Goal: Task Accomplishment & Management: Manage account settings

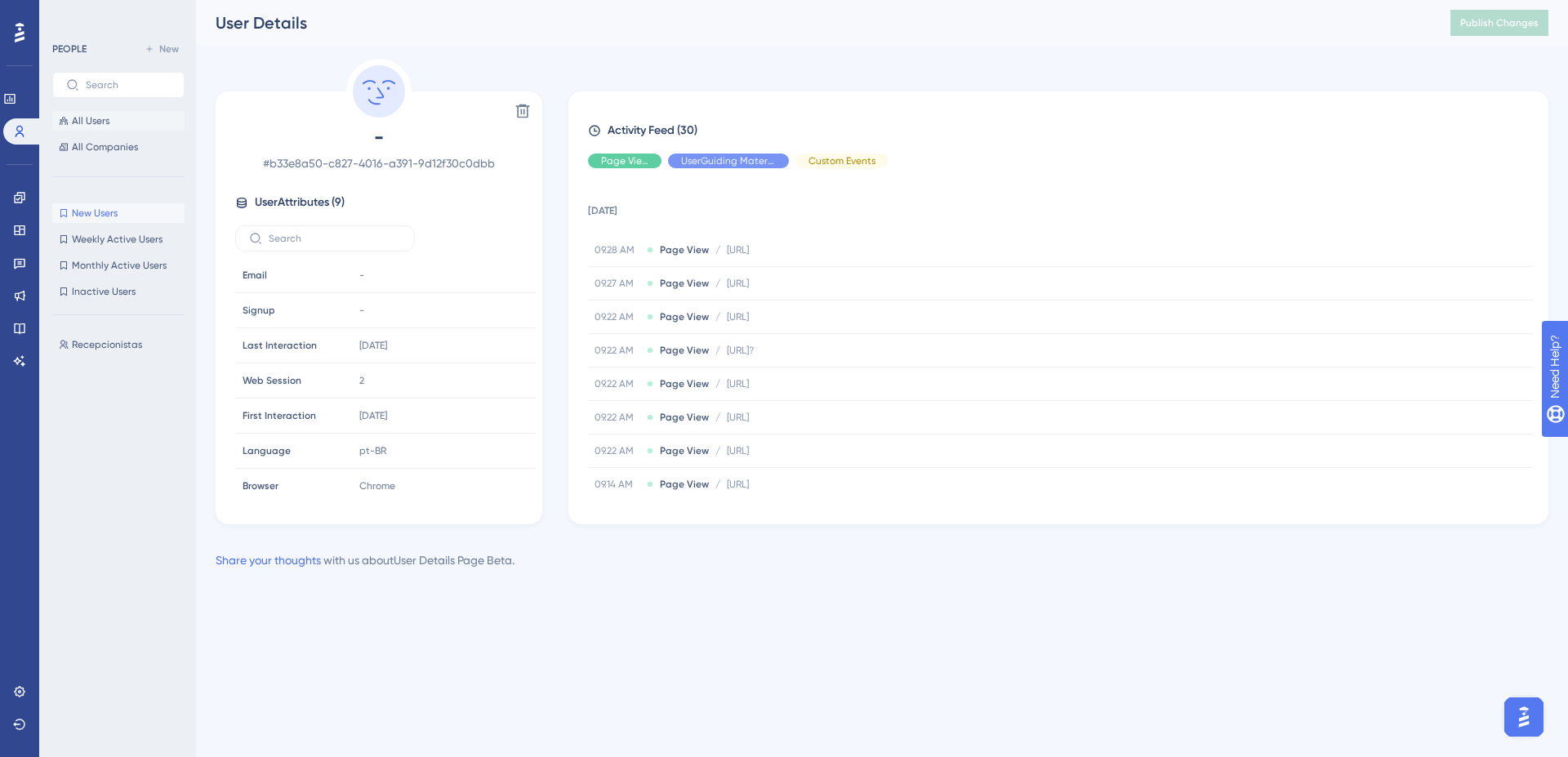
click at [98, 122] on span "All Users" at bounding box center [91, 121] width 38 height 13
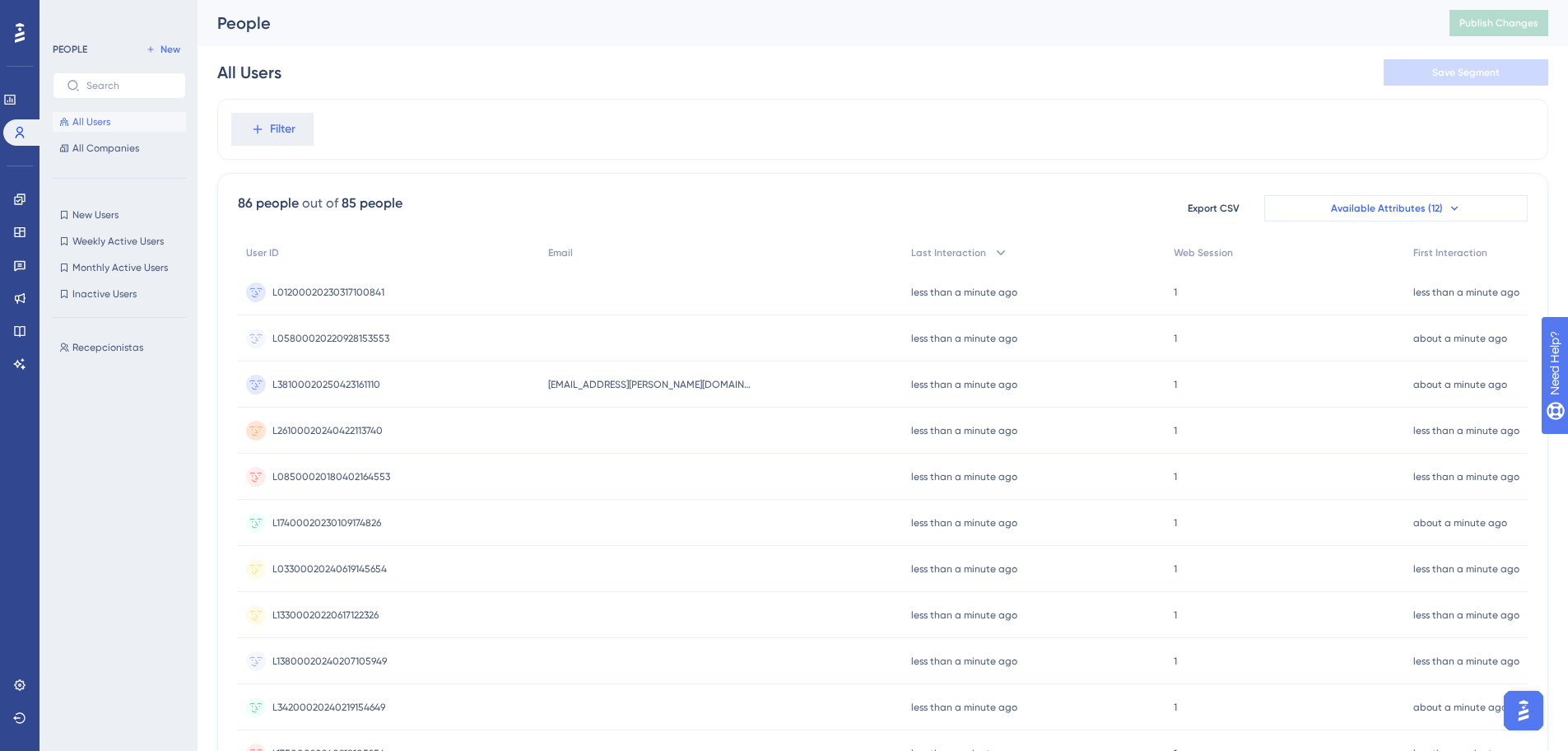
click at [1376, 211] on span "Available Attributes (12)" at bounding box center [1387, 208] width 112 height 13
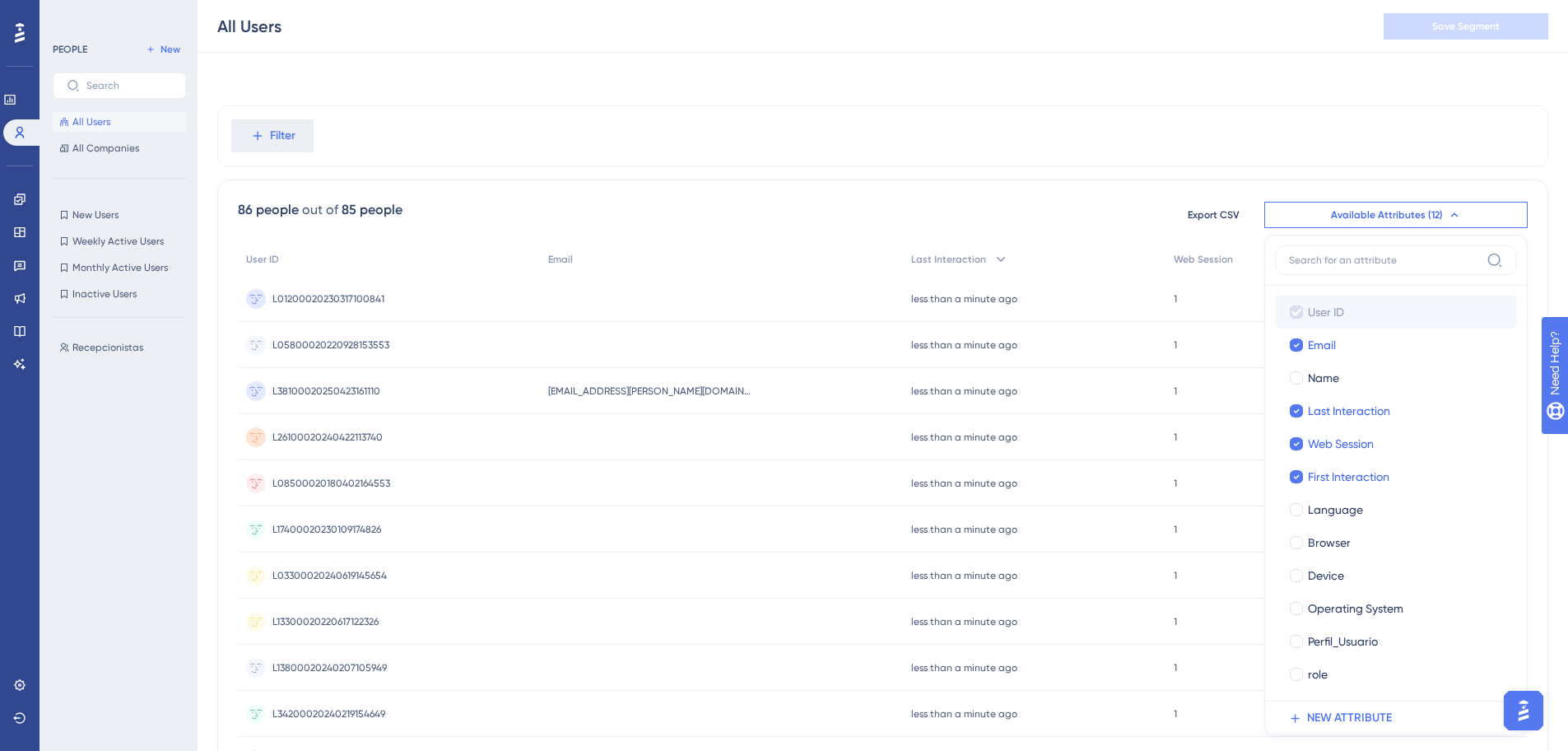
scroll to position [103, 0]
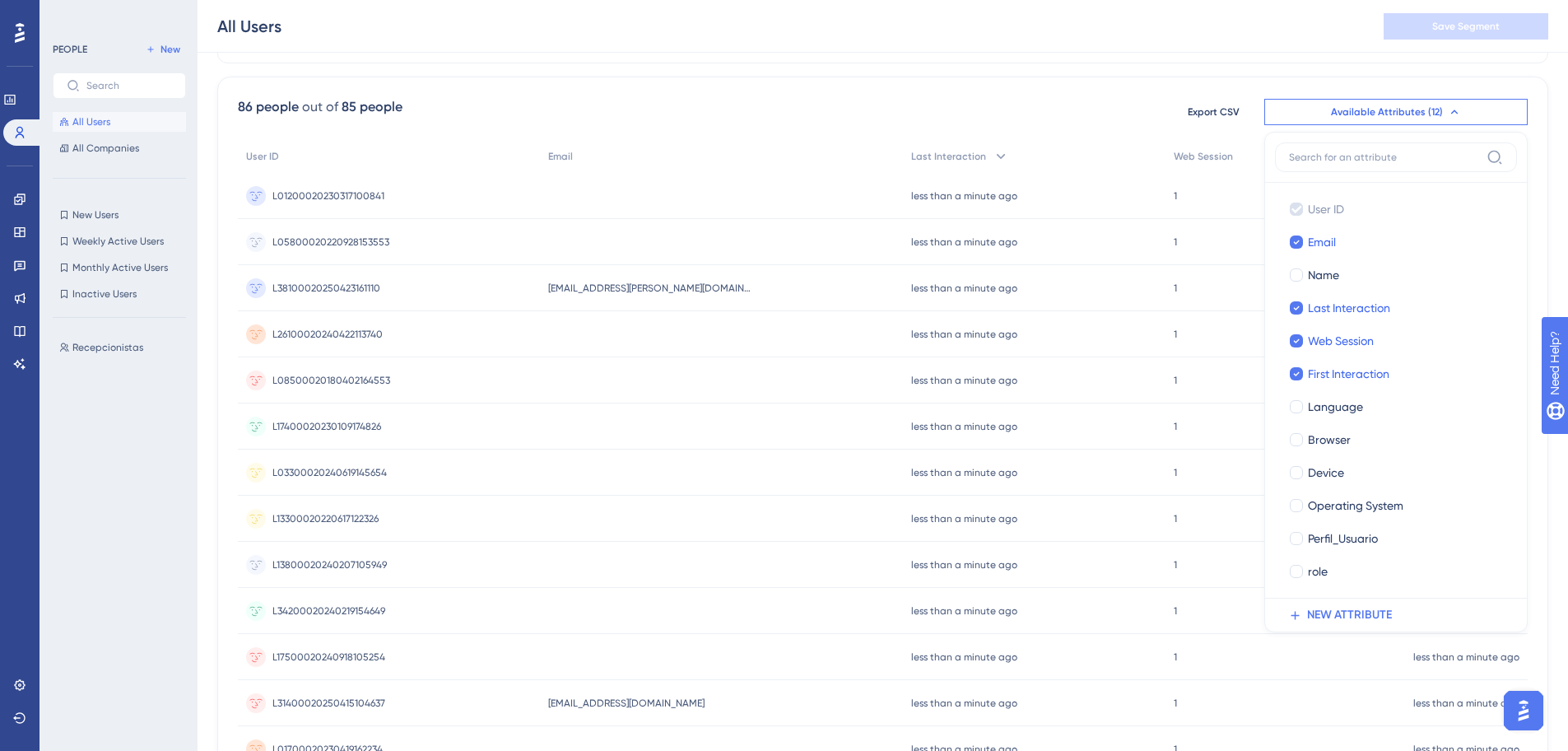
click at [774, 73] on div "Filter 86 people out of 85 people Export CSV Available Attributes (12) User ID …" at bounding box center [883, 585] width 1331 height 1166
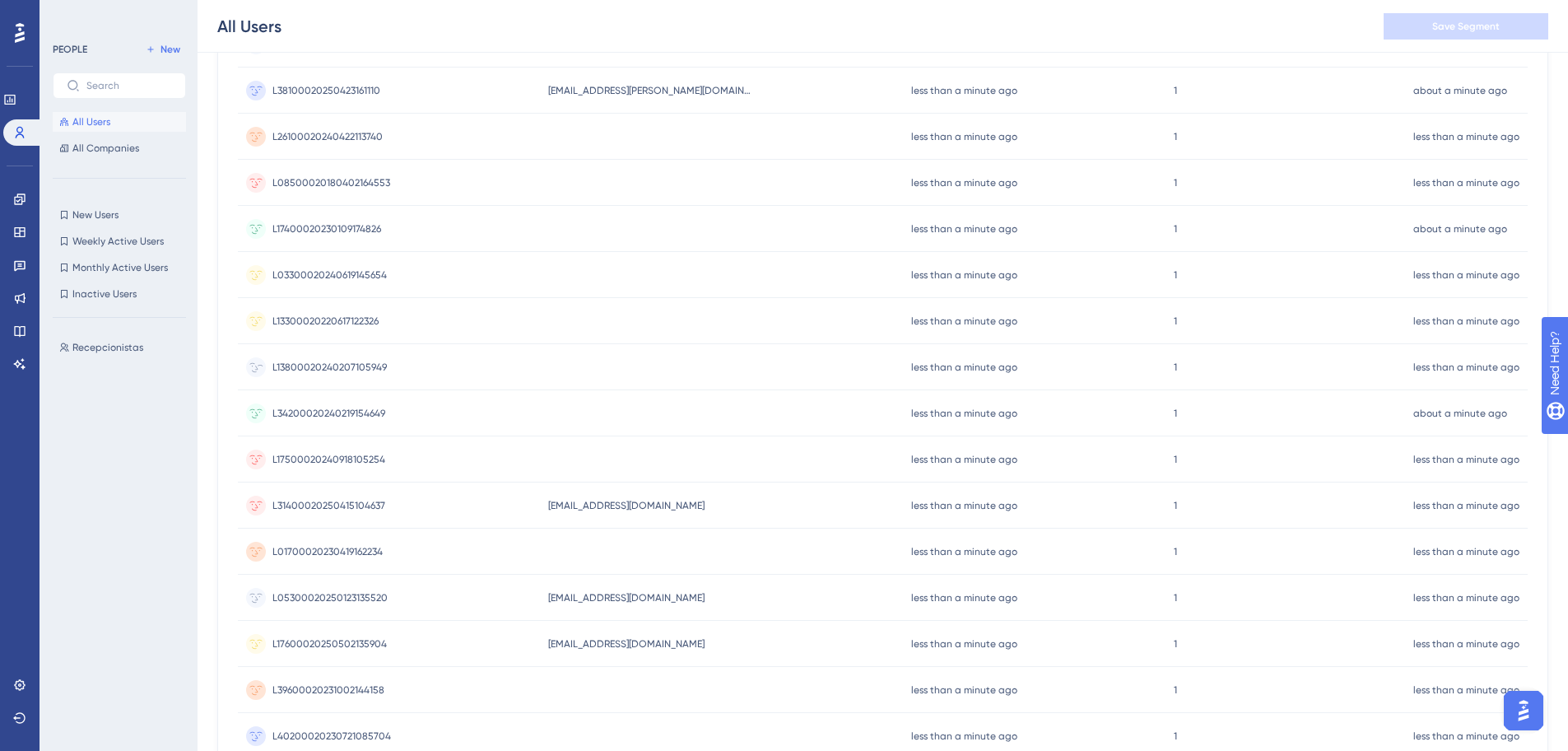
scroll to position [400, 0]
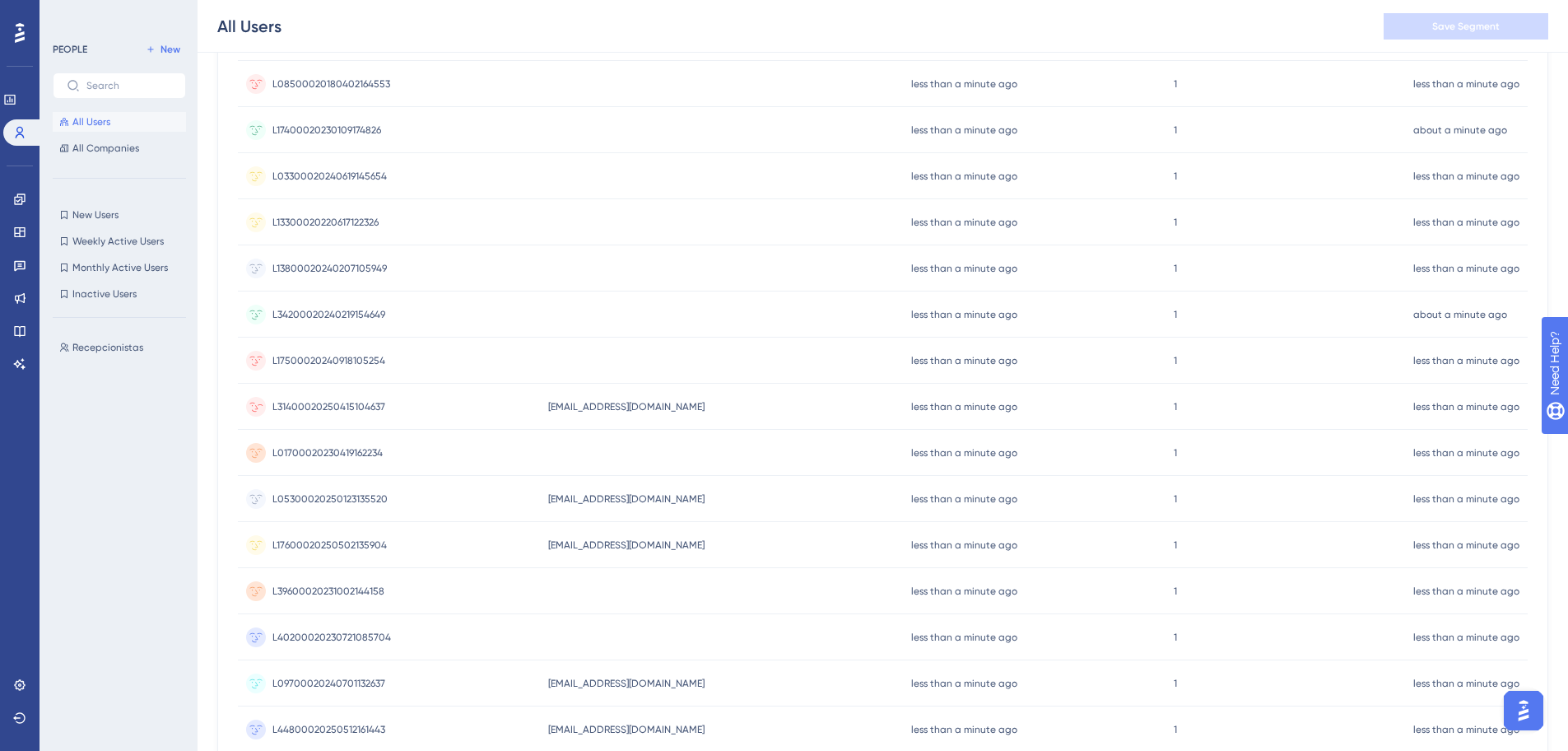
click at [369, 407] on span "L31400020250415104637" at bounding box center [329, 407] width 113 height 13
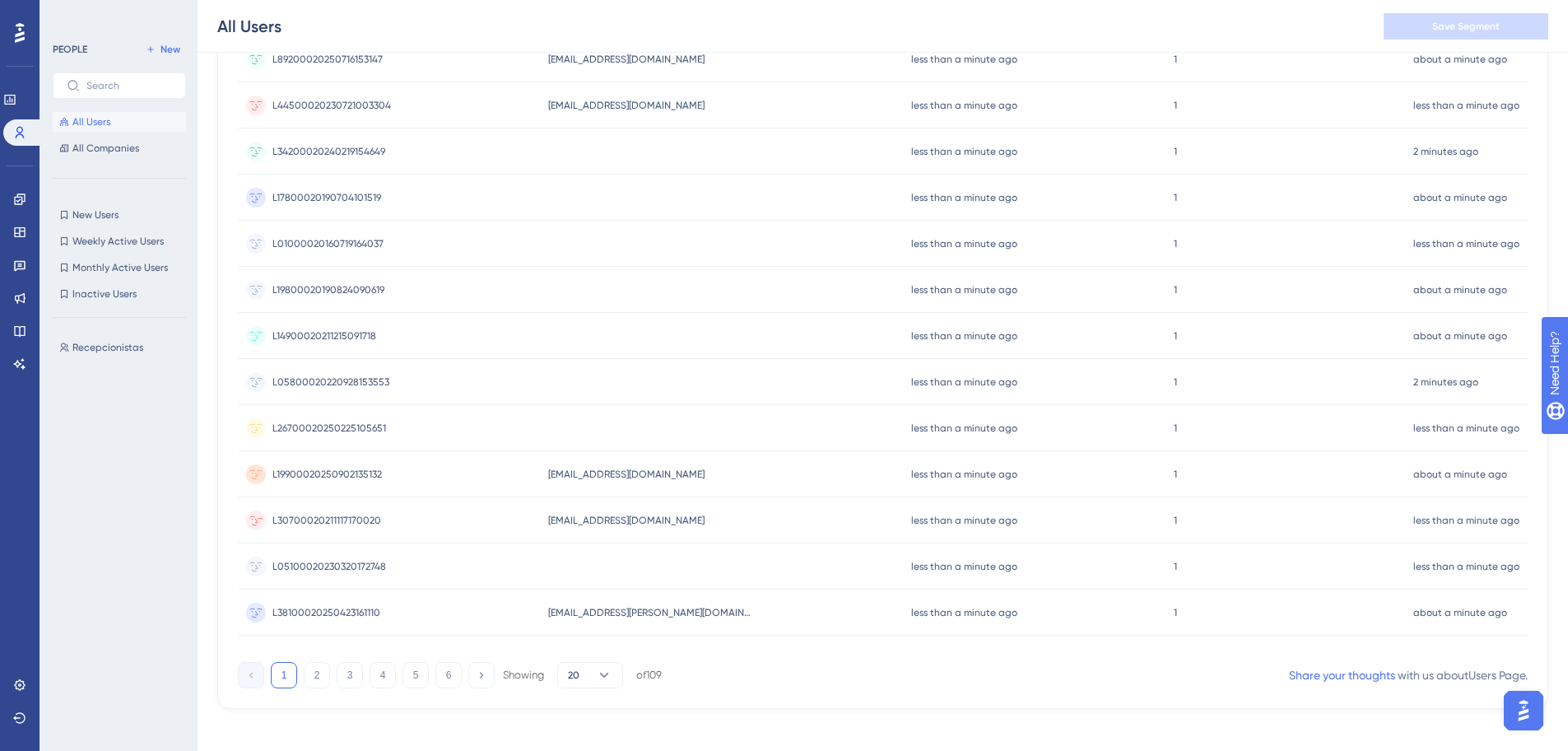
scroll to position [573, 0]
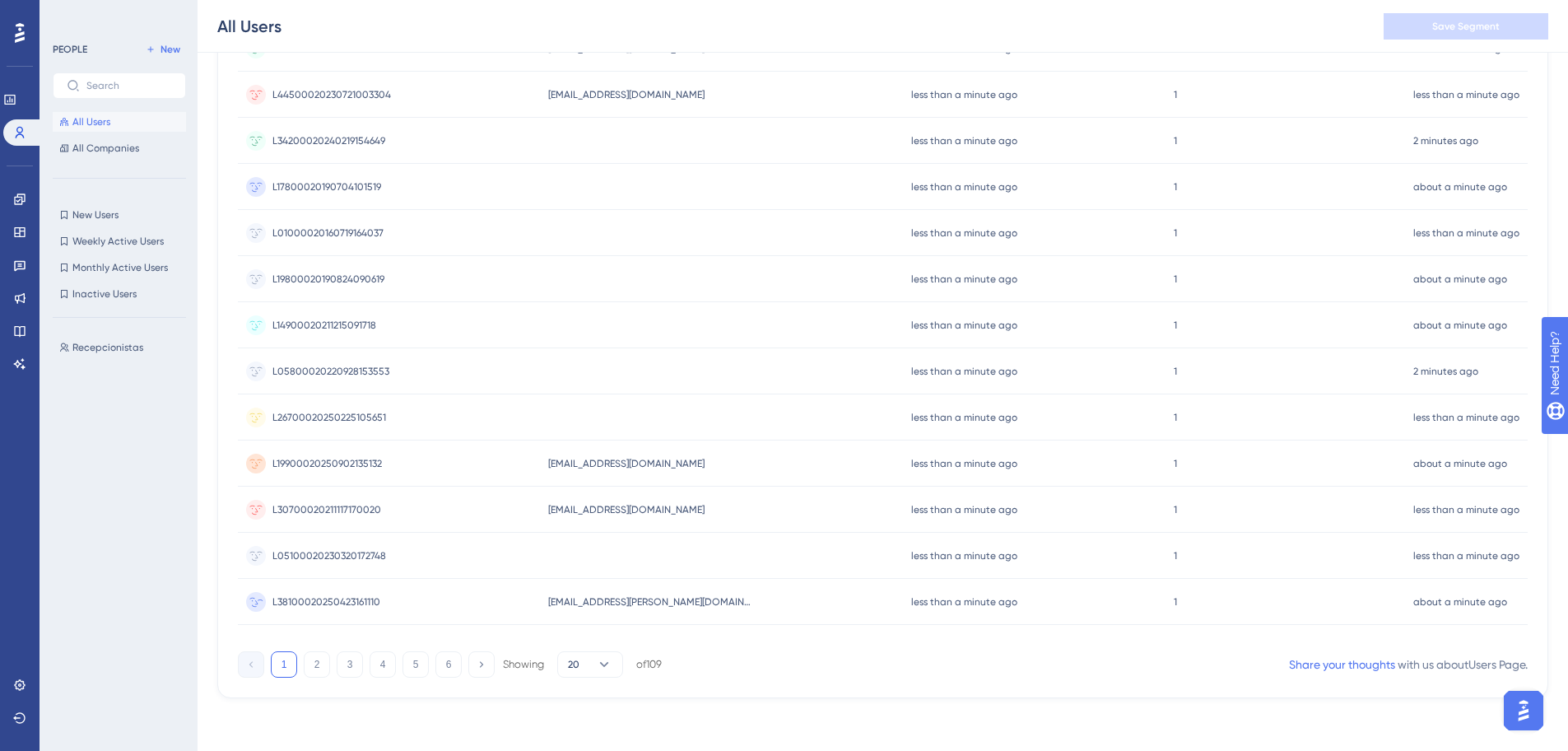
click at [352, 596] on span "L38100020250423161110" at bounding box center [327, 602] width 108 height 13
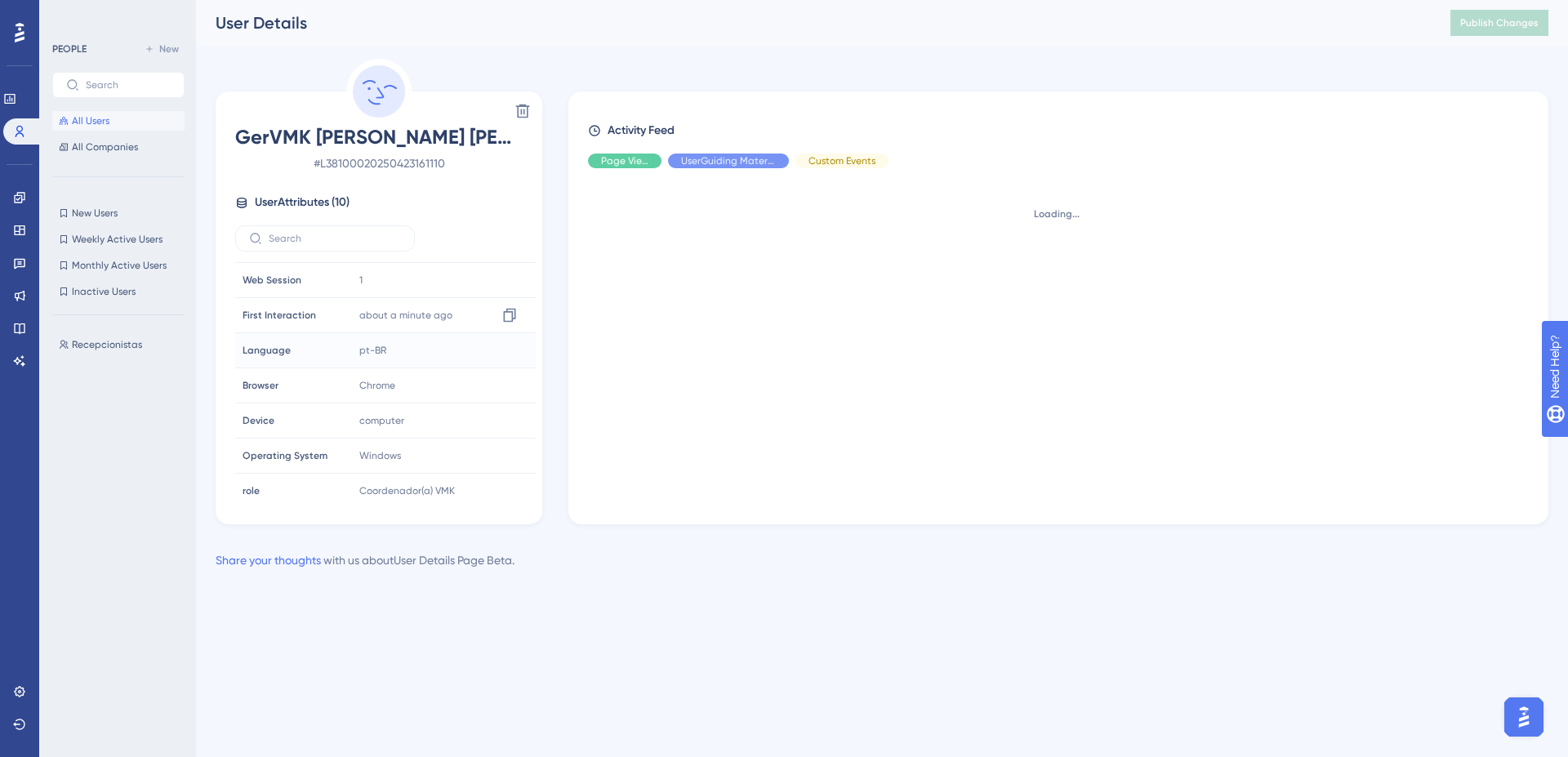
scroll to position [111, 0]
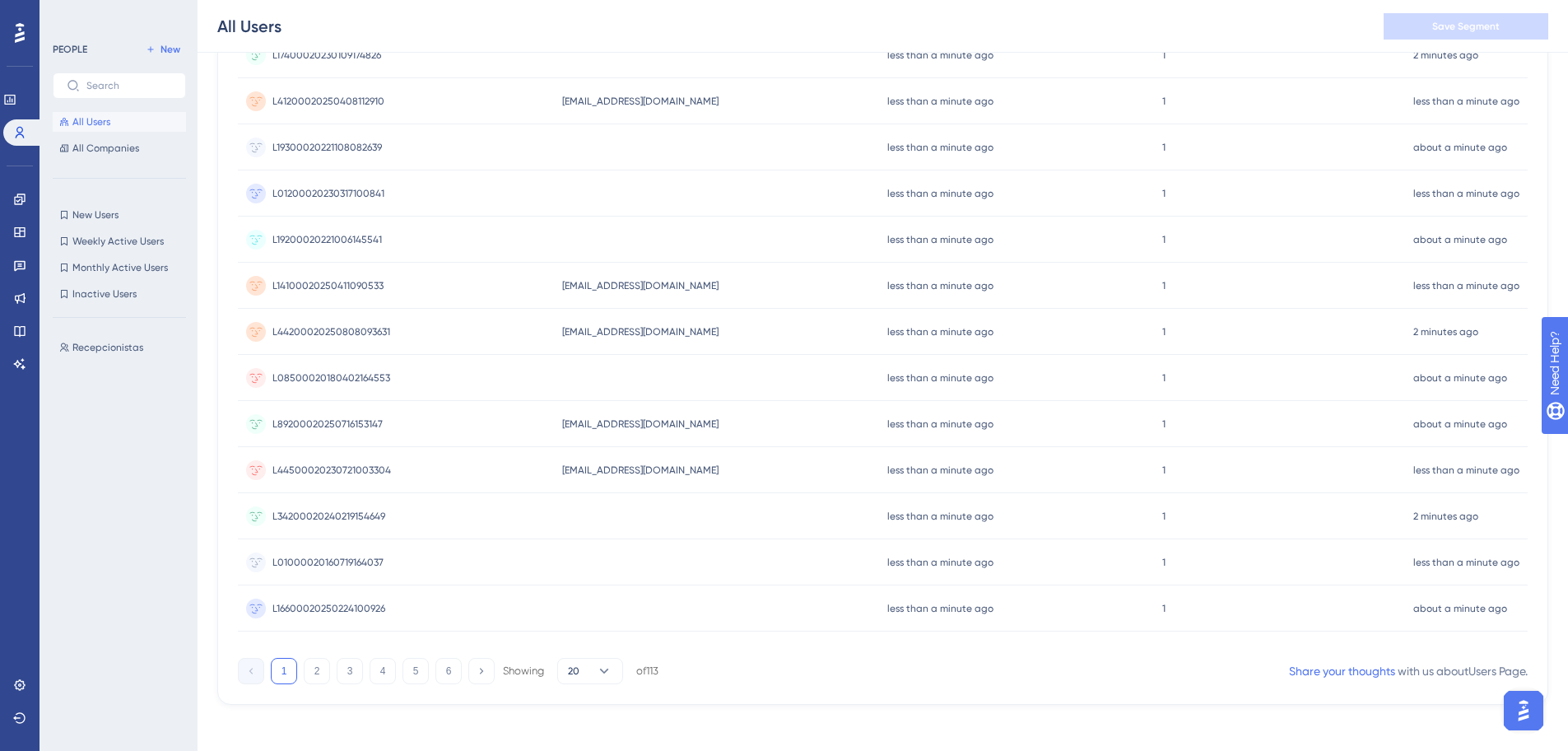
scroll to position [573, 0]
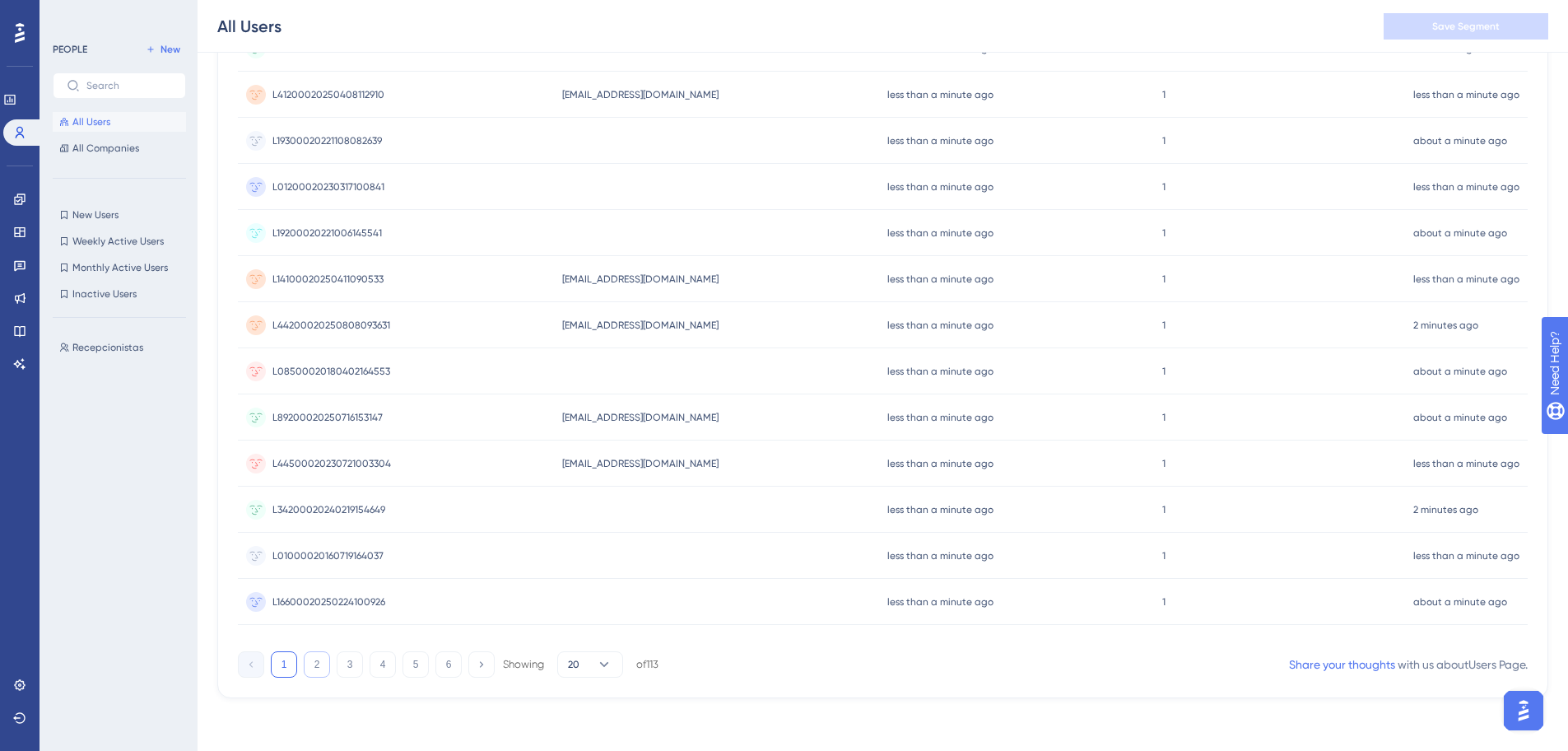
click at [317, 664] on button "2" at bounding box center [317, 665] width 27 height 27
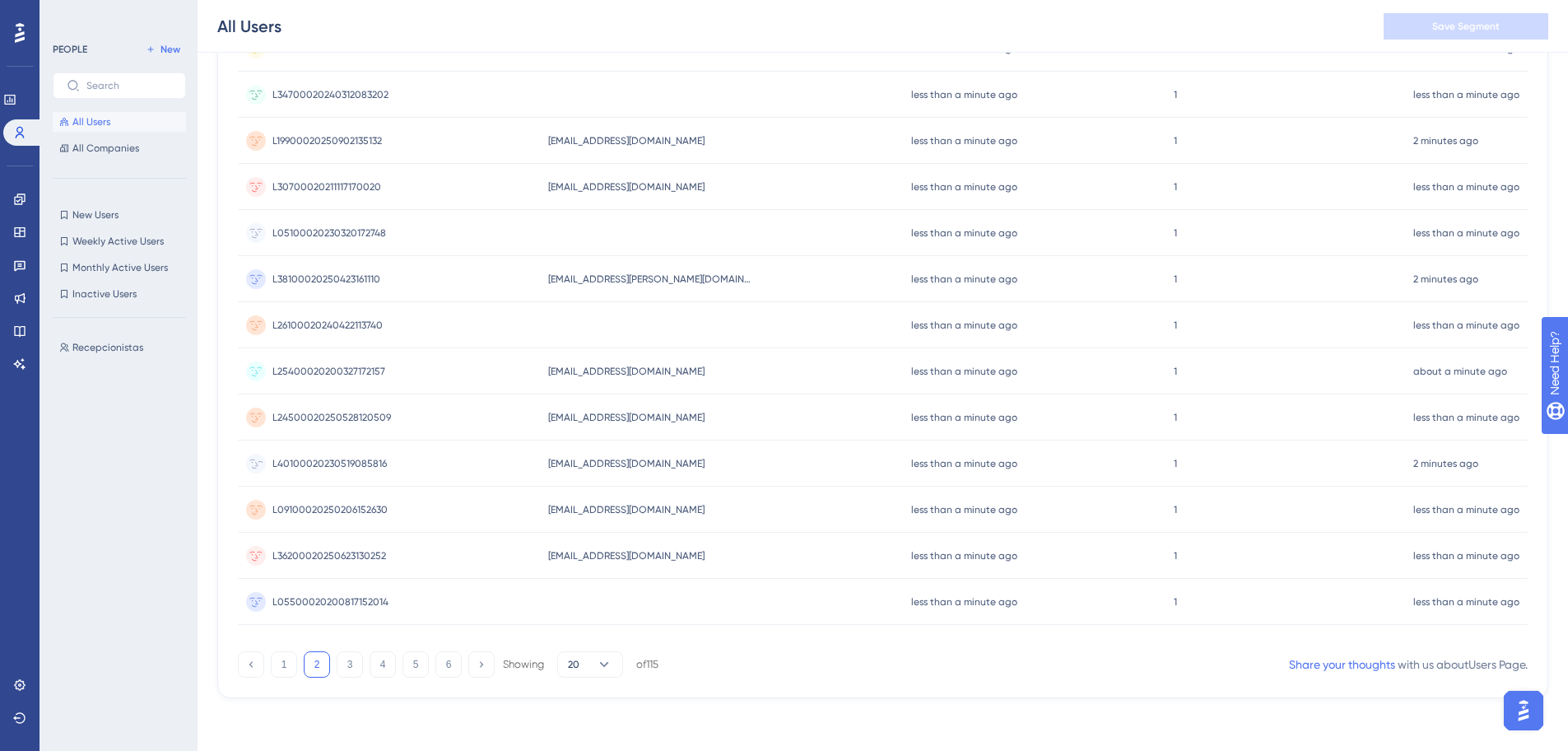
click at [348, 470] on span "L40100020230519085816" at bounding box center [330, 464] width 115 height 13
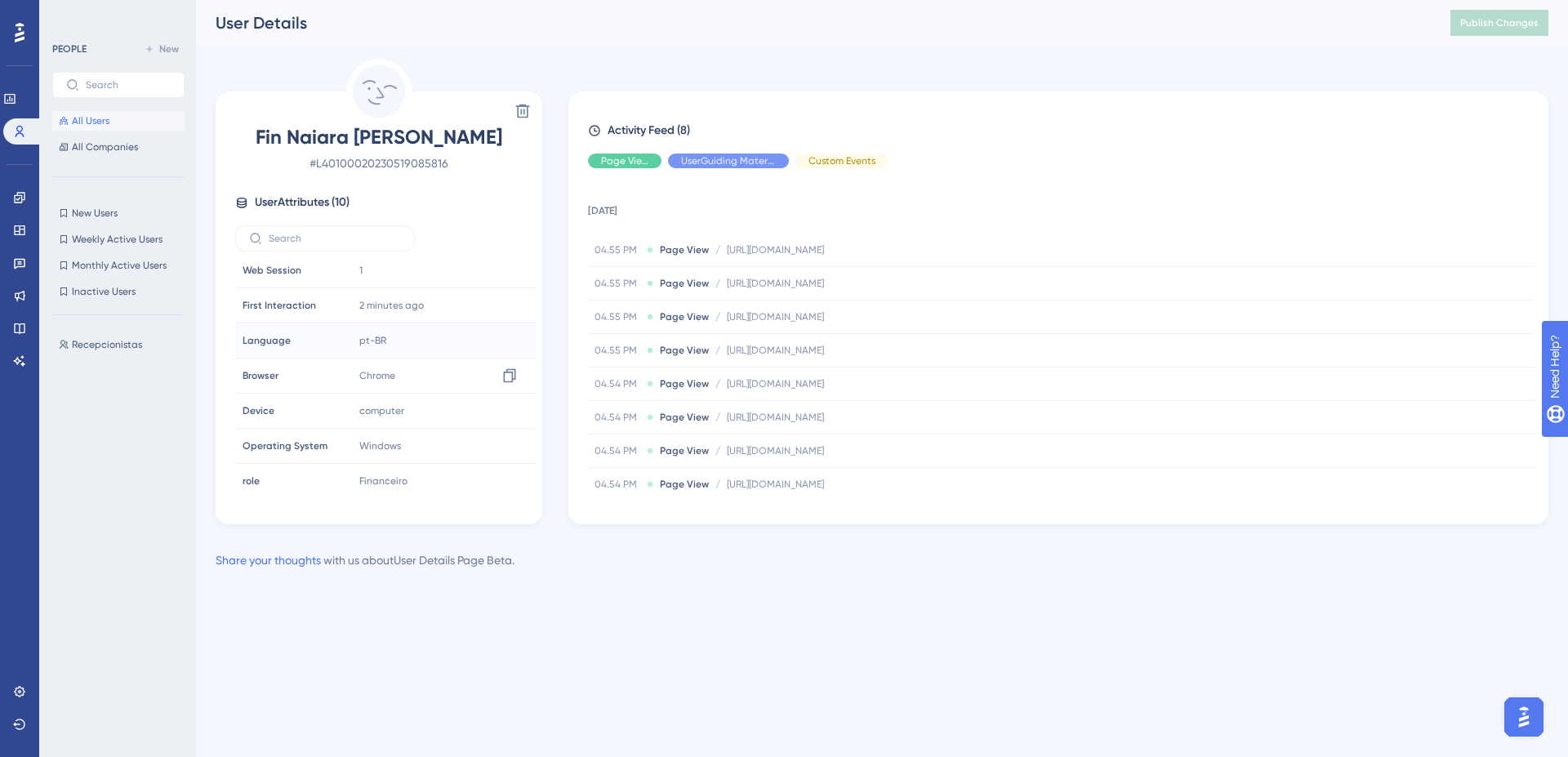
scroll to position [111, 0]
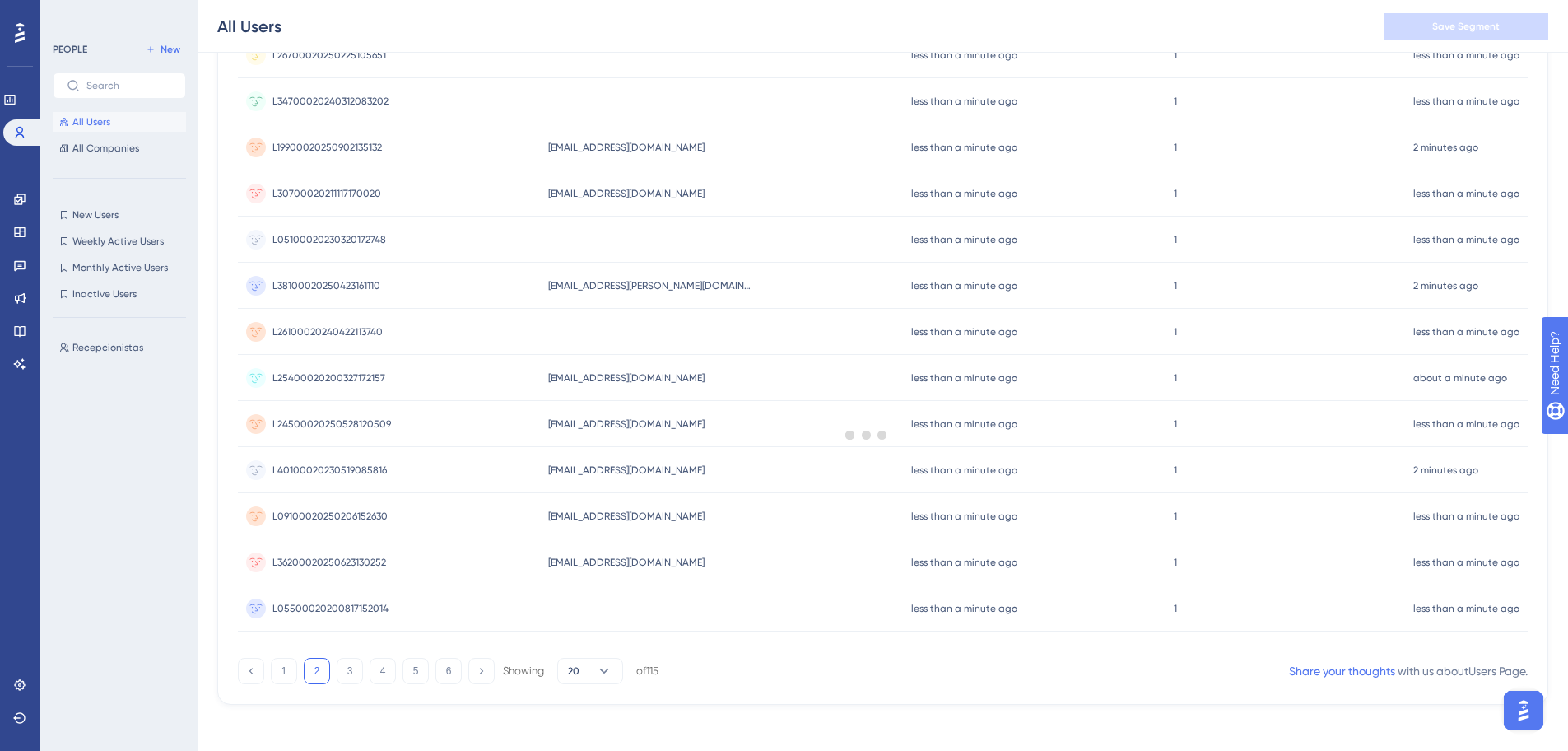
scroll to position [573, 0]
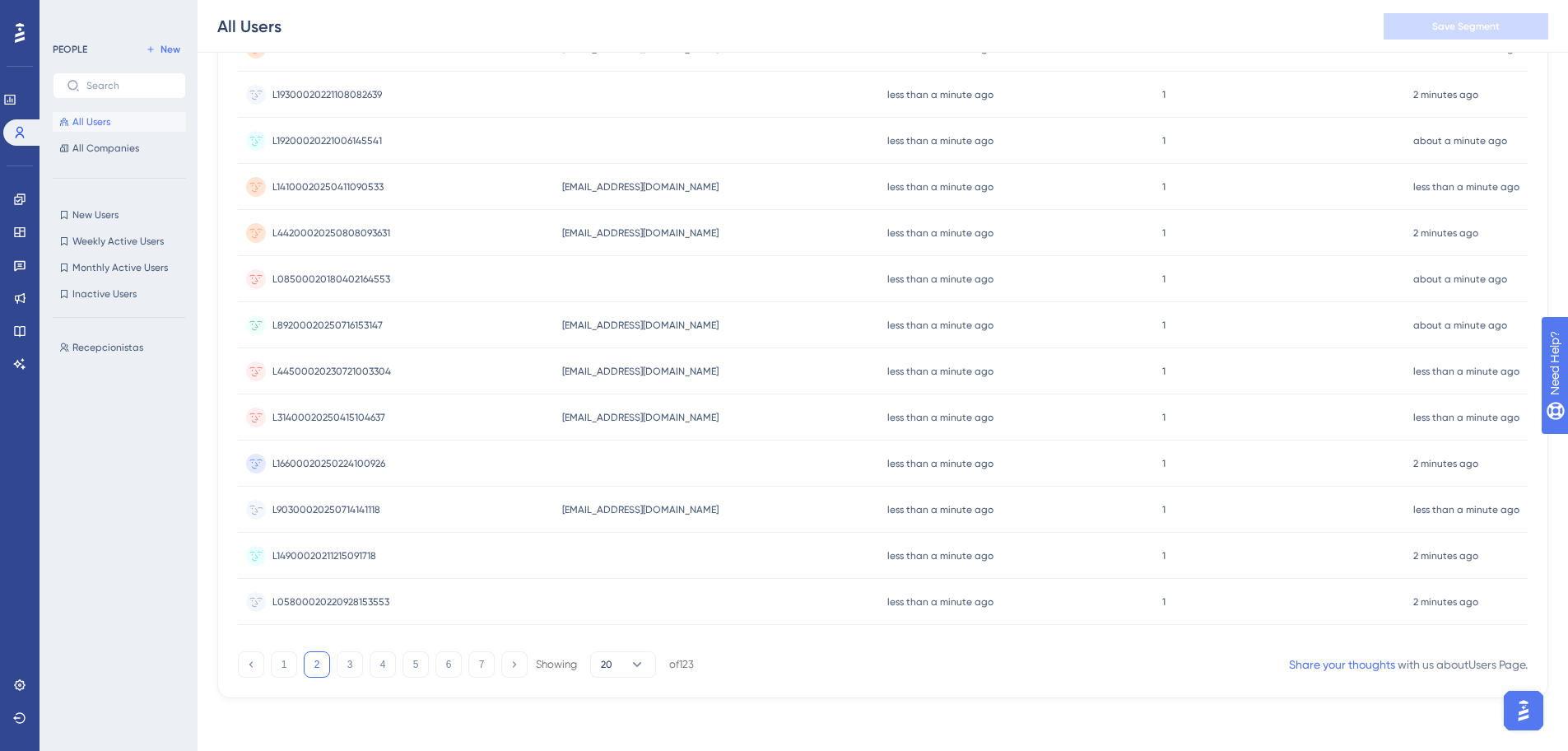
click at [334, 505] on span "L90300020250714141118" at bounding box center [327, 510] width 108 height 13
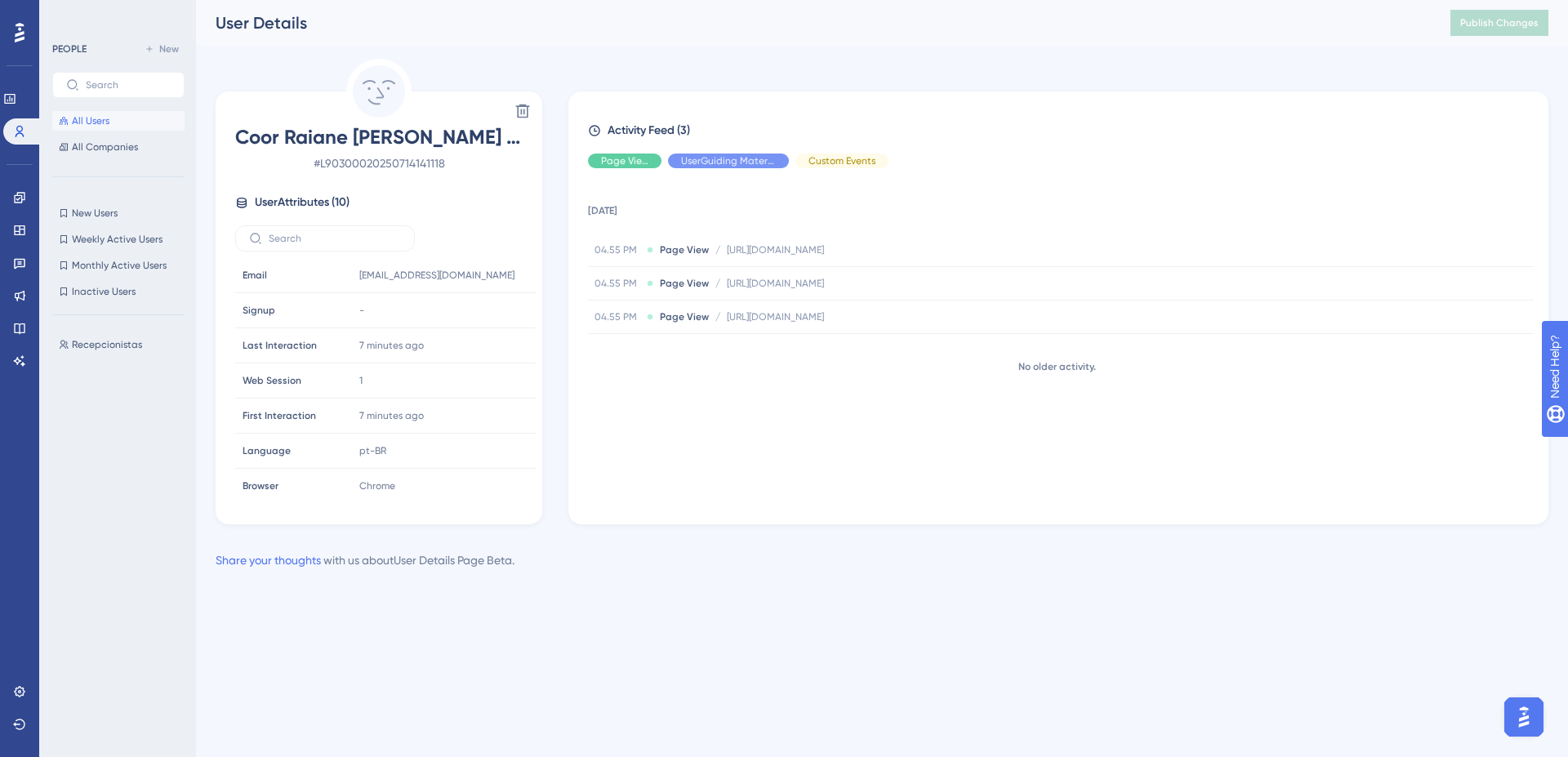
click at [111, 129] on button "All Users" at bounding box center [118, 120] width 132 height 20
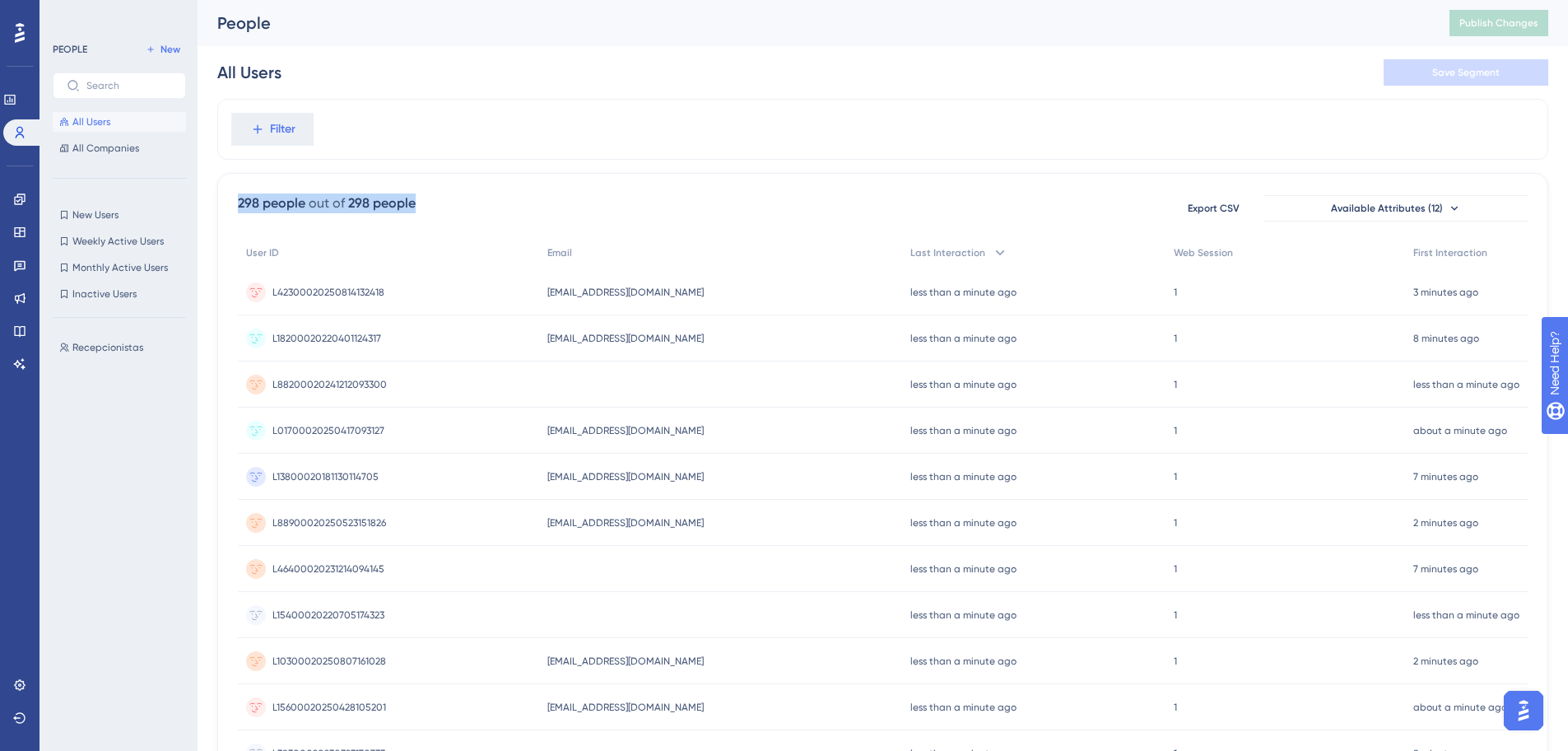
drag, startPoint x: 403, startPoint y: 205, endPoint x: 231, endPoint y: 203, distance: 172.0
click at [231, 203] on div "298 people out of 298 people Export CSV Available Attributes (12) User ID Email…" at bounding box center [883, 719] width 1331 height 1092
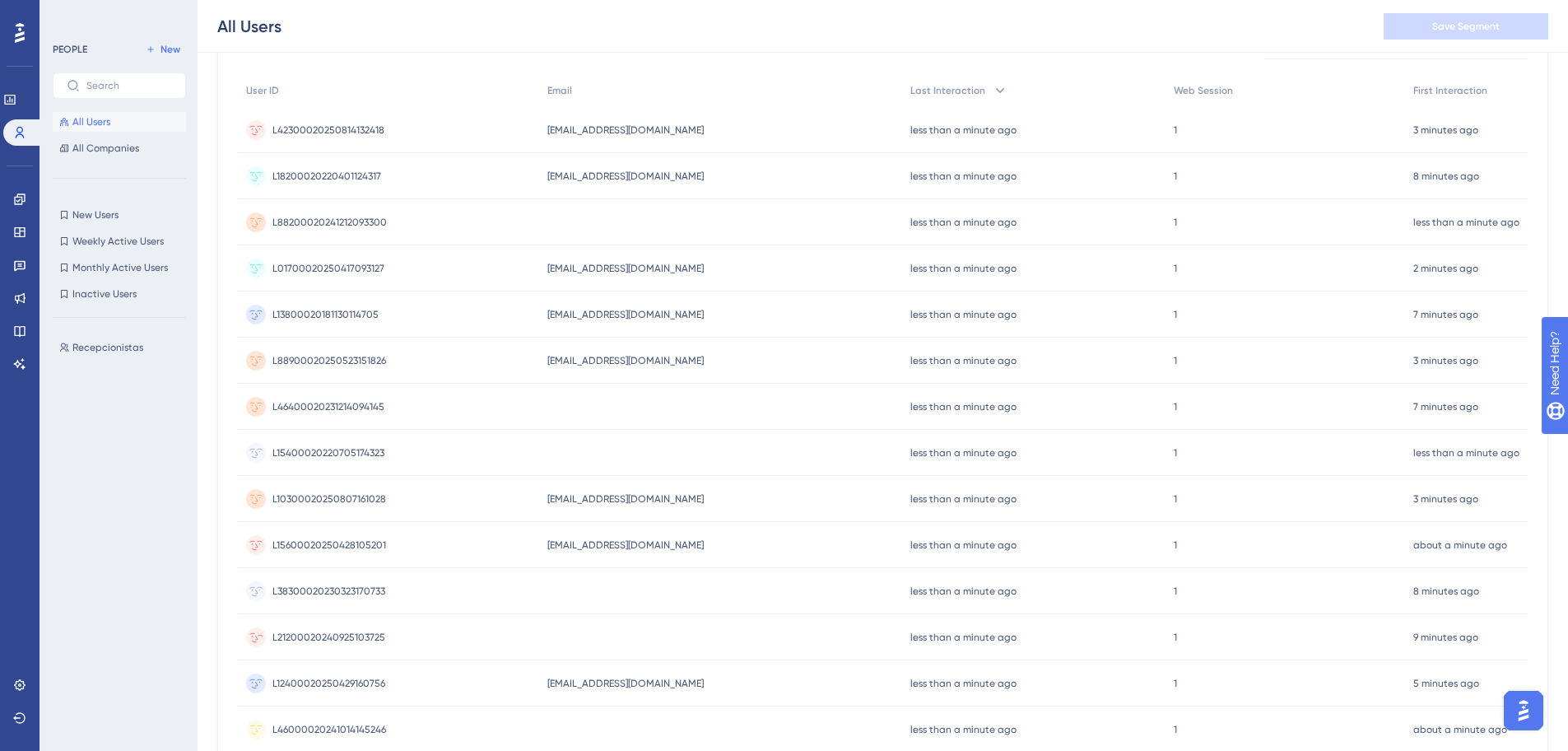
scroll to position [79, 0]
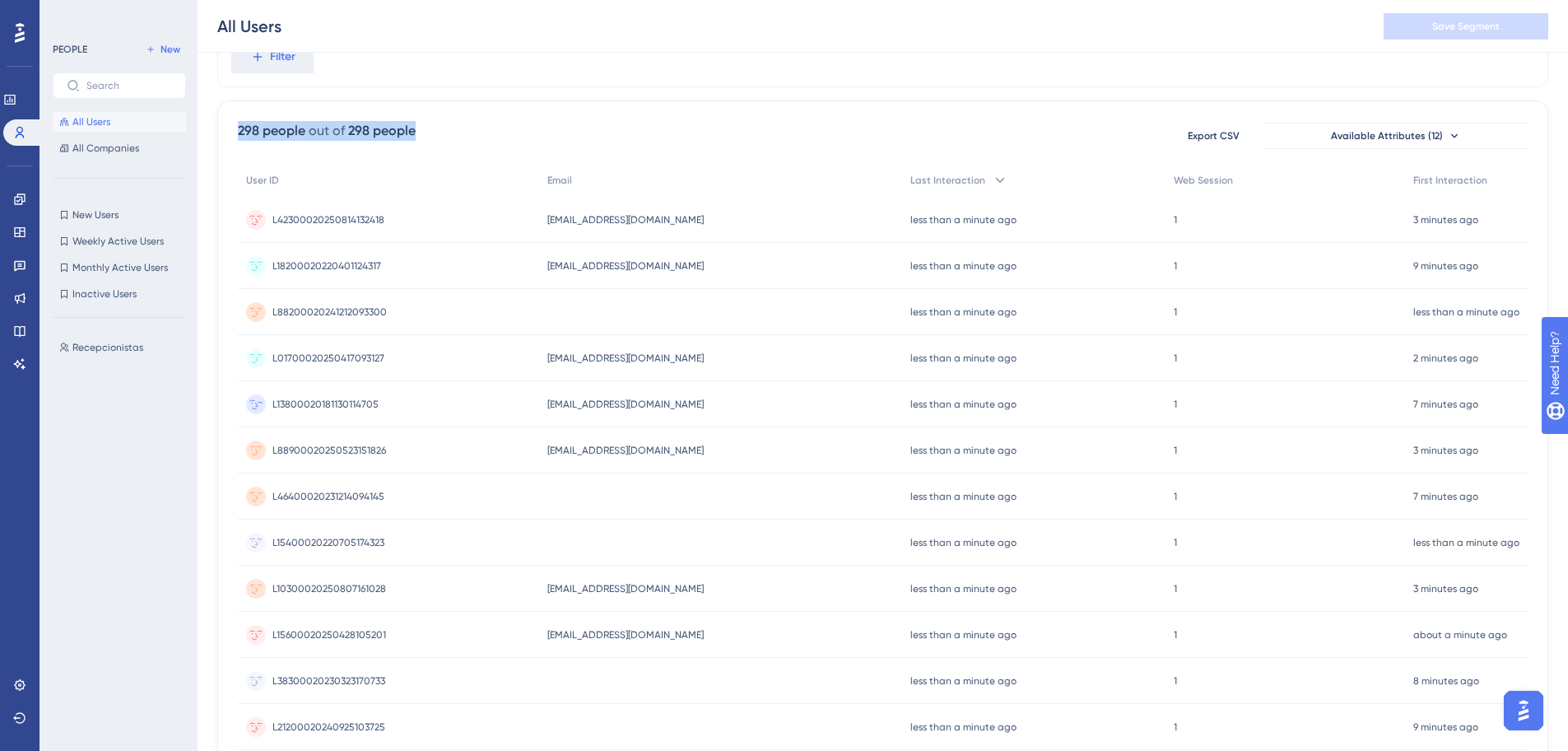
drag, startPoint x: 775, startPoint y: 329, endPoint x: 717, endPoint y: 340, distance: 59.0
click at [737, 400] on div "User ID Email Last Interaction Web Session First Interaction L42300020250814132…" at bounding box center [882, 641] width 1291 height 956
click at [681, 116] on div "298 people out of 298 people Export CSV Available Attributes (12) User ID Email…" at bounding box center [883, 646] width 1331 height 1092
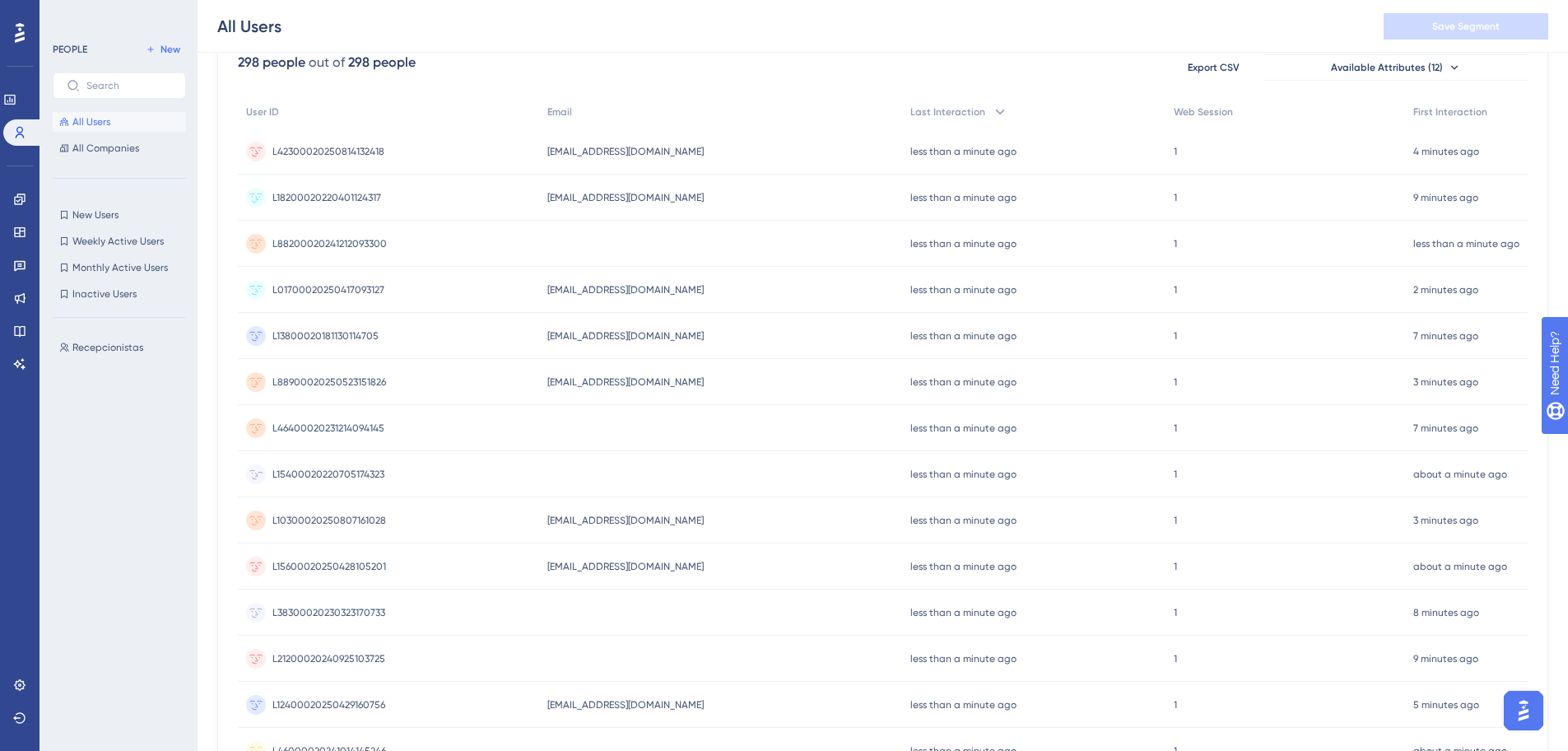
scroll to position [178, 0]
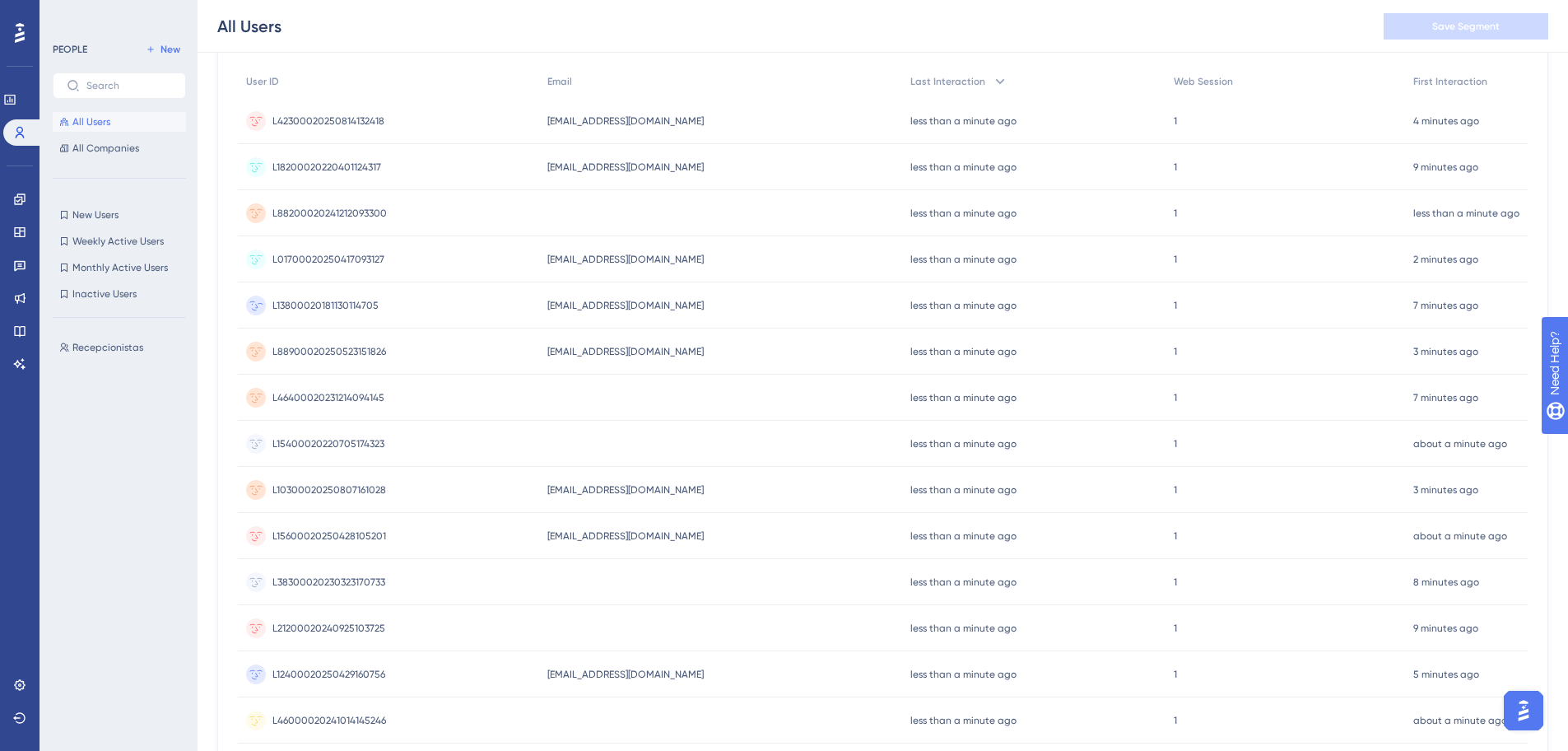
click at [583, 310] on span "[EMAIL_ADDRESS][DOMAIN_NAME]" at bounding box center [625, 306] width 156 height 13
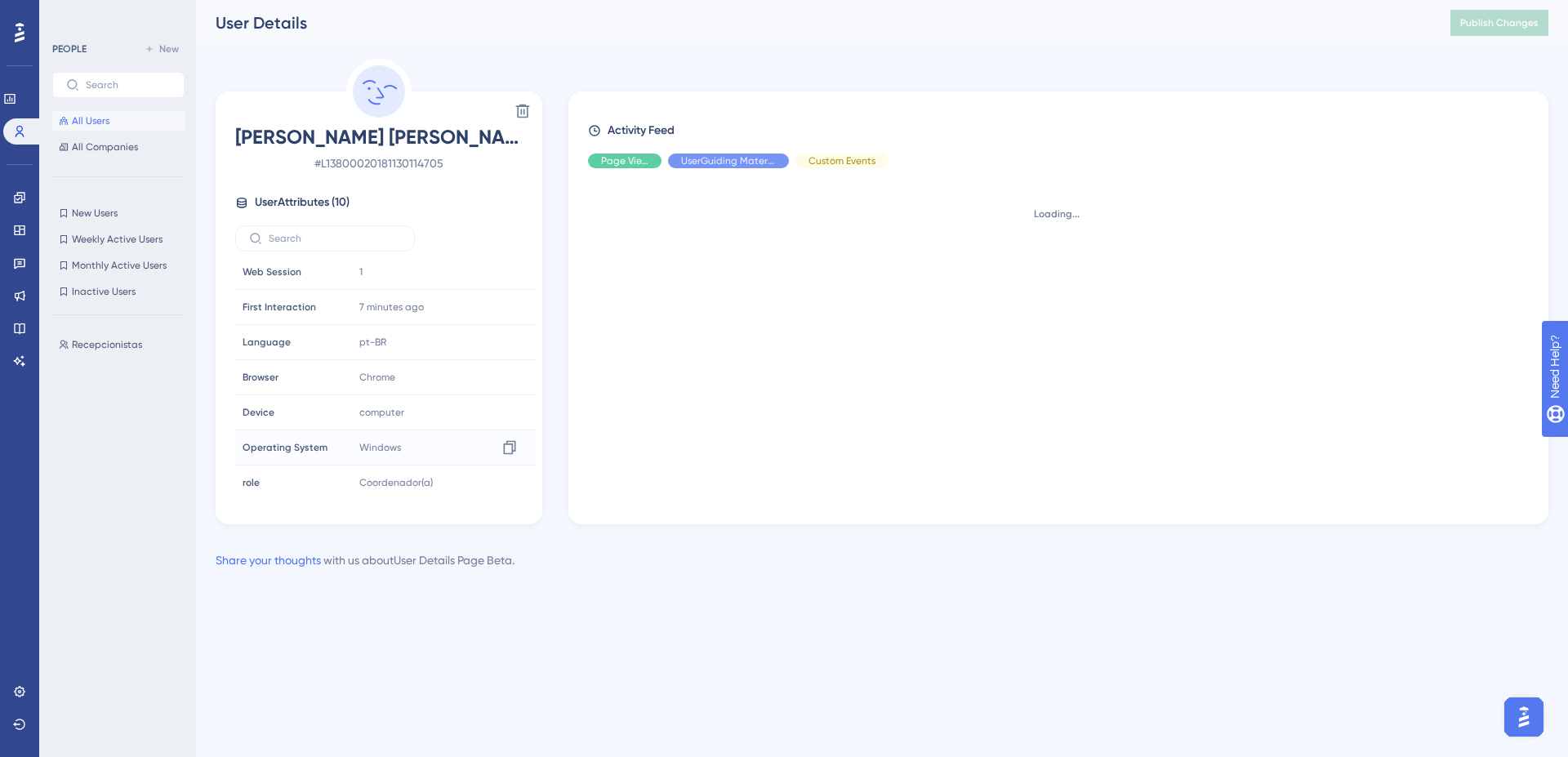
scroll to position [111, 0]
drag, startPoint x: 441, startPoint y: 485, endPoint x: 340, endPoint y: 482, distance: 101.0
click at [340, 482] on tr "role role Coordenador(a)" at bounding box center [385, 480] width 301 height 35
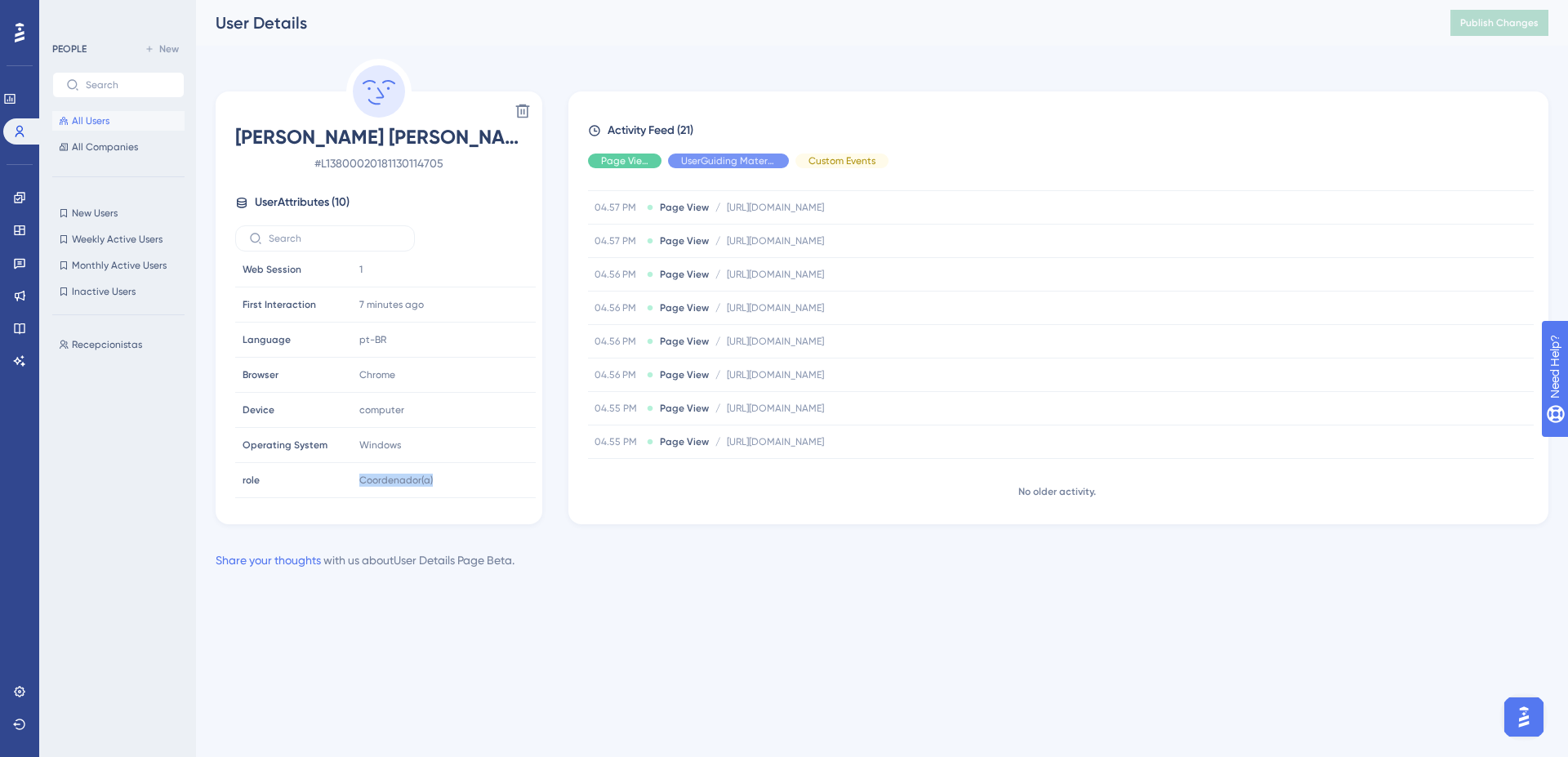
scroll to position [0, 0]
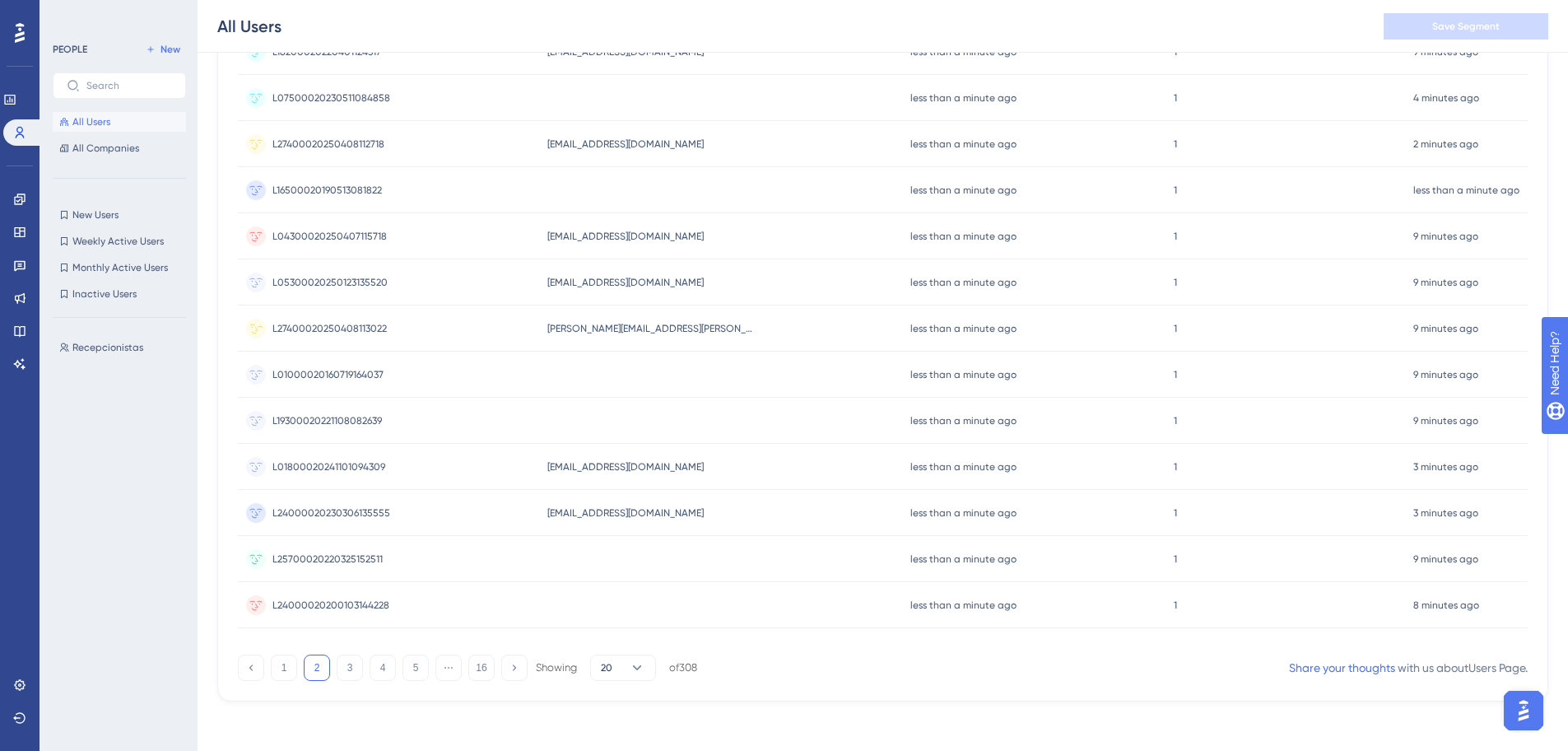
scroll to position [573, 0]
click at [278, 669] on button "1" at bounding box center [284, 665] width 27 height 27
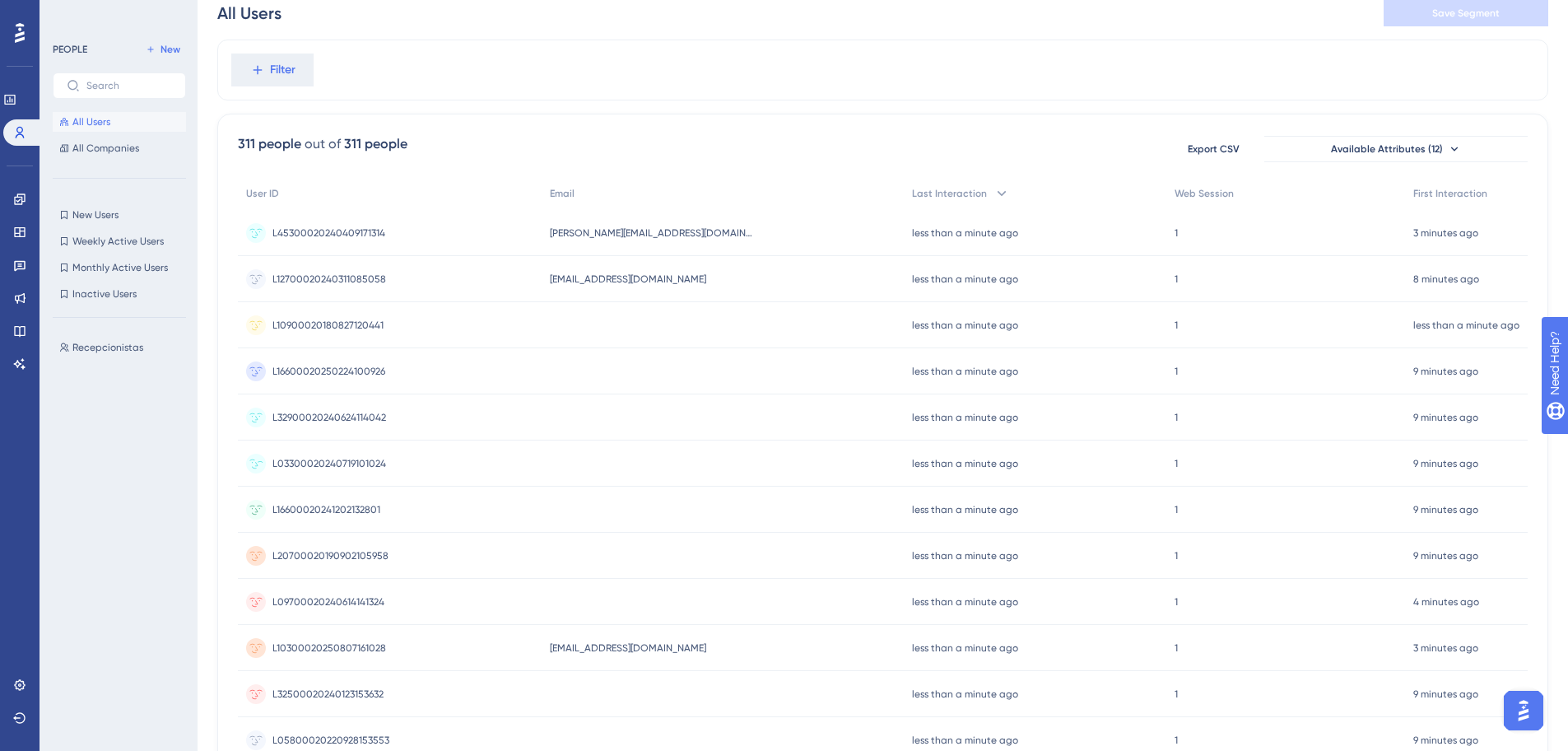
scroll to position [0, 0]
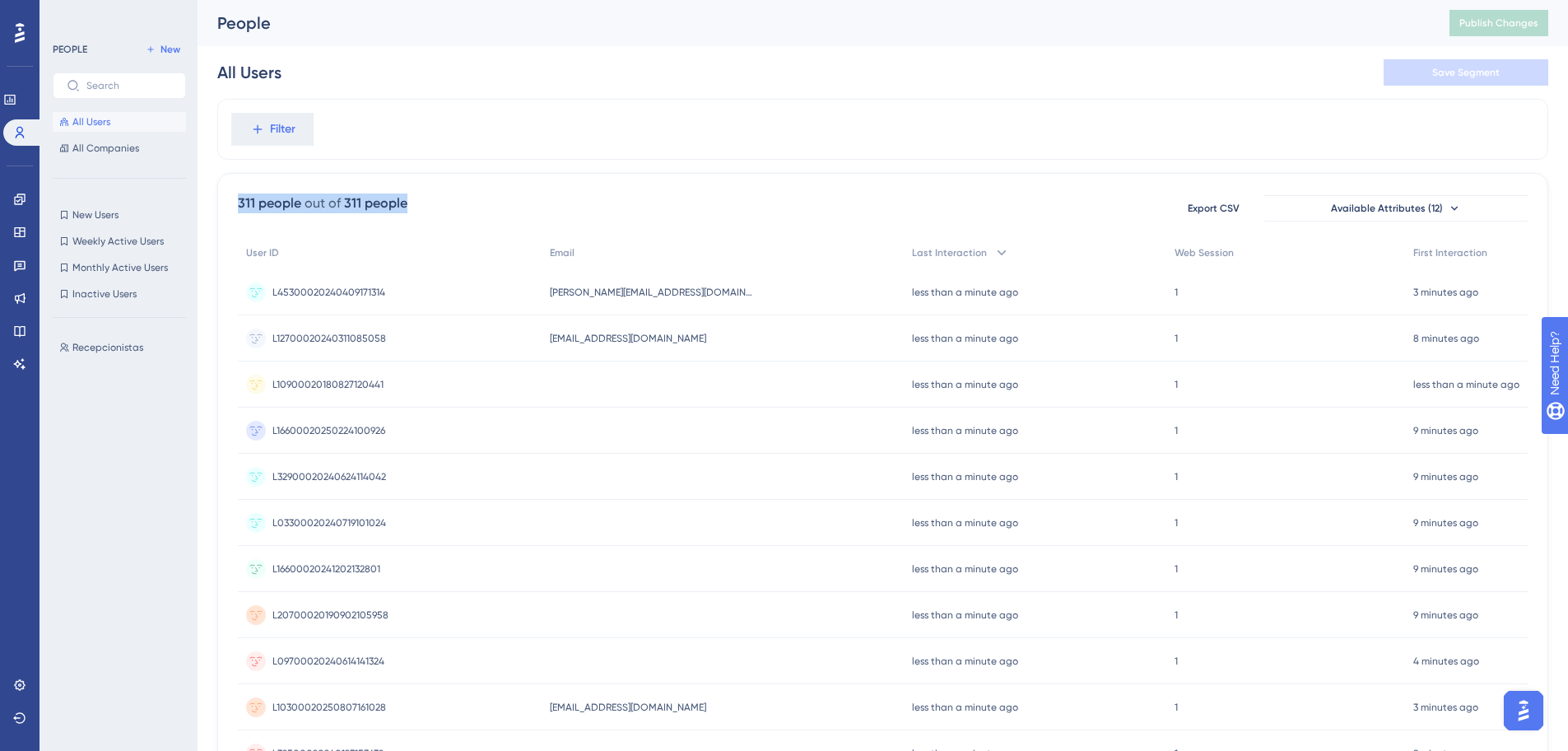
drag, startPoint x: 270, startPoint y: 211, endPoint x: 498, endPoint y: 218, distance: 228.1
click at [492, 221] on div "311 people out of 311 people Export CSV Available Attributes (12)" at bounding box center [882, 207] width 1291 height 29
click at [470, 191] on div "311 people out of 311 people Export CSV Available Attributes (12) User ID Email…" at bounding box center [883, 719] width 1331 height 1092
click at [350, 201] on div "311 people" at bounding box center [375, 203] width 63 height 20
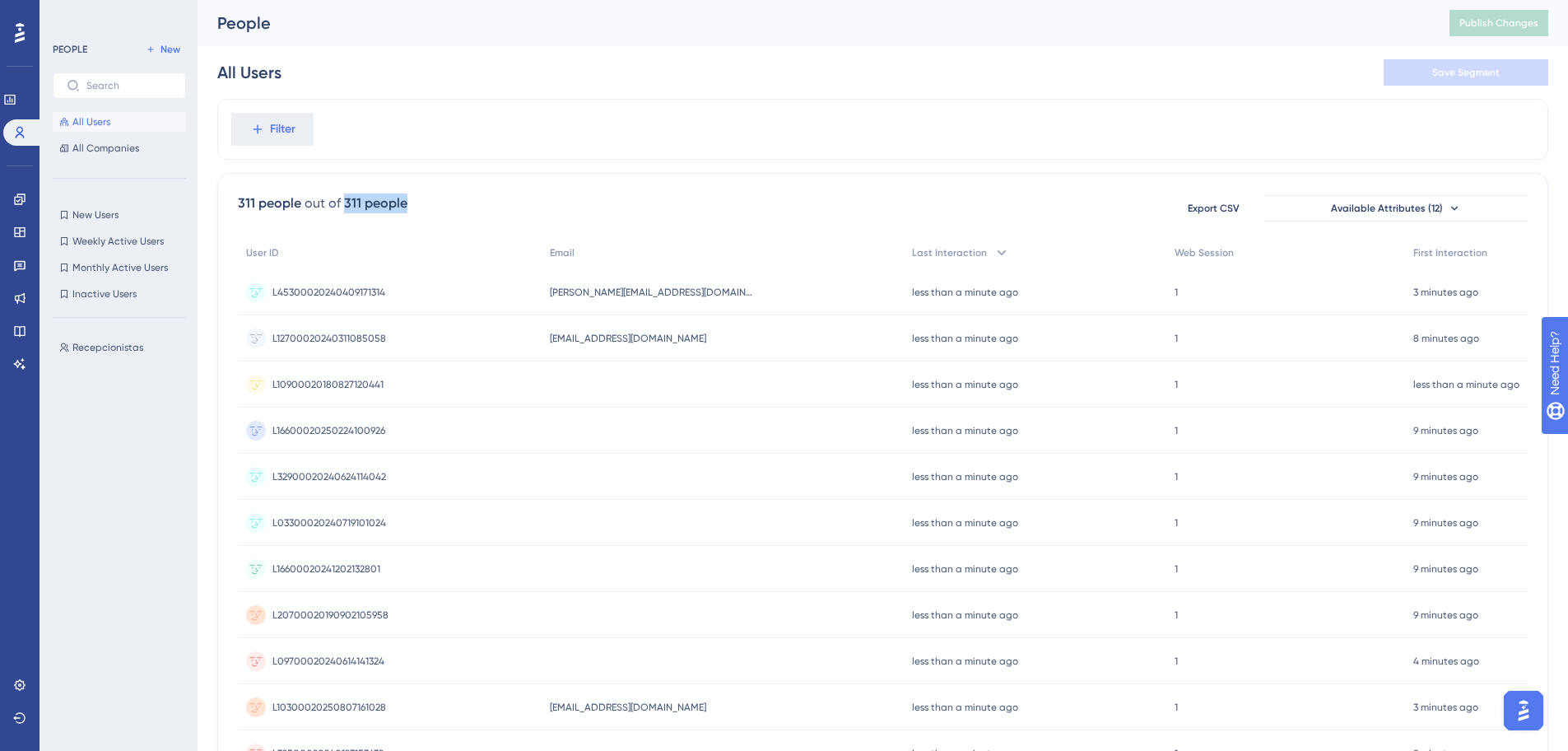
click at [350, 201] on div "311 people" at bounding box center [375, 203] width 63 height 20
click at [788, 133] on div "Filter" at bounding box center [883, 129] width 1331 height 61
click at [18, 178] on div "Engagement Widgets Feedback Product Updates Knowledge Base AI Assistant" at bounding box center [20, 261] width 27 height 231
click at [16, 102] on link at bounding box center [9, 99] width 13 height 27
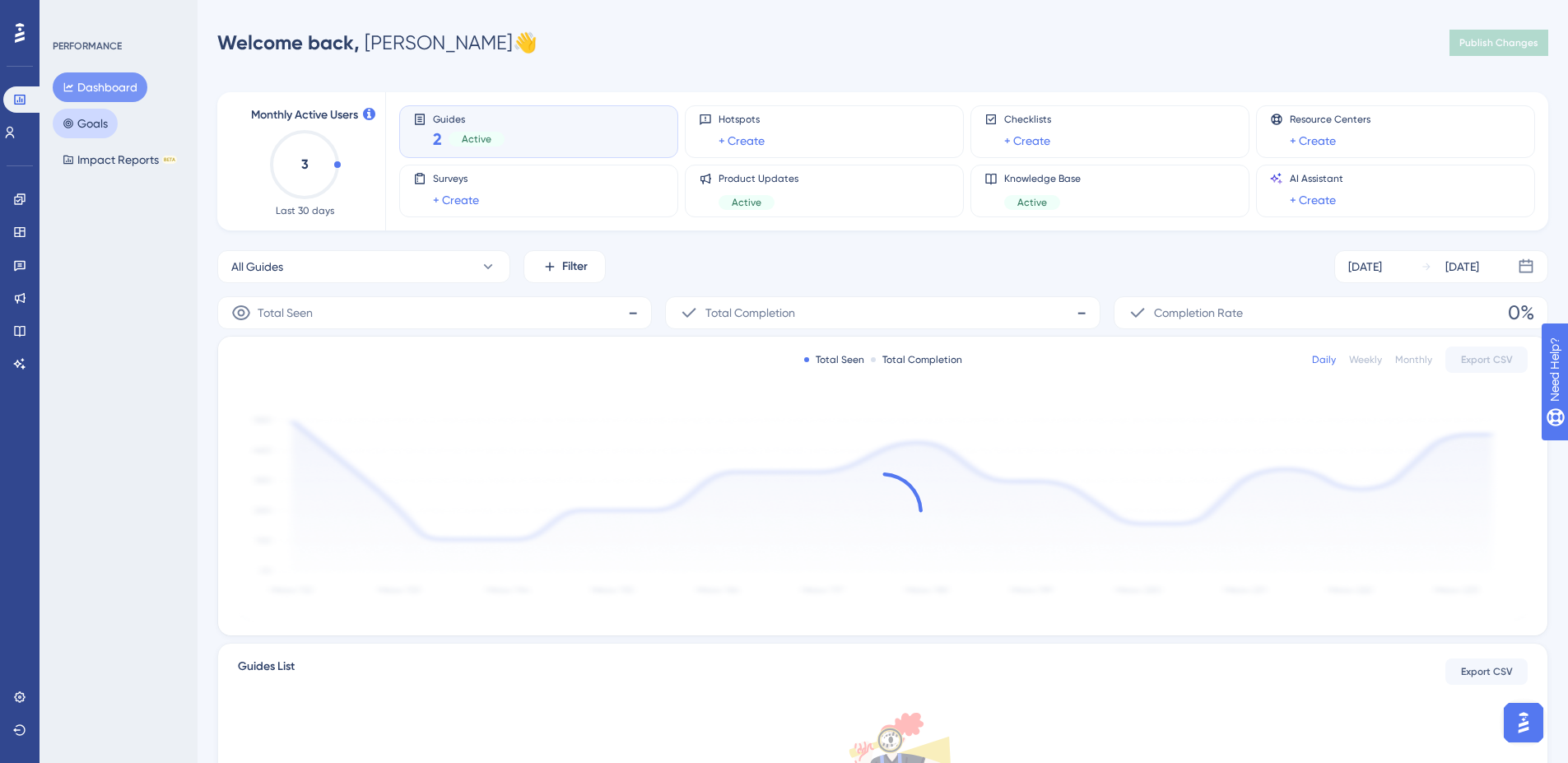
click at [95, 126] on button "Goals" at bounding box center [85, 123] width 65 height 29
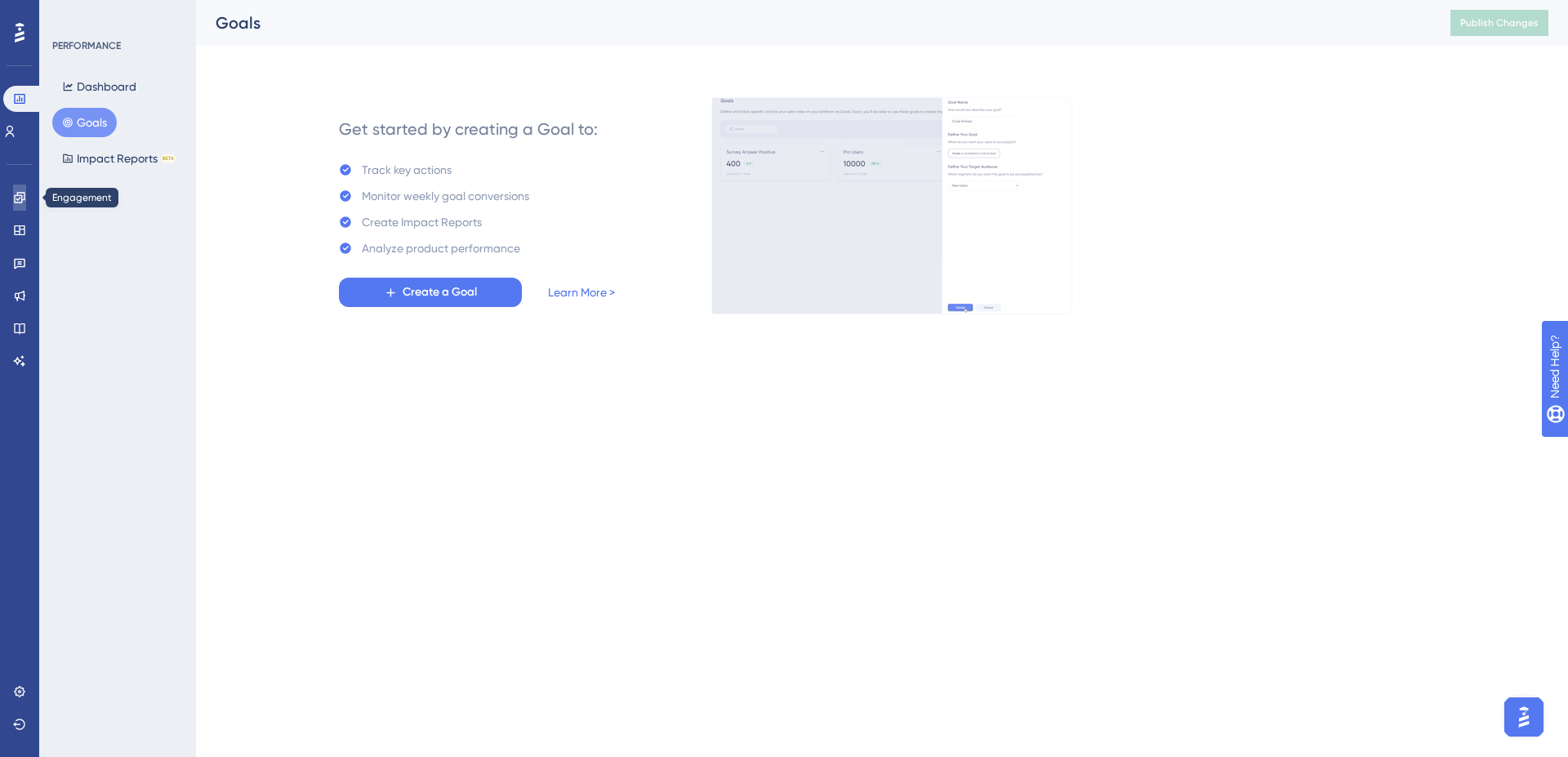
click at [26, 209] on link at bounding box center [20, 198] width 13 height 26
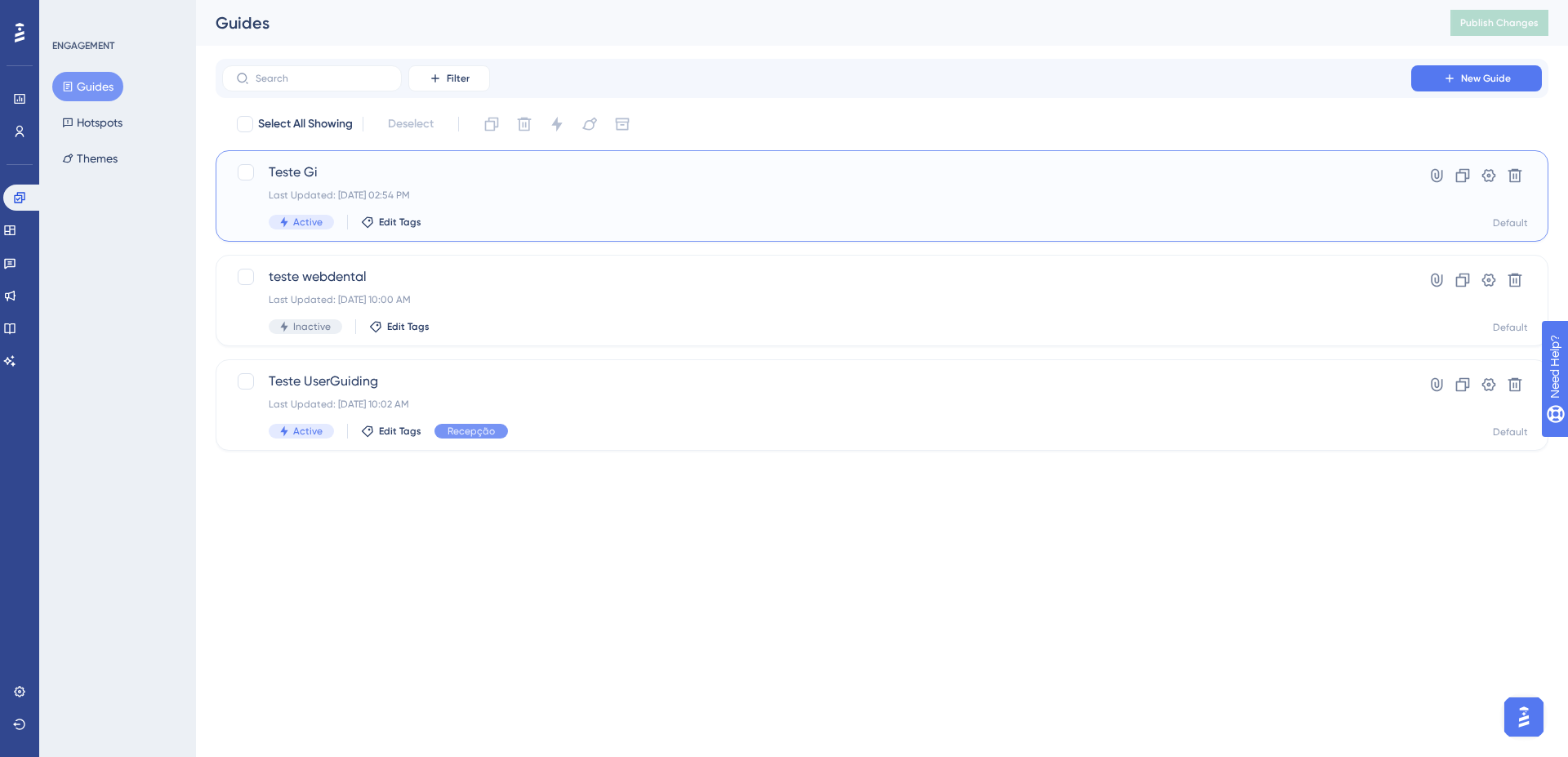
click at [718, 203] on div "Teste Gi Last Updated: [DATE] 02:54 PM Active Edit Tags" at bounding box center [816, 195] width 1096 height 67
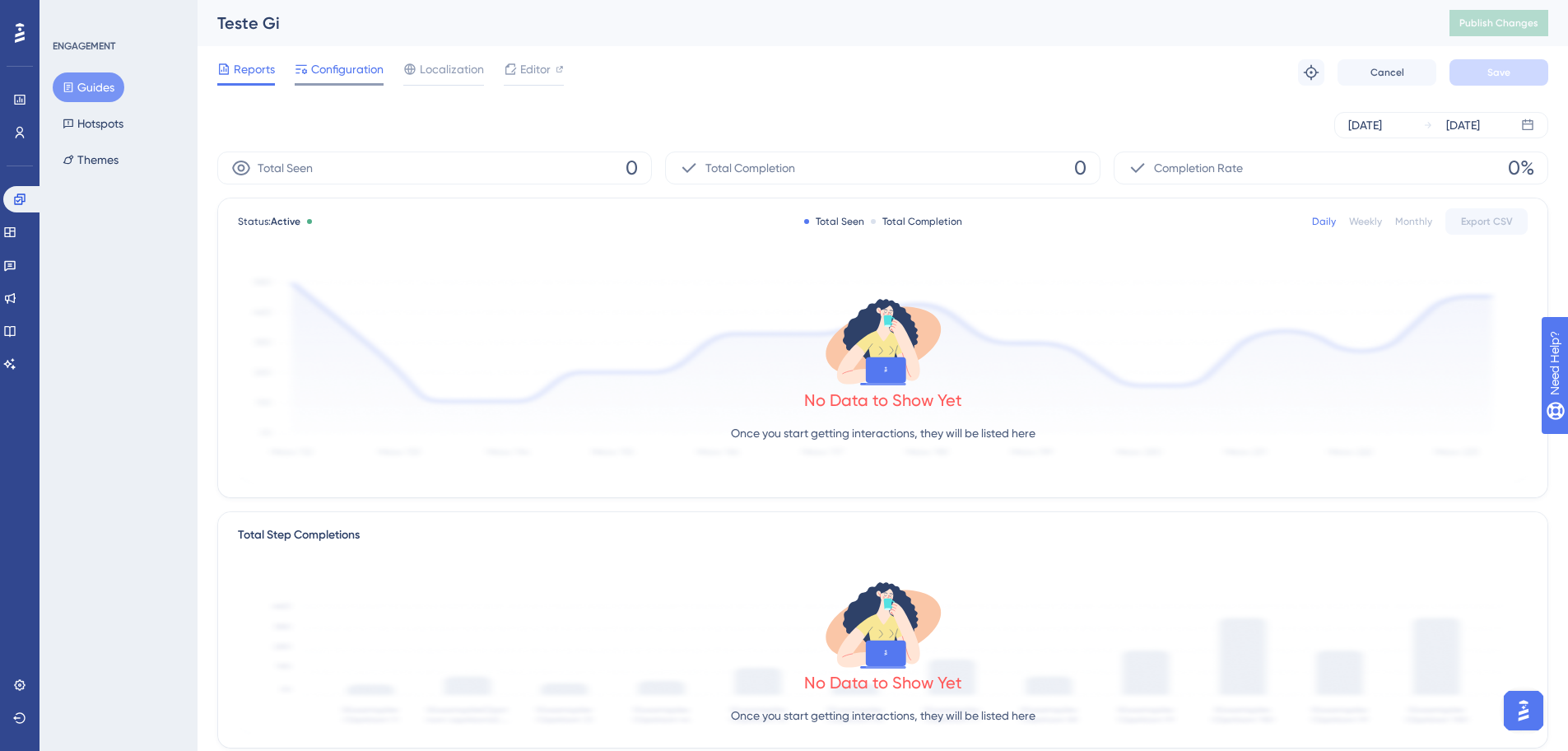
click at [378, 61] on span "Configuration" at bounding box center [347, 69] width 73 height 20
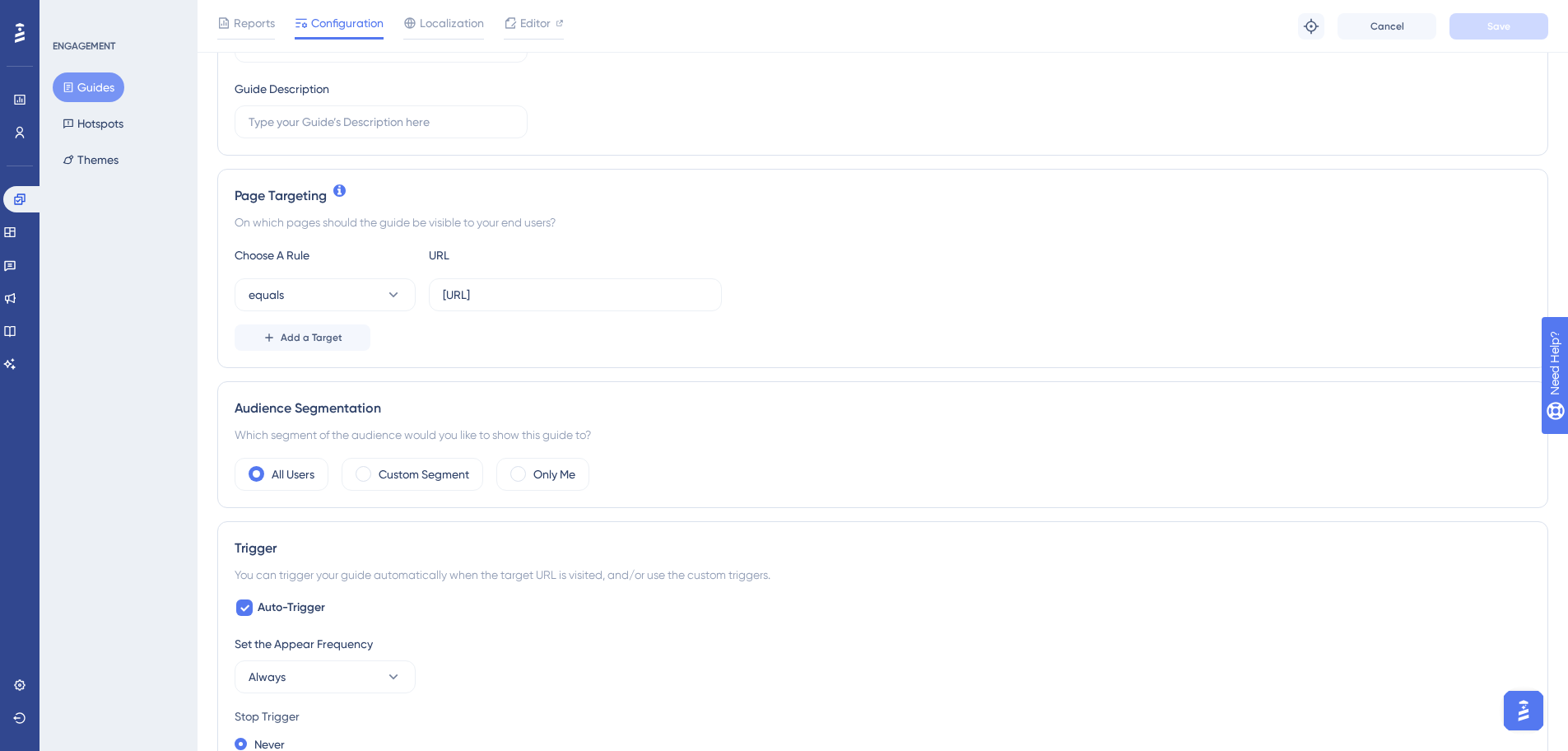
scroll to position [296, 0]
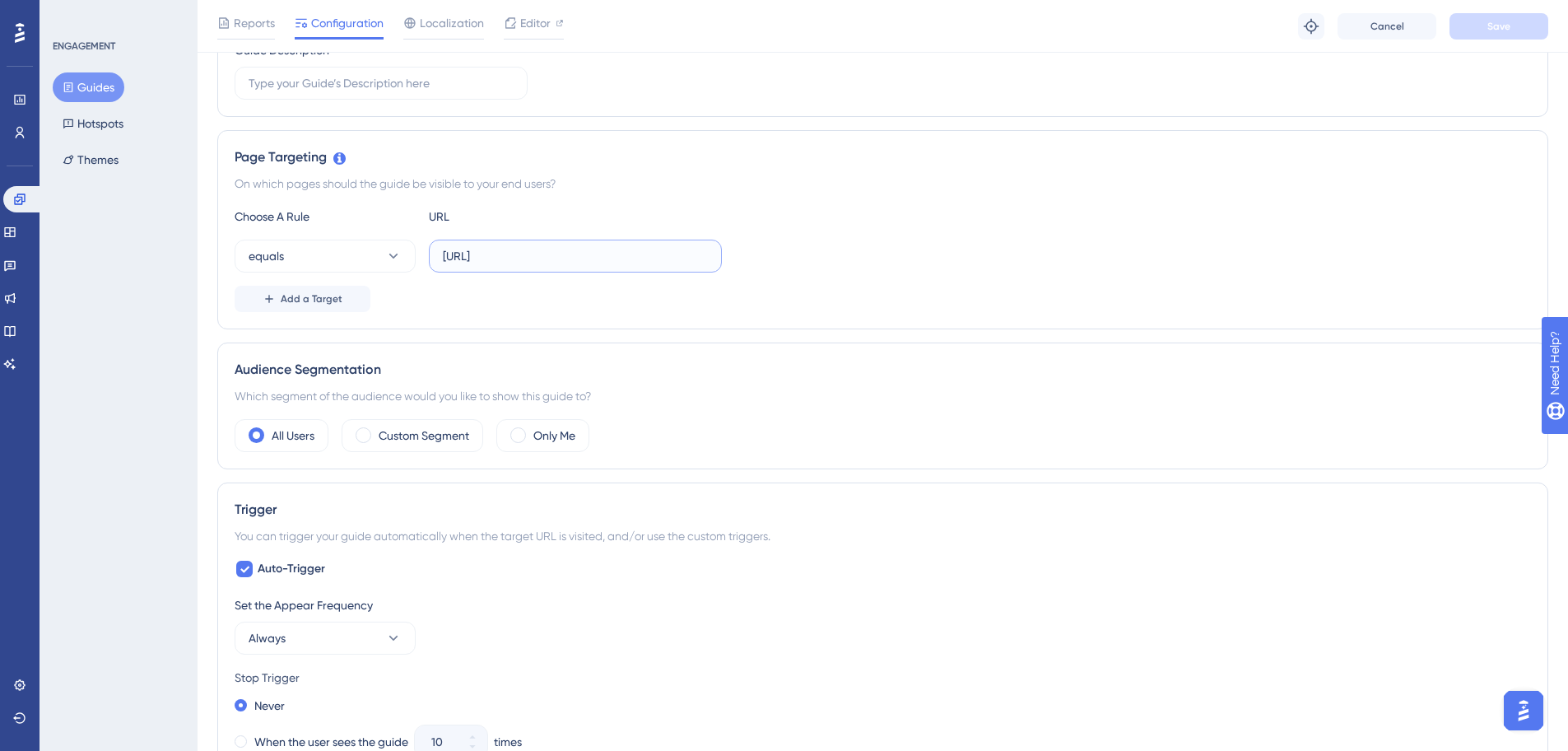
click at [472, 261] on input "[URL]" at bounding box center [576, 256] width 265 height 18
paste input "[DOMAIN_NAME][URL]"
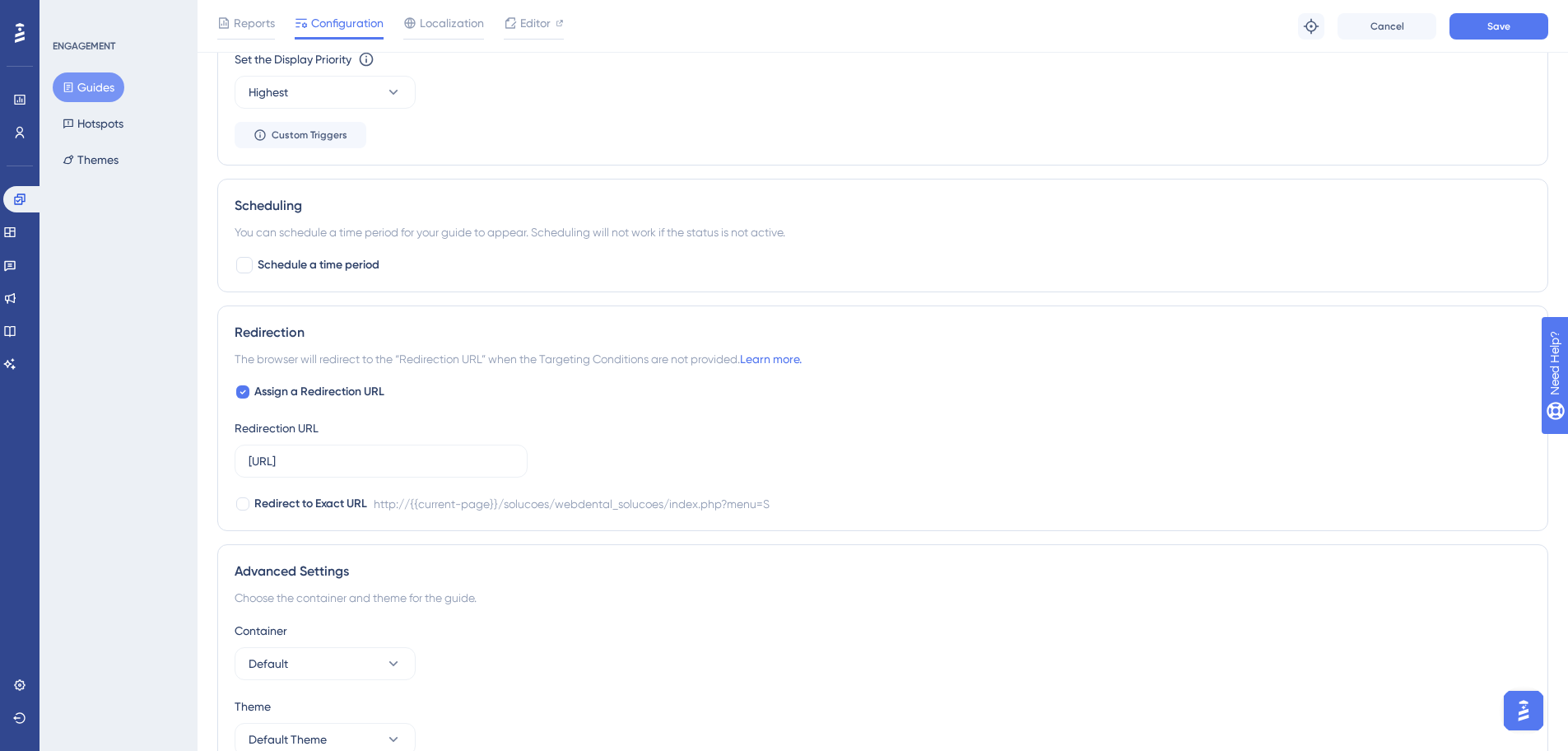
scroll to position [1087, 0]
type input "[URL][DOMAIN_NAME]"
click at [374, 470] on label "[URL]" at bounding box center [382, 460] width 294 height 33
click at [374, 470] on input "[URL]" at bounding box center [382, 459] width 265 height 18
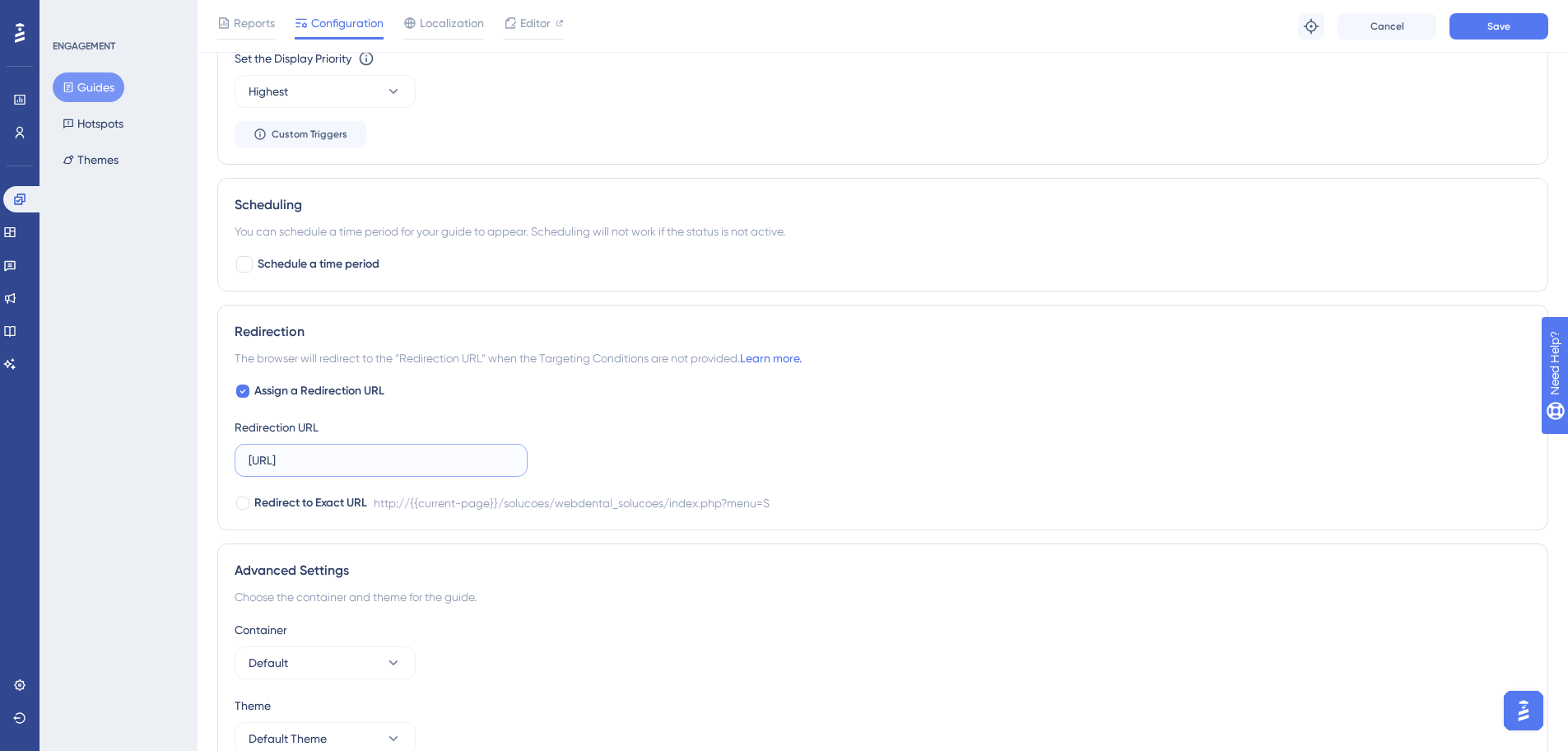
paste input "[DOMAIN_NAME]"
type input "[URL][DOMAIN_NAME]"
click at [187, 543] on div "ENGAGEMENT Guides Hotspots Themes" at bounding box center [118, 375] width 158 height 751
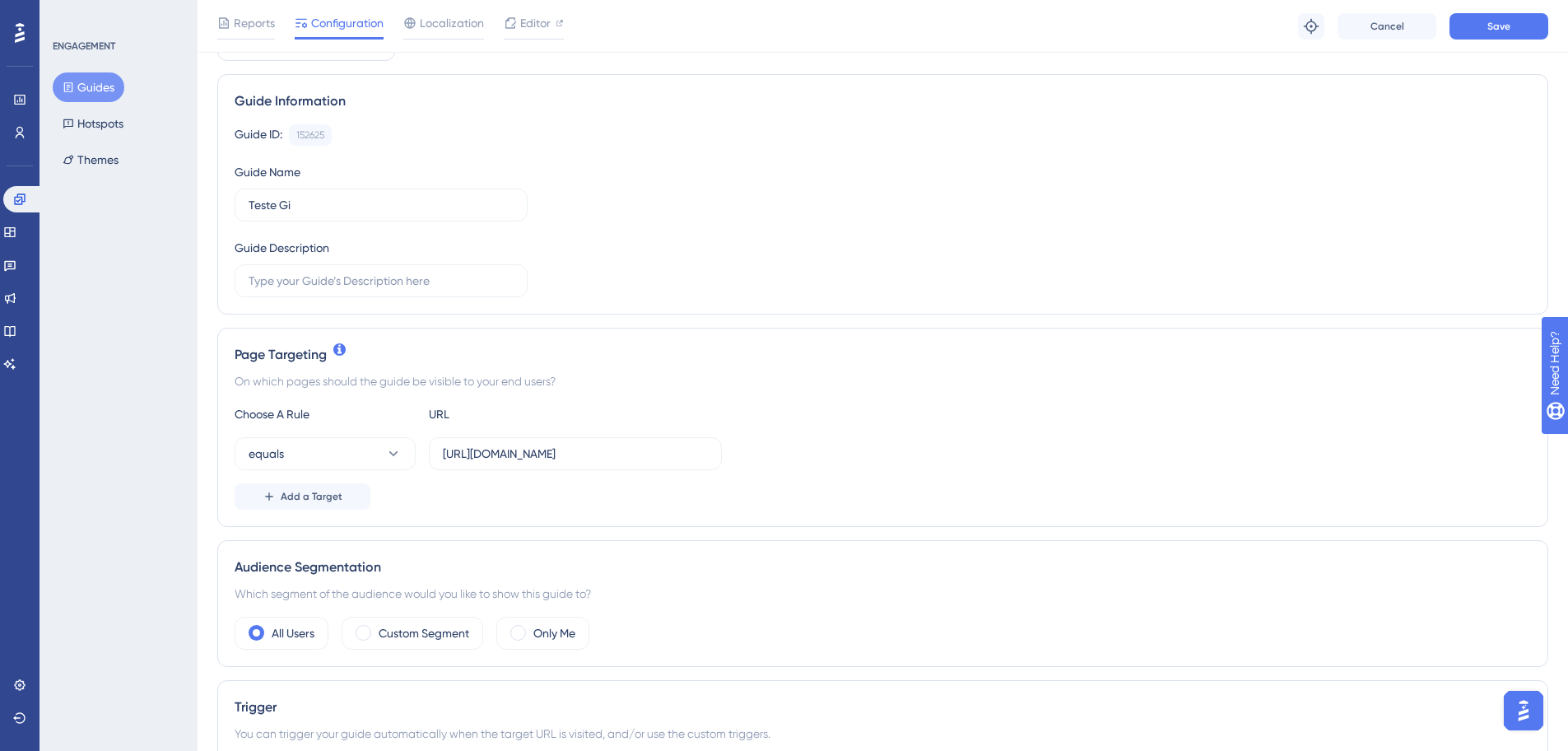
scroll to position [198, 0]
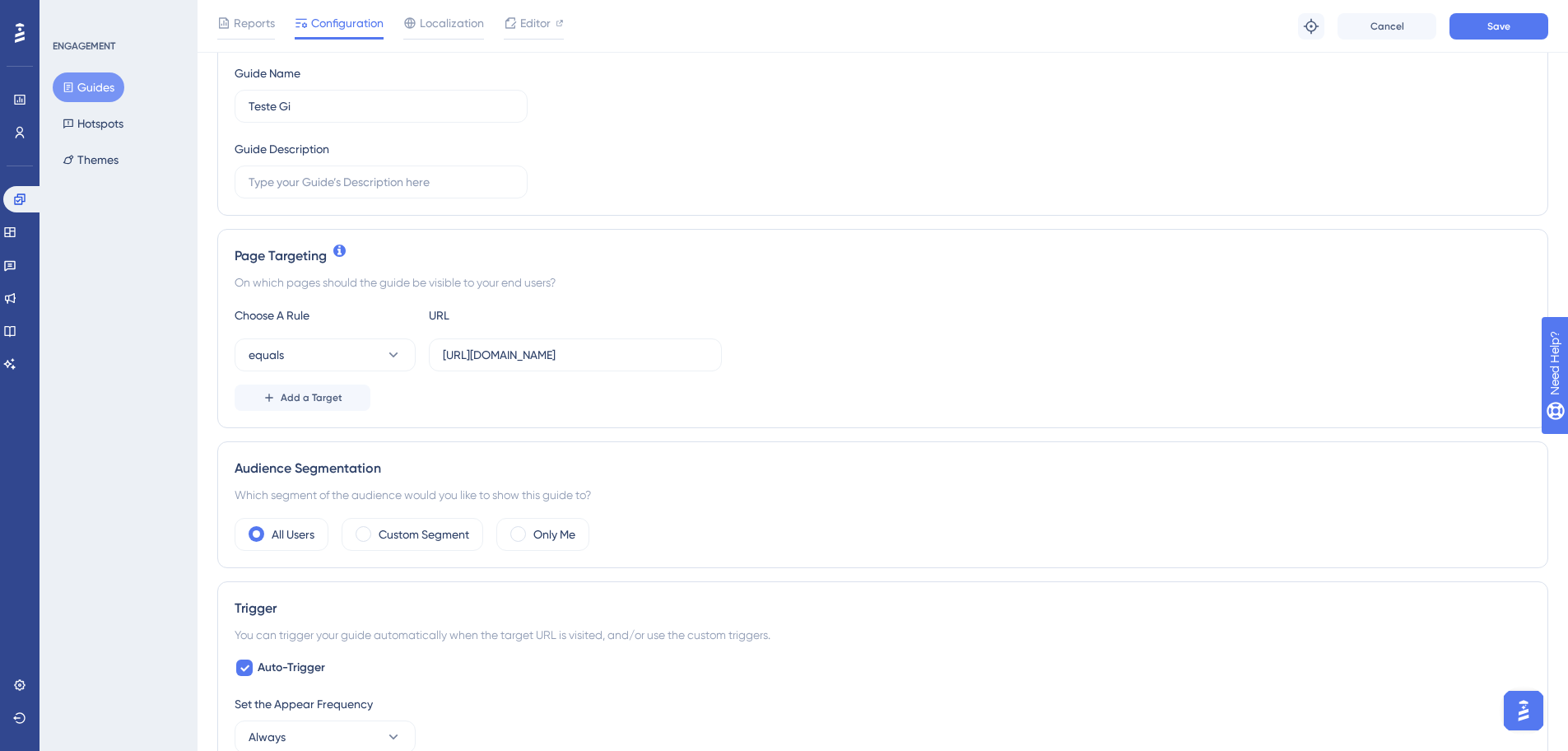
click at [165, 504] on div "ENGAGEMENT Guides Hotspots Themes" at bounding box center [118, 375] width 158 height 751
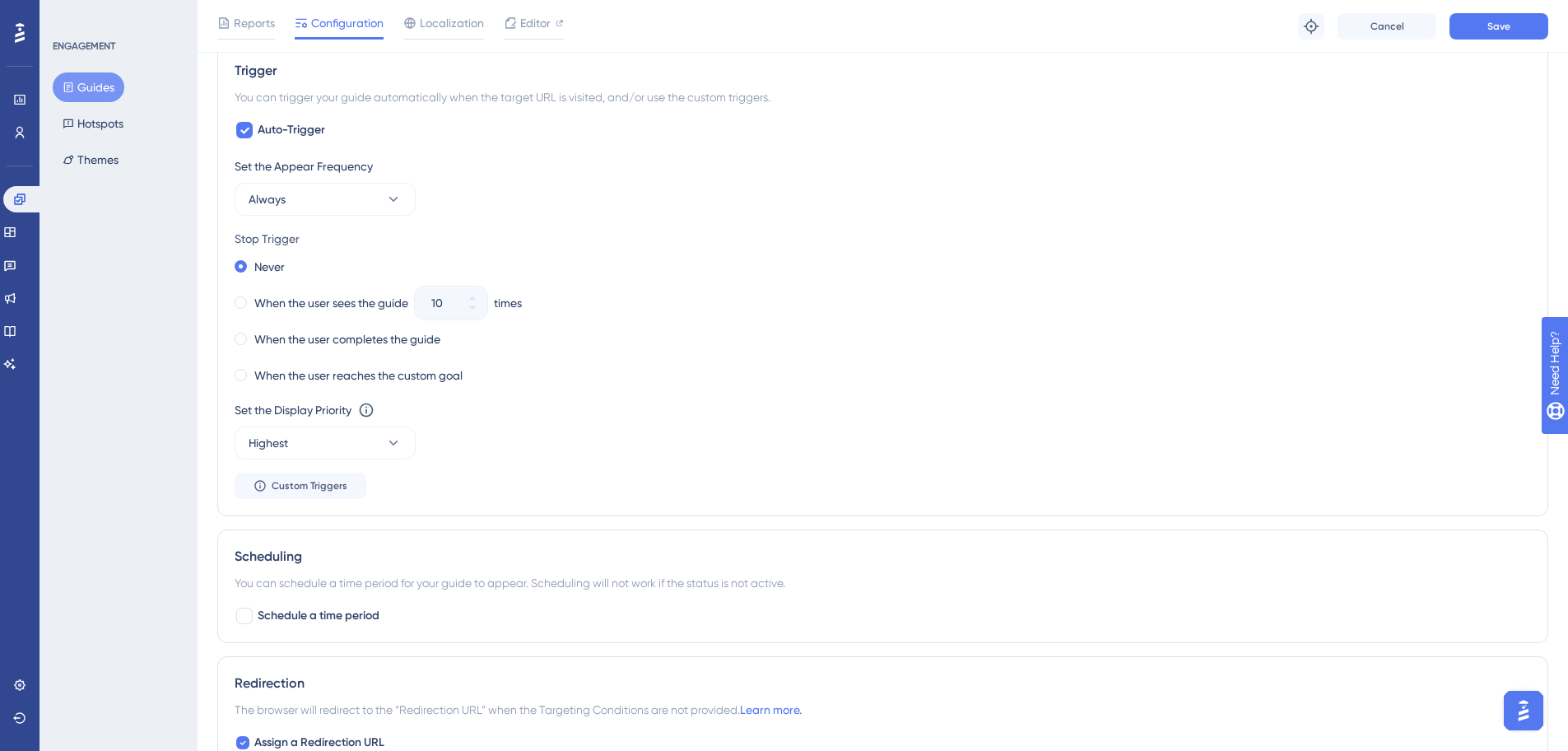
scroll to position [593, 0]
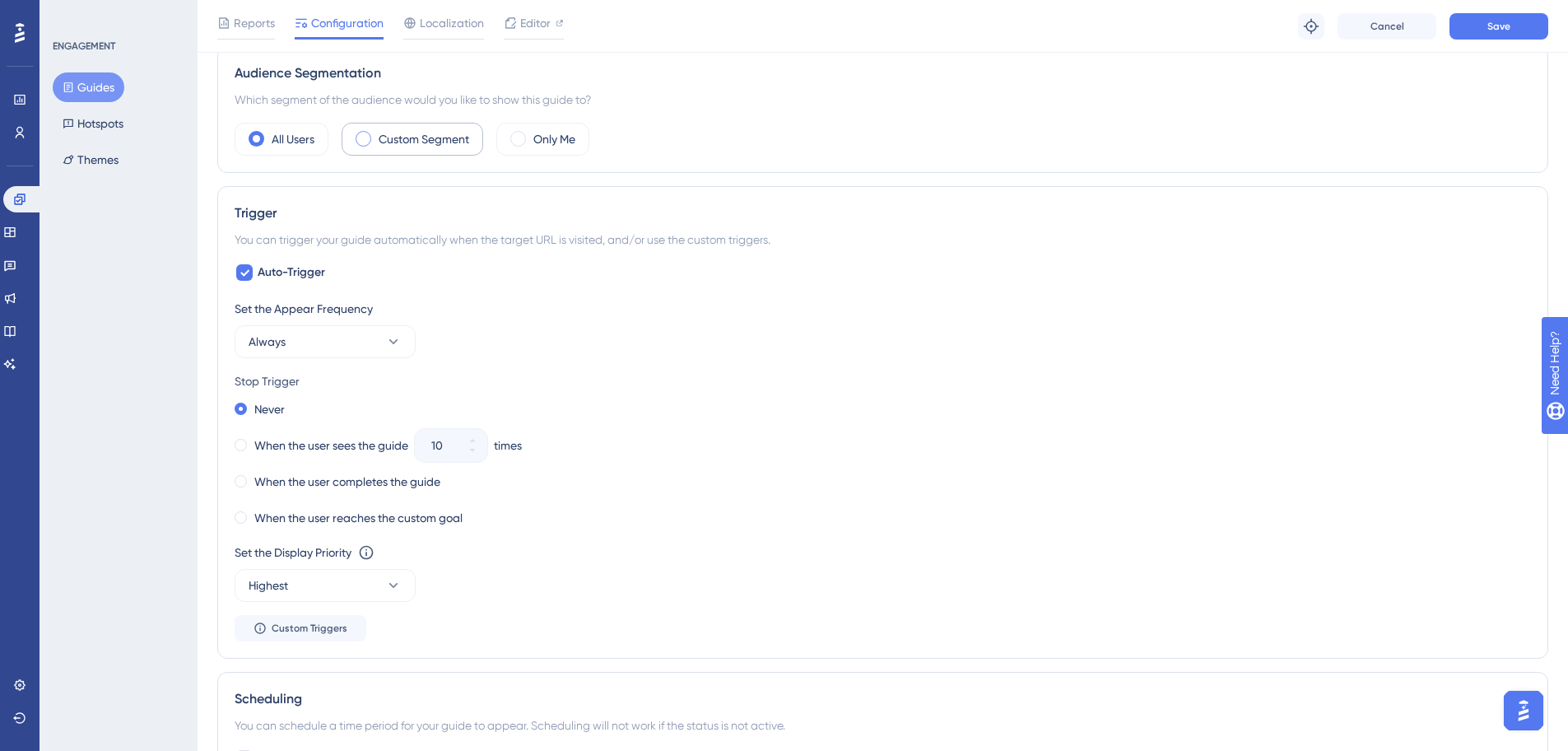
click at [377, 152] on div "Custom Segment" at bounding box center [413, 139] width 142 height 33
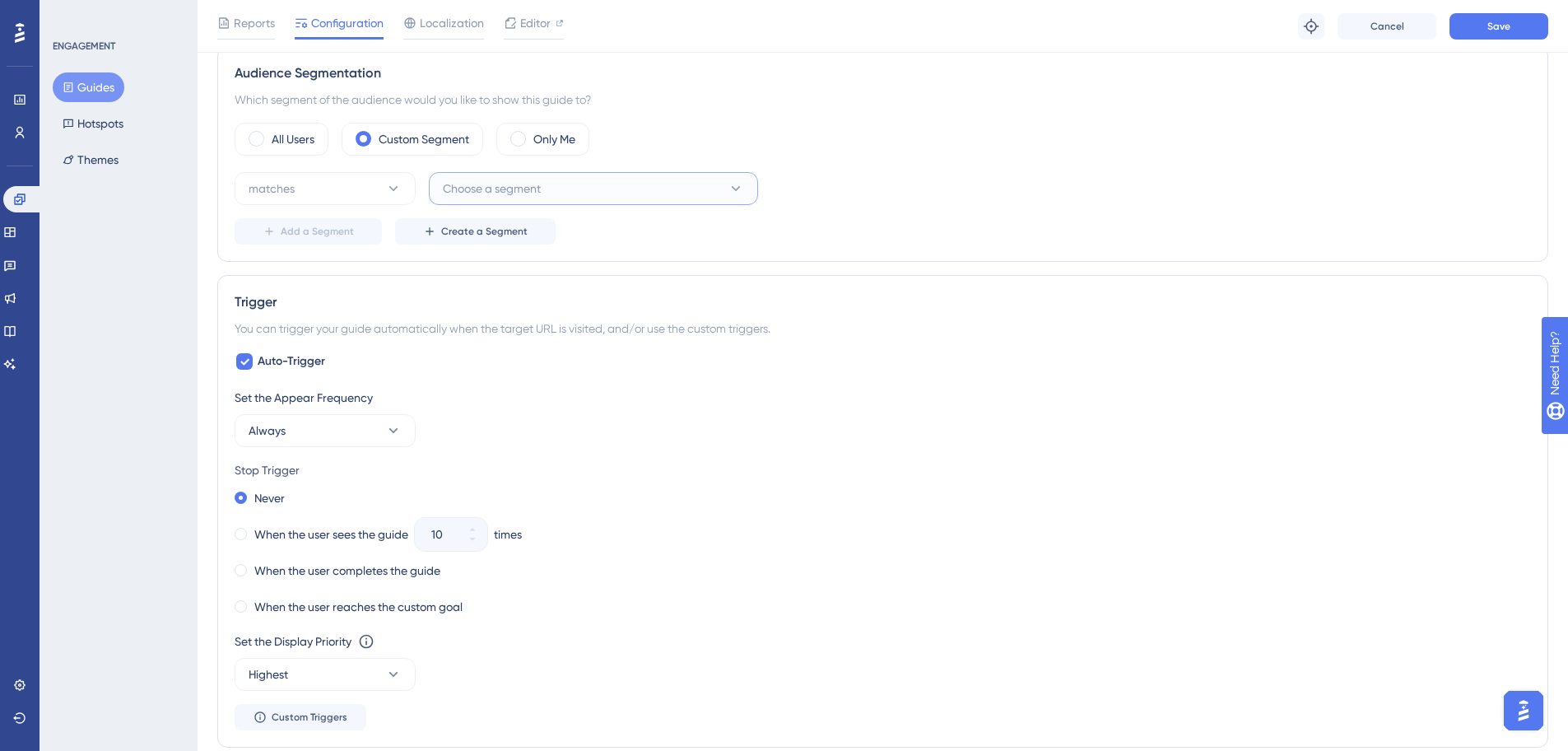
click at [449, 195] on span "Choose a segment" at bounding box center [491, 188] width 98 height 20
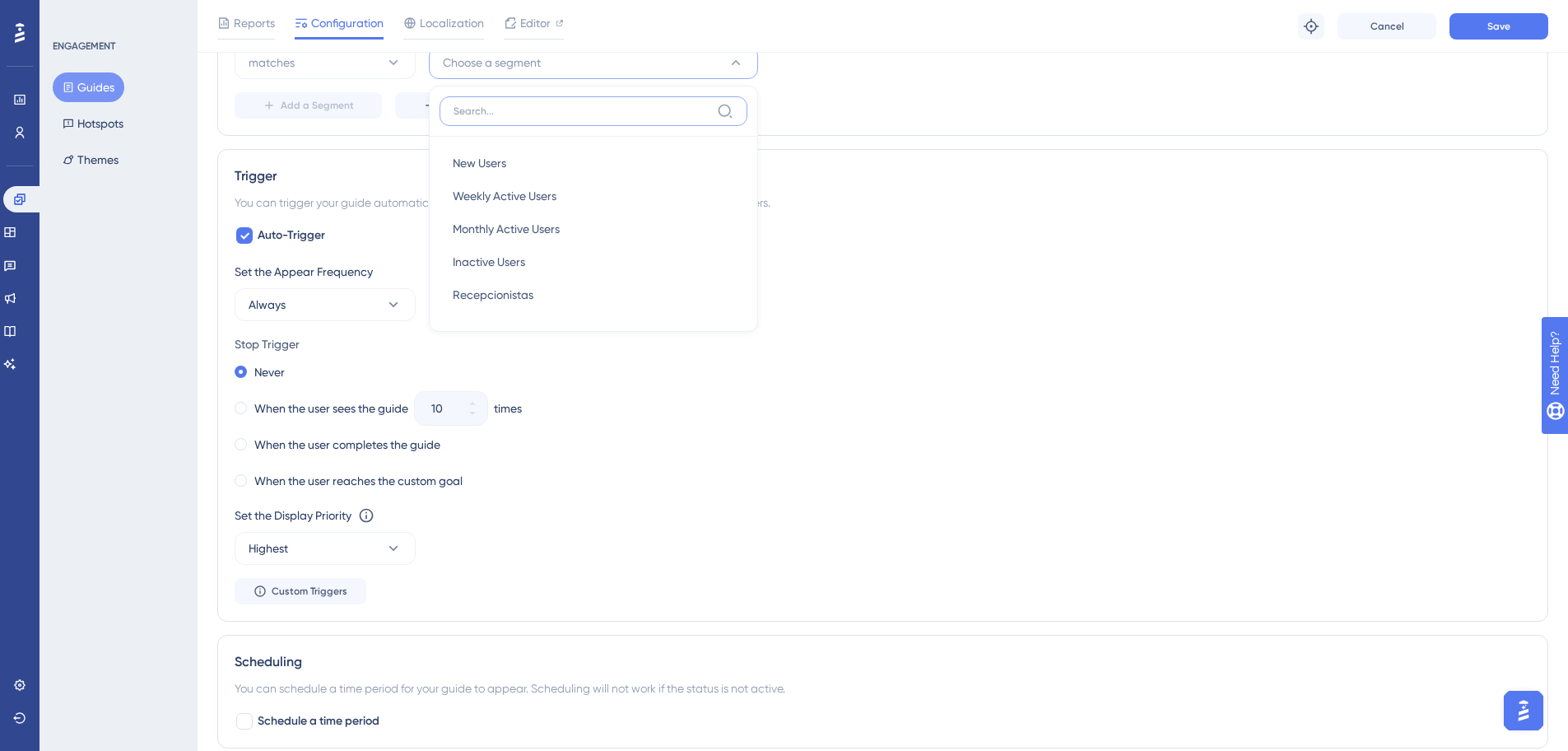
scroll to position [494, 0]
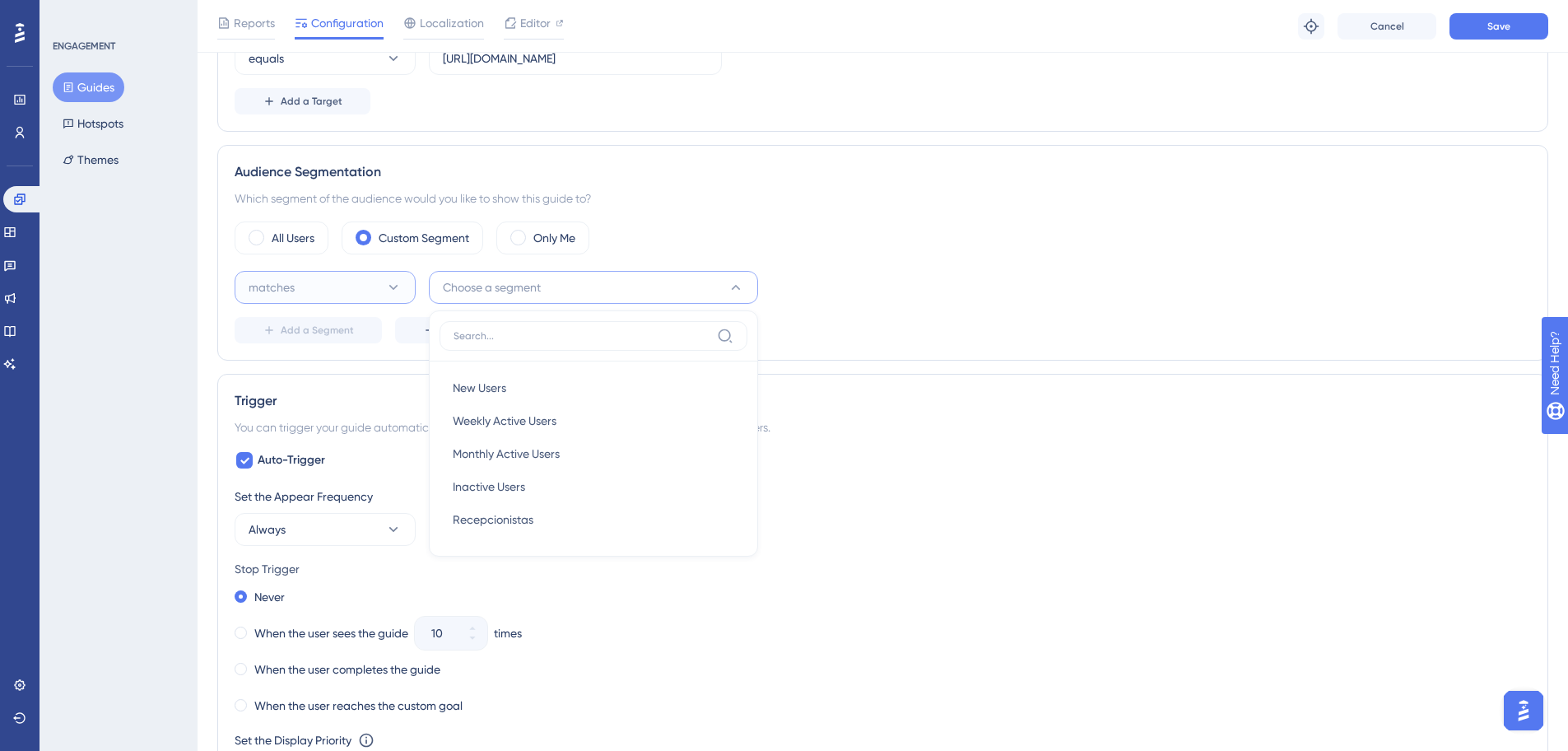
click at [343, 289] on button "matches" at bounding box center [325, 287] width 181 height 33
click at [473, 302] on button "Choose a segment" at bounding box center [594, 287] width 330 height 33
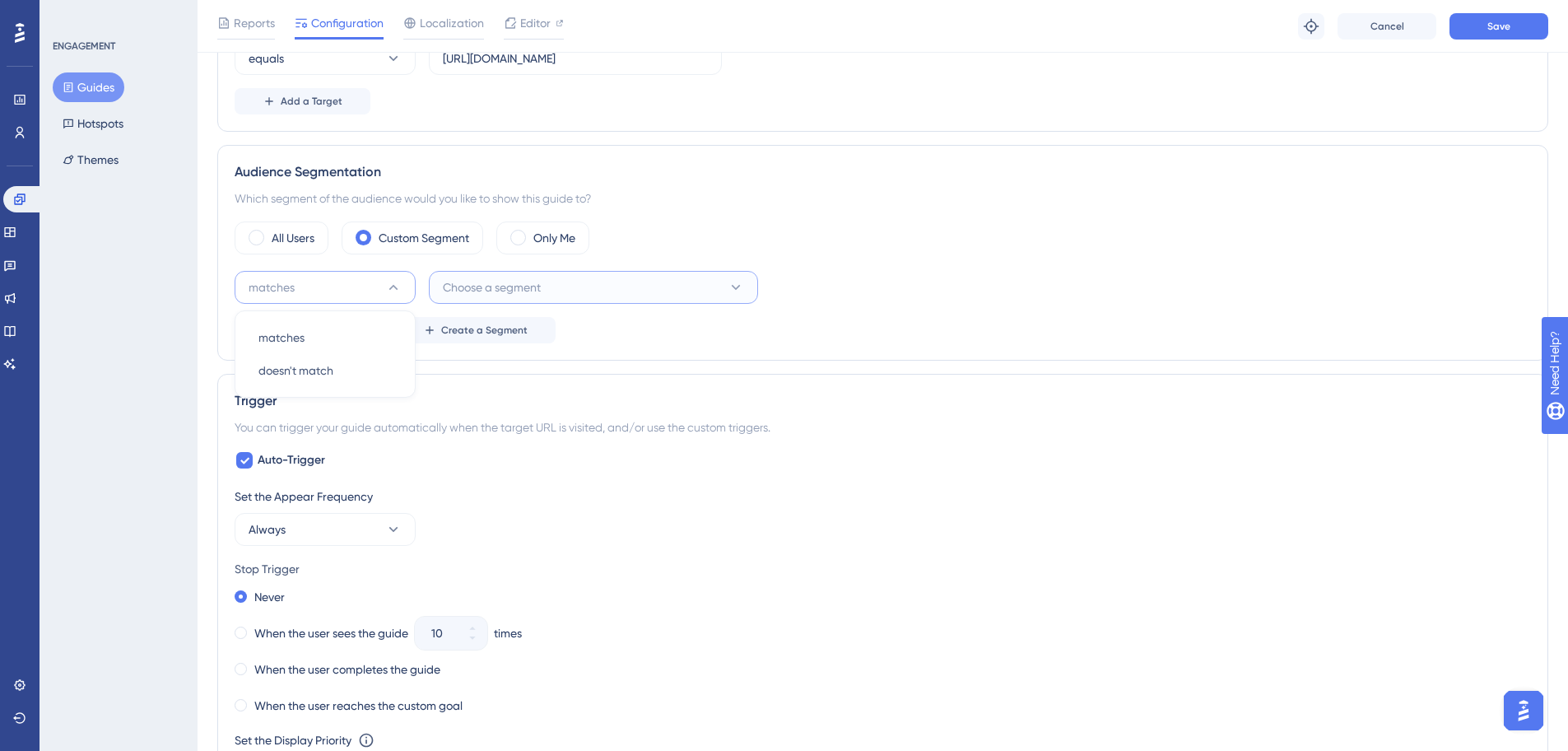
click at [478, 292] on span "Choose a segment" at bounding box center [491, 287] width 98 height 20
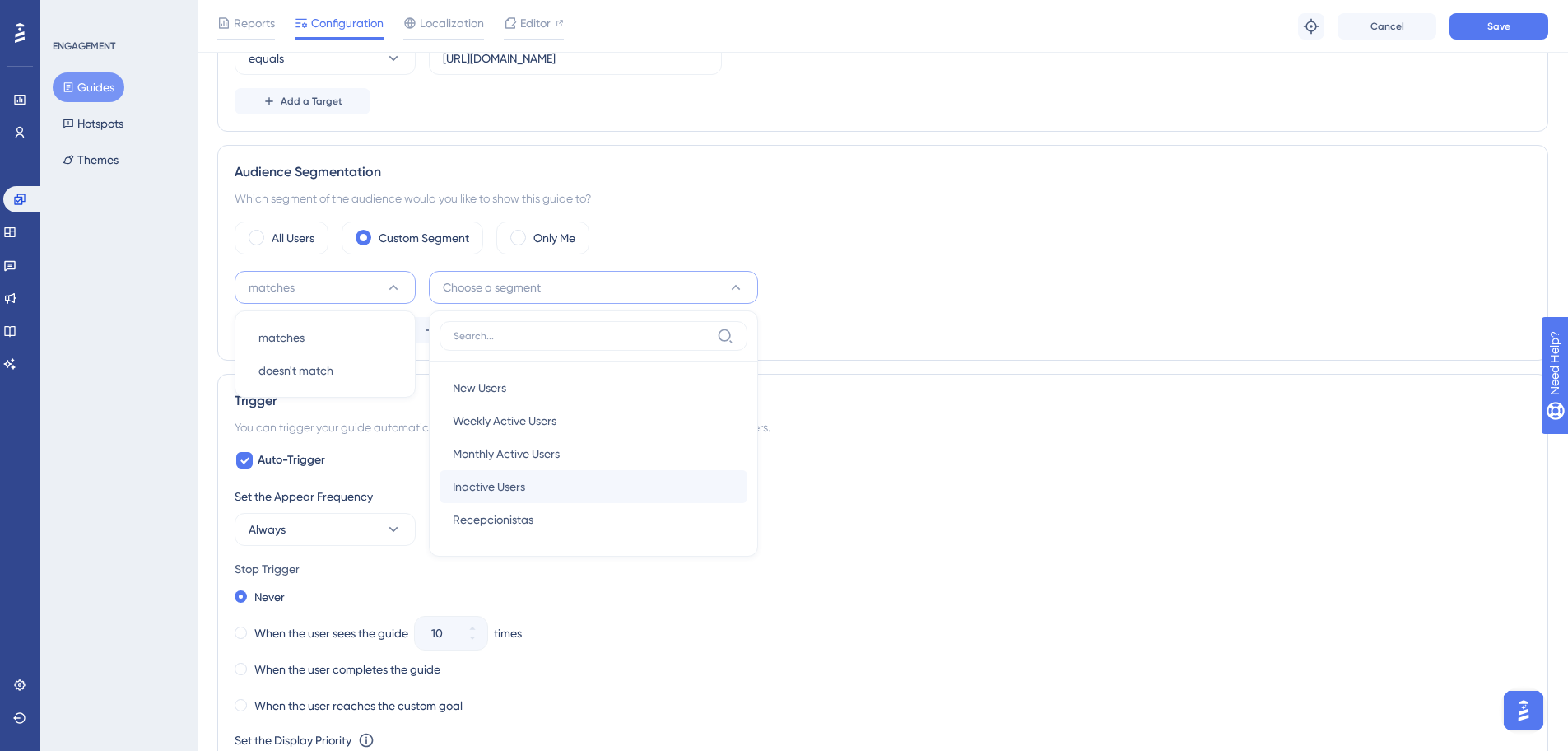
scroll to position [552, 0]
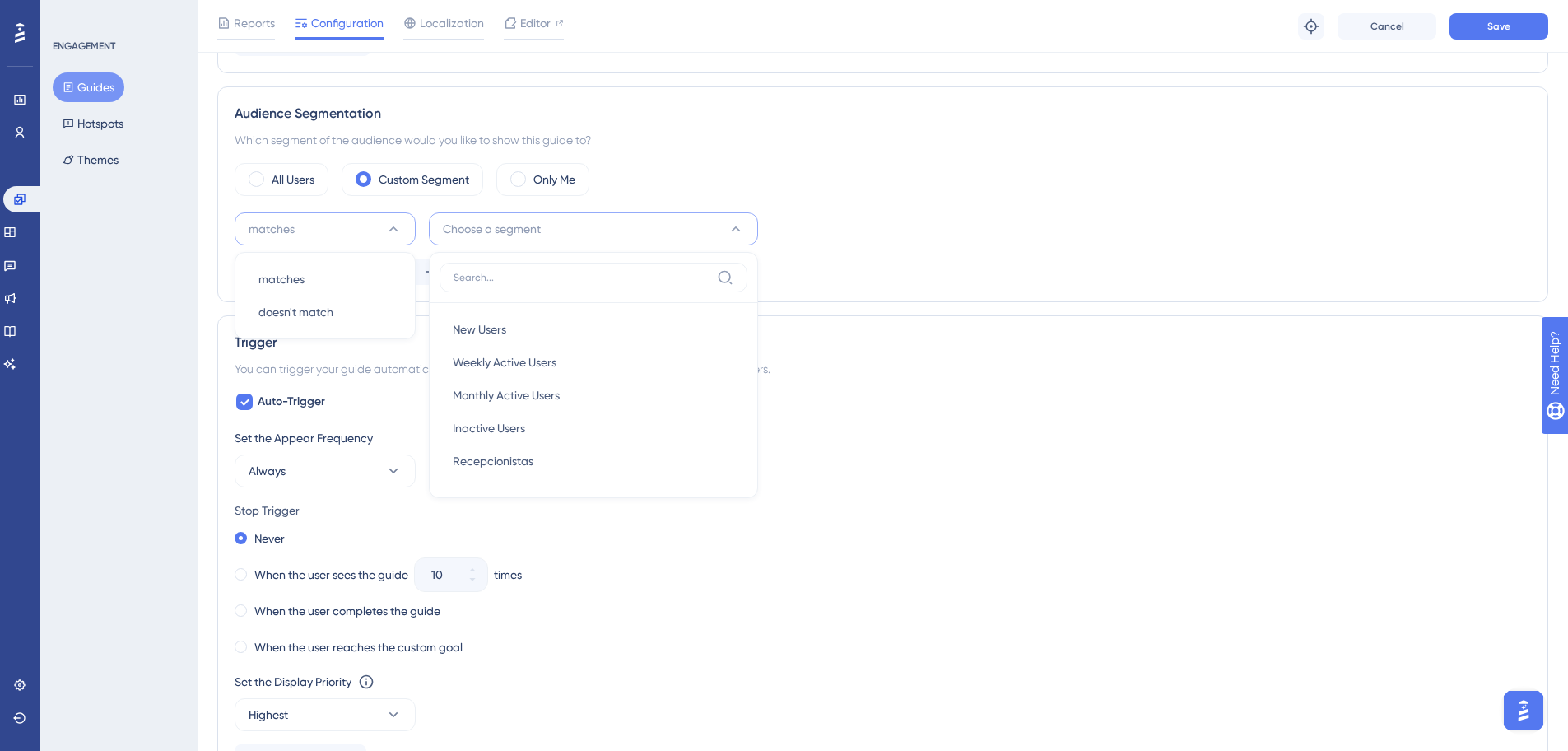
click at [488, 275] on input at bounding box center [581, 277] width 257 height 13
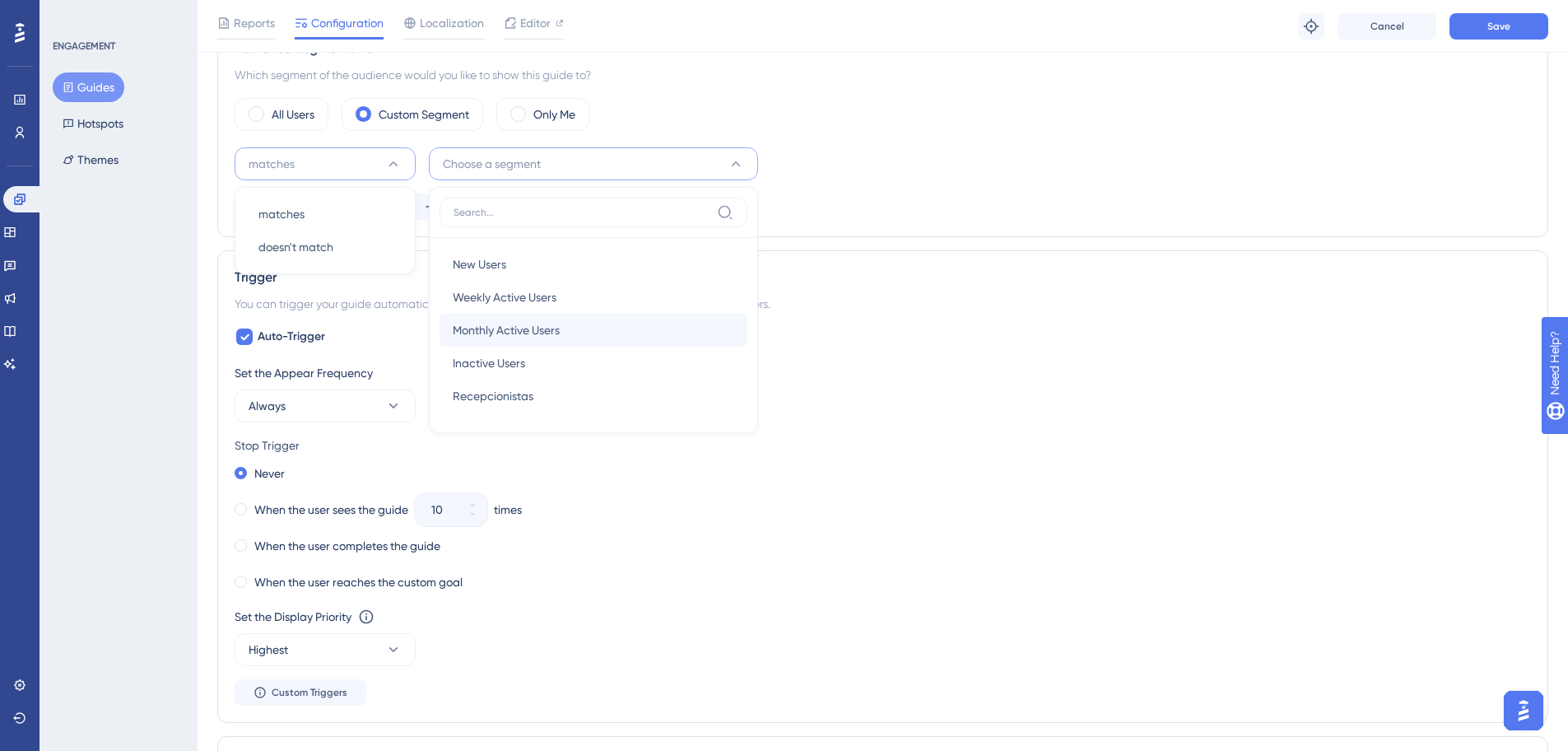
scroll to position [652, 0]
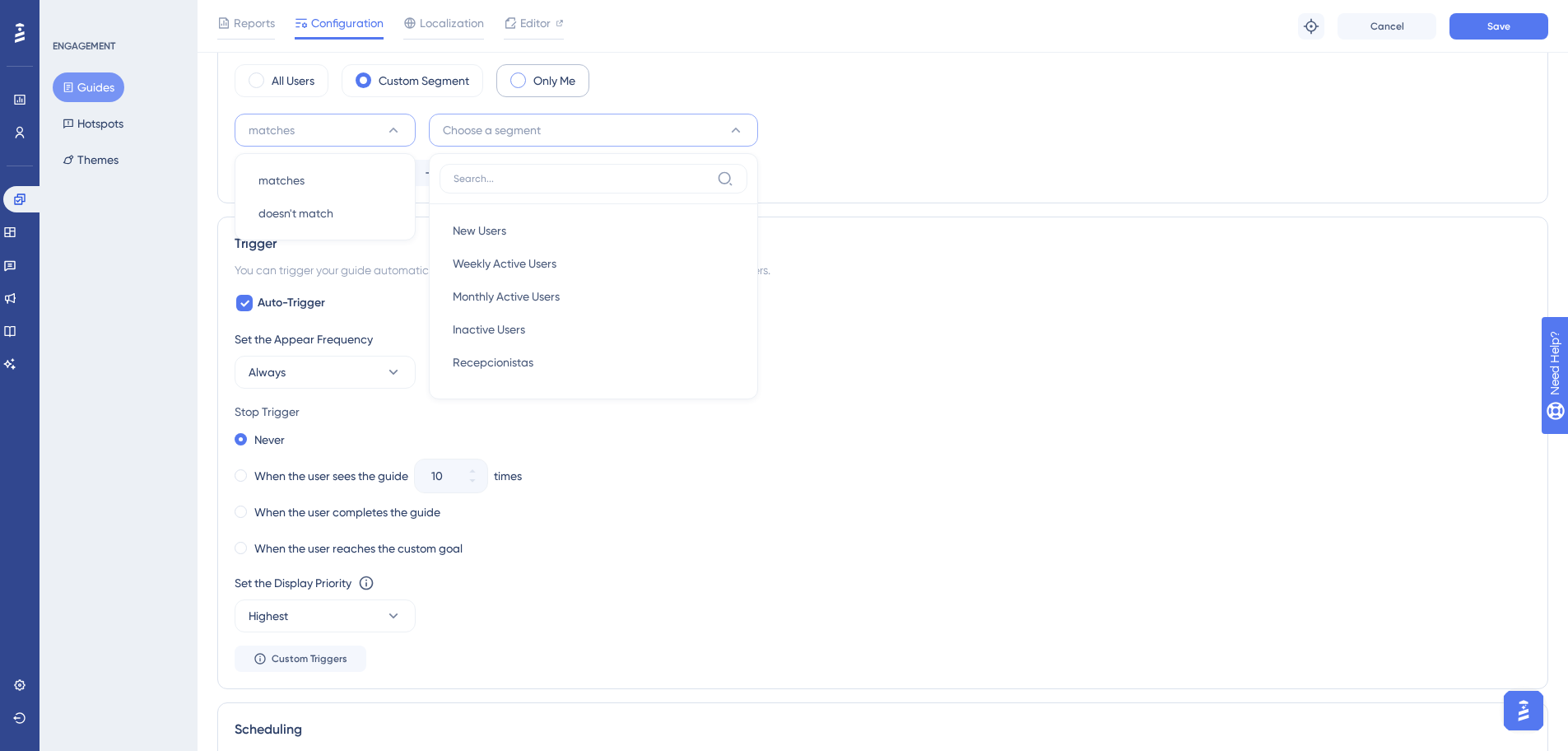
click at [518, 78] on span at bounding box center [518, 80] width 16 height 16
click at [531, 75] on input "radio" at bounding box center [531, 75] width 0 height 0
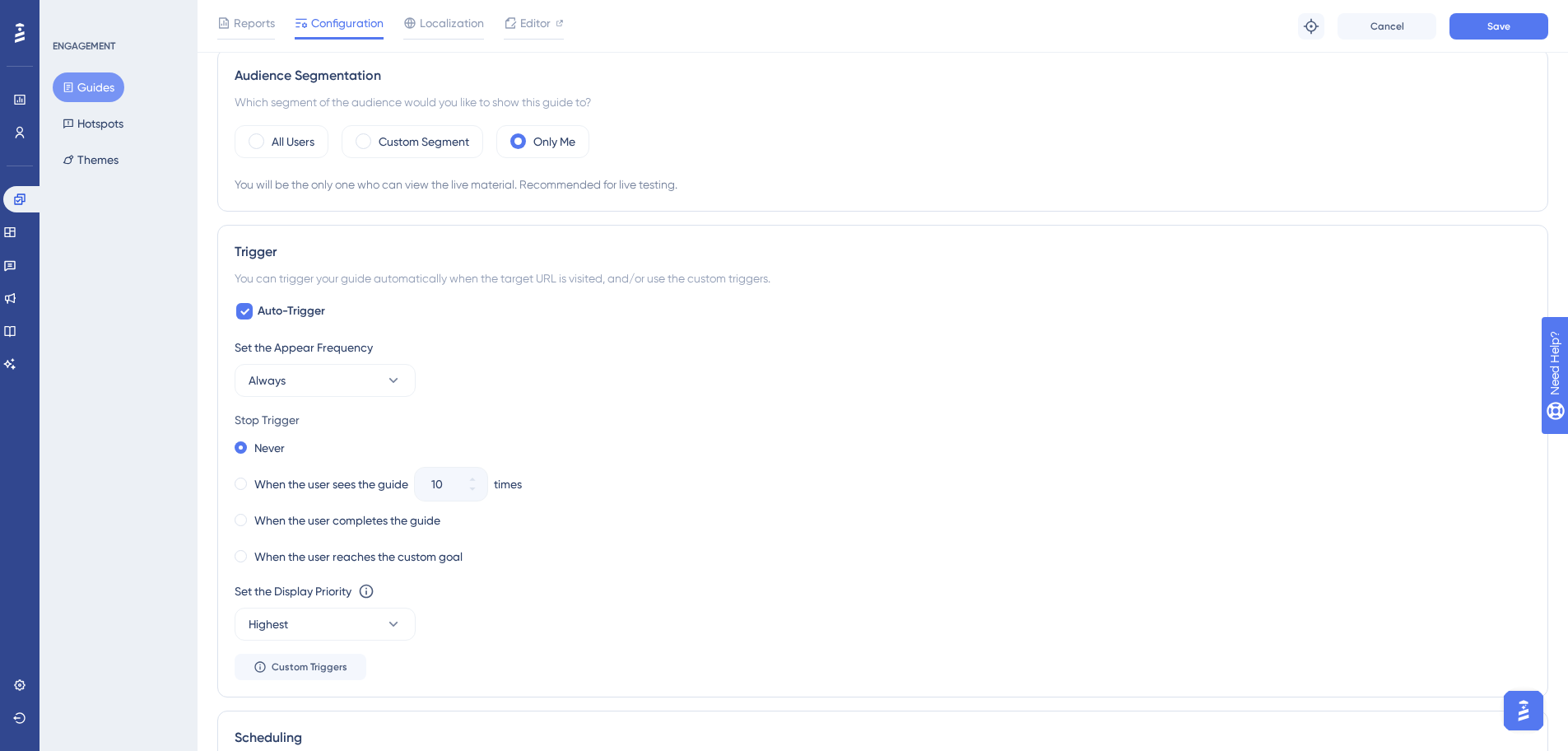
scroll to position [552, 0]
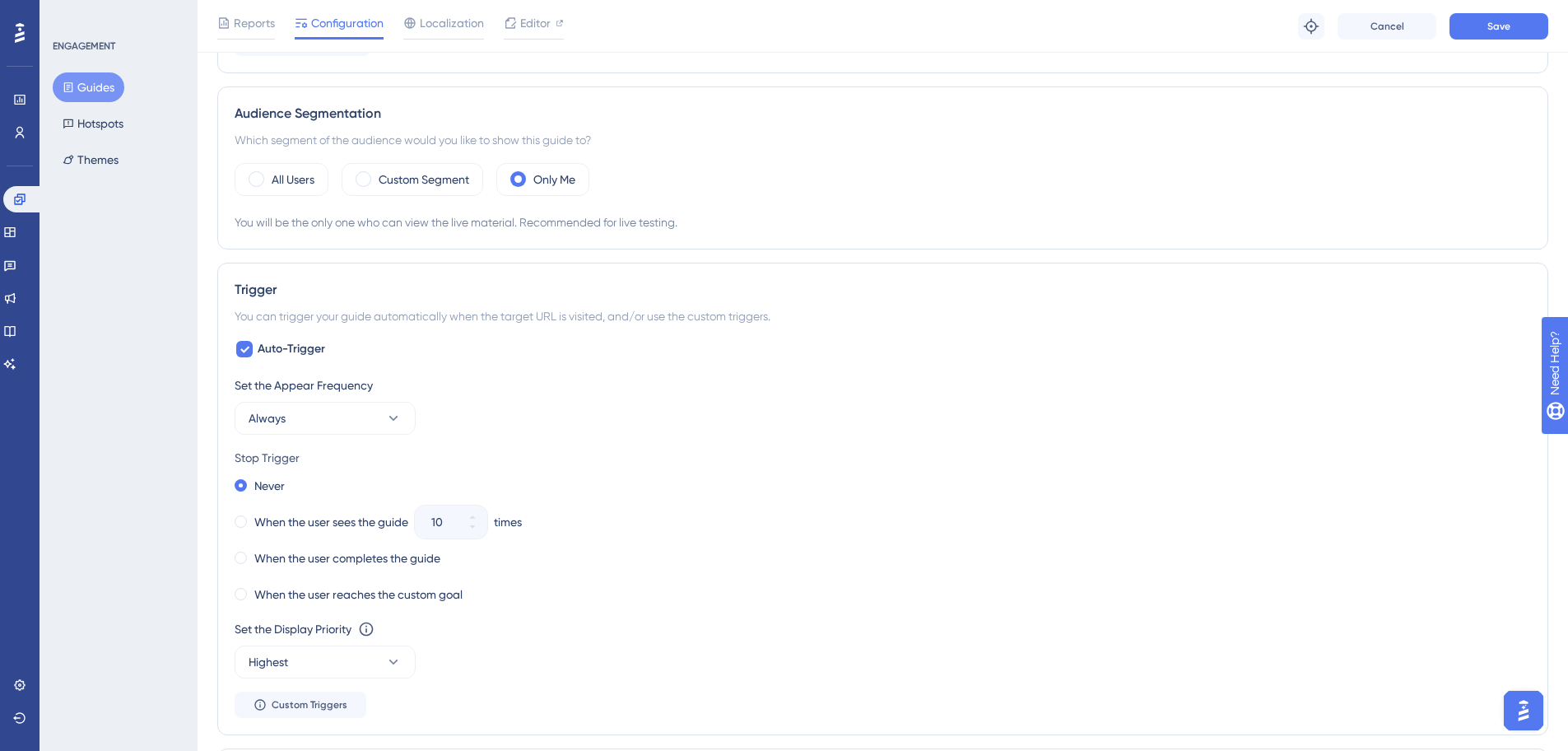
click at [710, 224] on div "You will be the only one who can view the live material. Recommended for live t…" at bounding box center [882, 222] width 1296 height 20
drag, startPoint x: 1474, startPoint y: 30, endPoint x: 1007, endPoint y: 169, distance: 487.2
click at [1013, 168] on div "Performance Users Engagement Widgets Feedback Product Updates Knowledge Base AI…" at bounding box center [883, 415] width 1371 height 1935
click at [424, 188] on label "Custom Segment" at bounding box center [424, 179] width 91 height 20
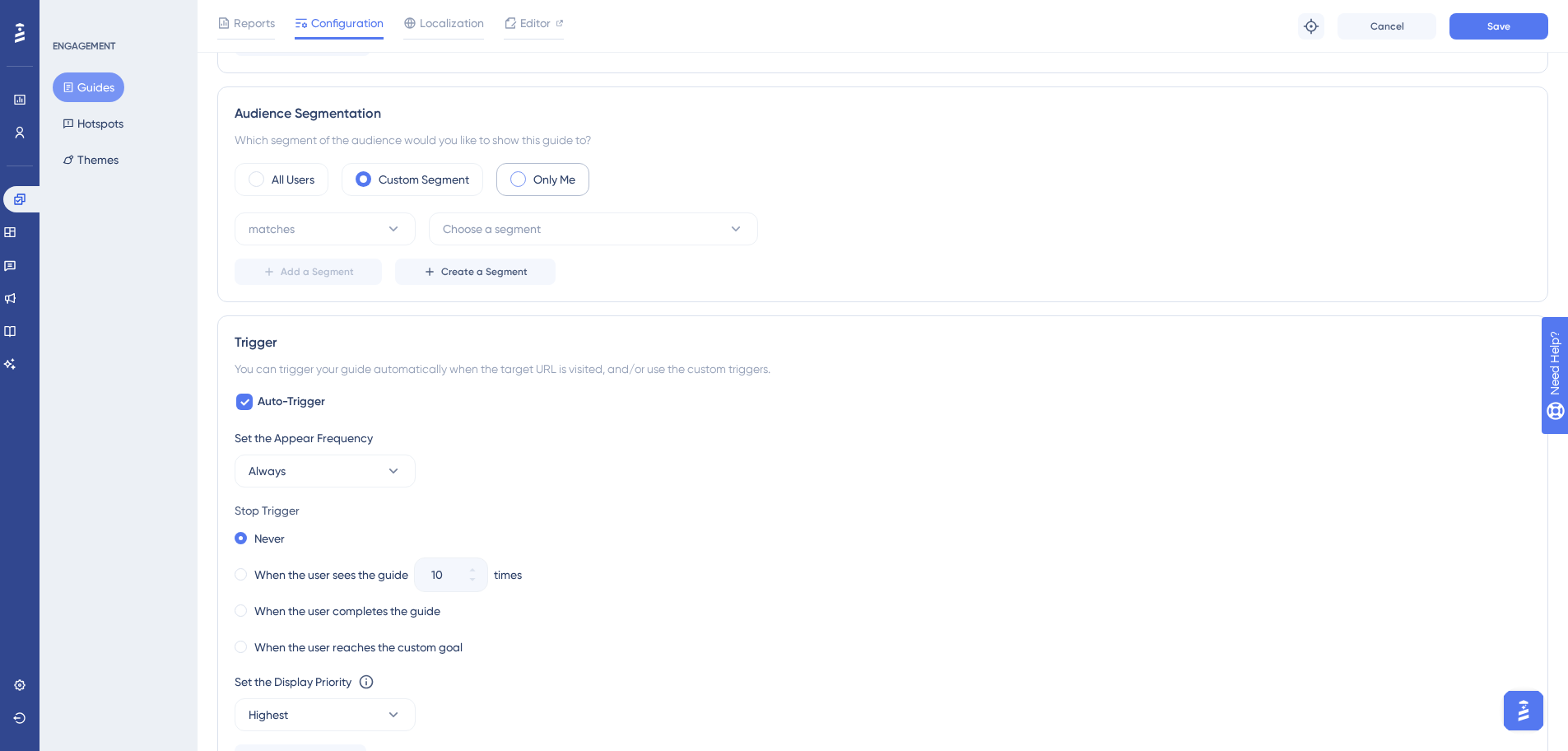
click at [514, 175] on span at bounding box center [518, 179] width 16 height 16
click at [531, 173] on input "radio" at bounding box center [531, 173] width 0 height 0
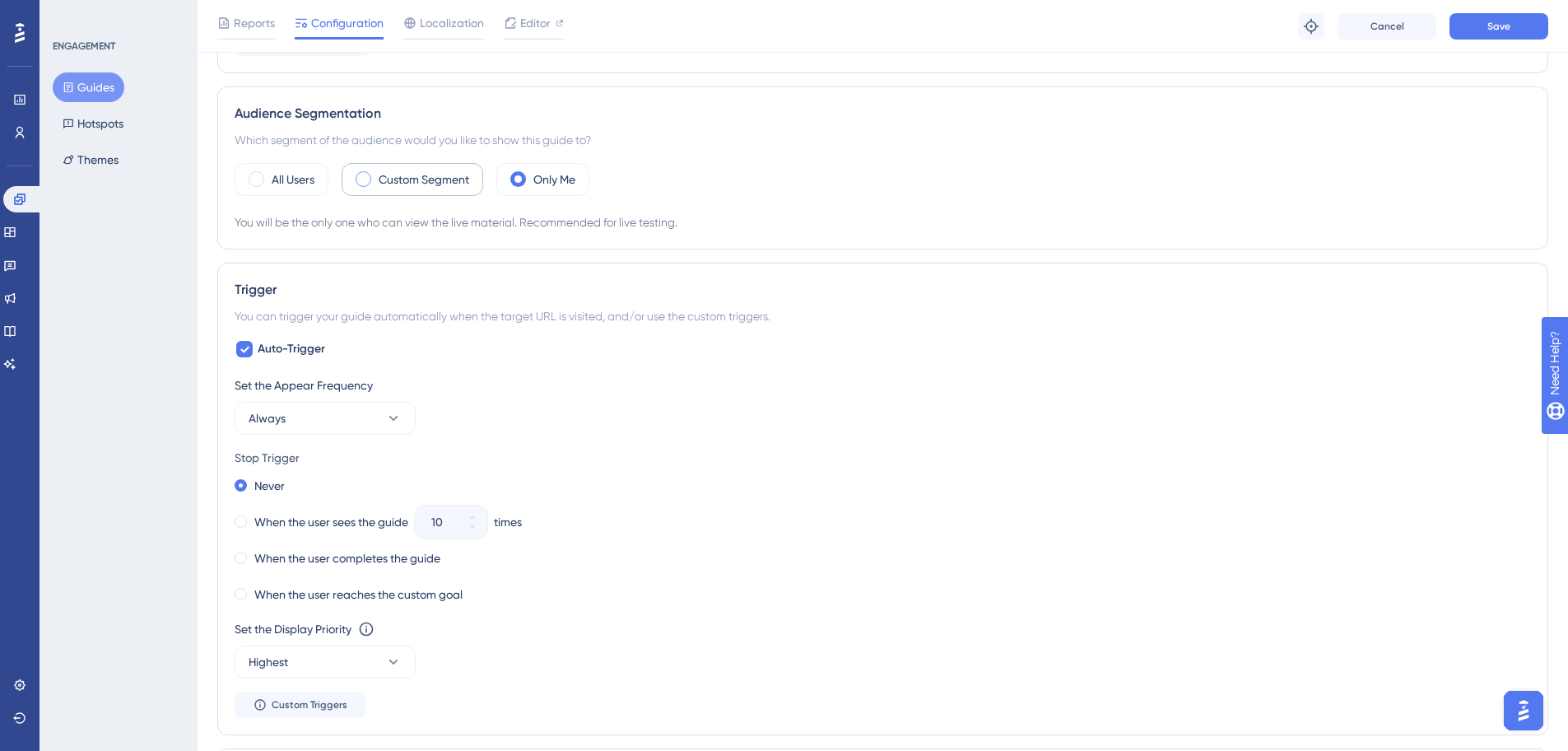
click at [364, 181] on span at bounding box center [364, 179] width 16 height 16
click at [376, 173] on input "radio" at bounding box center [376, 173] width 0 height 0
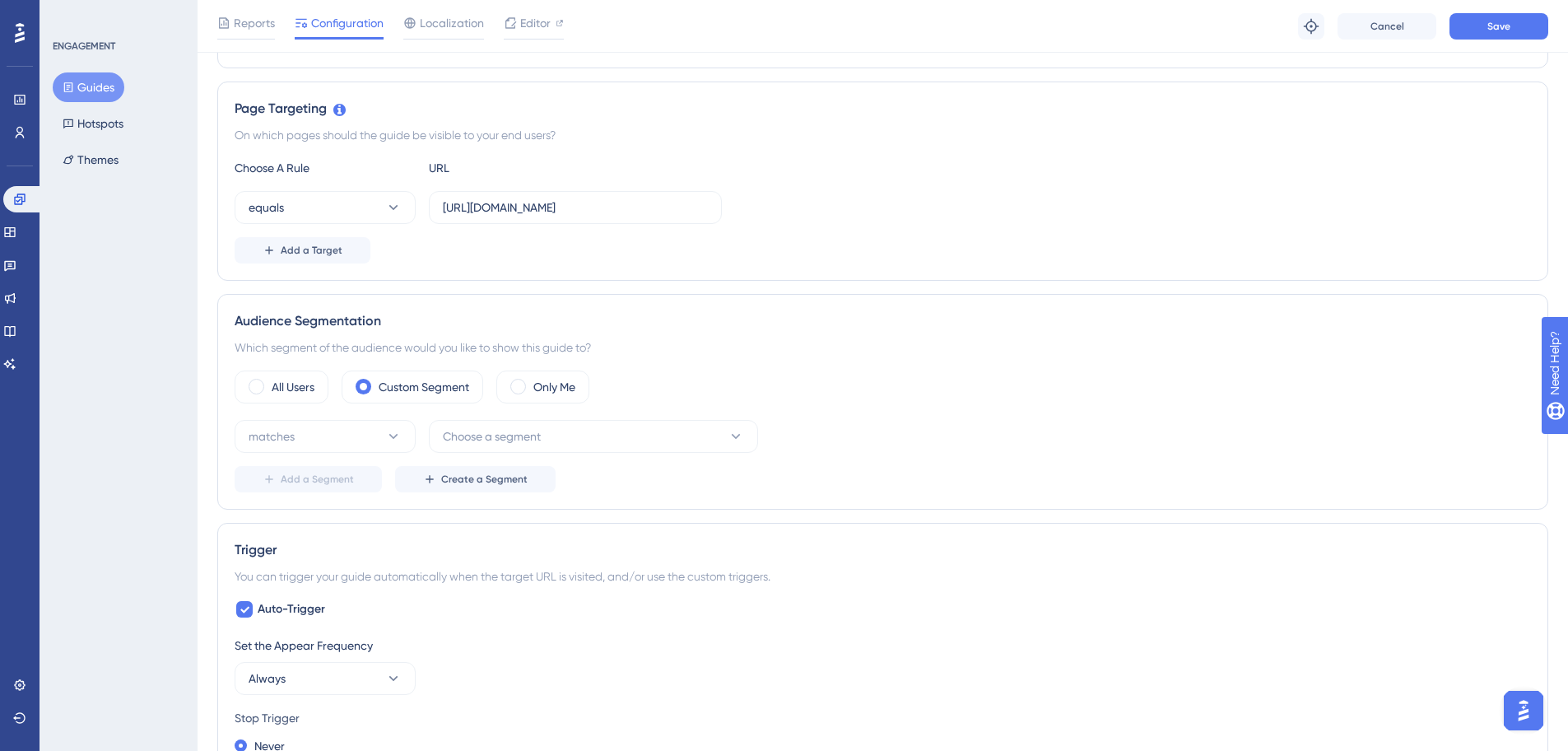
scroll to position [157, 0]
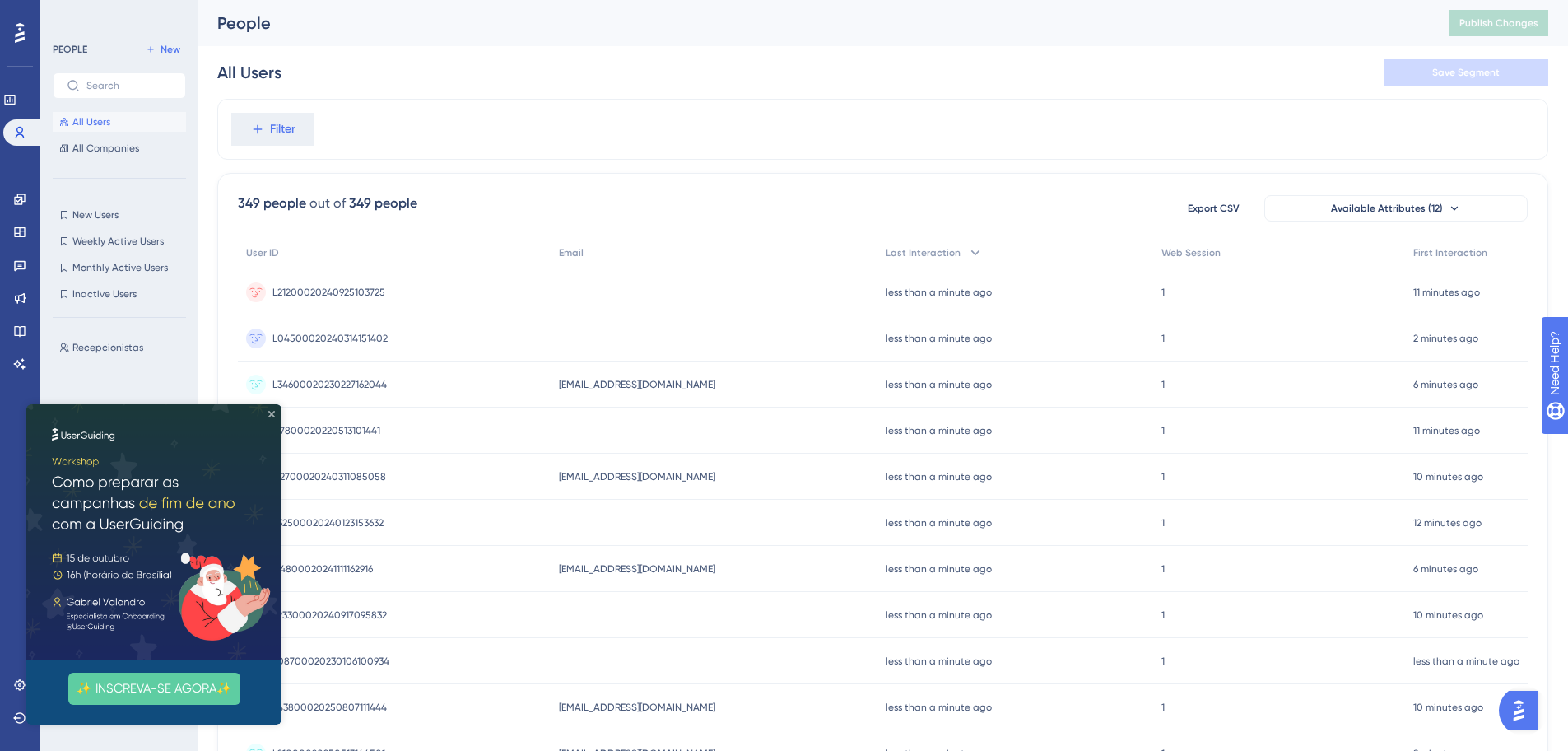
click at [270, 416] on icon "Close Preview" at bounding box center [271, 414] width 7 height 7
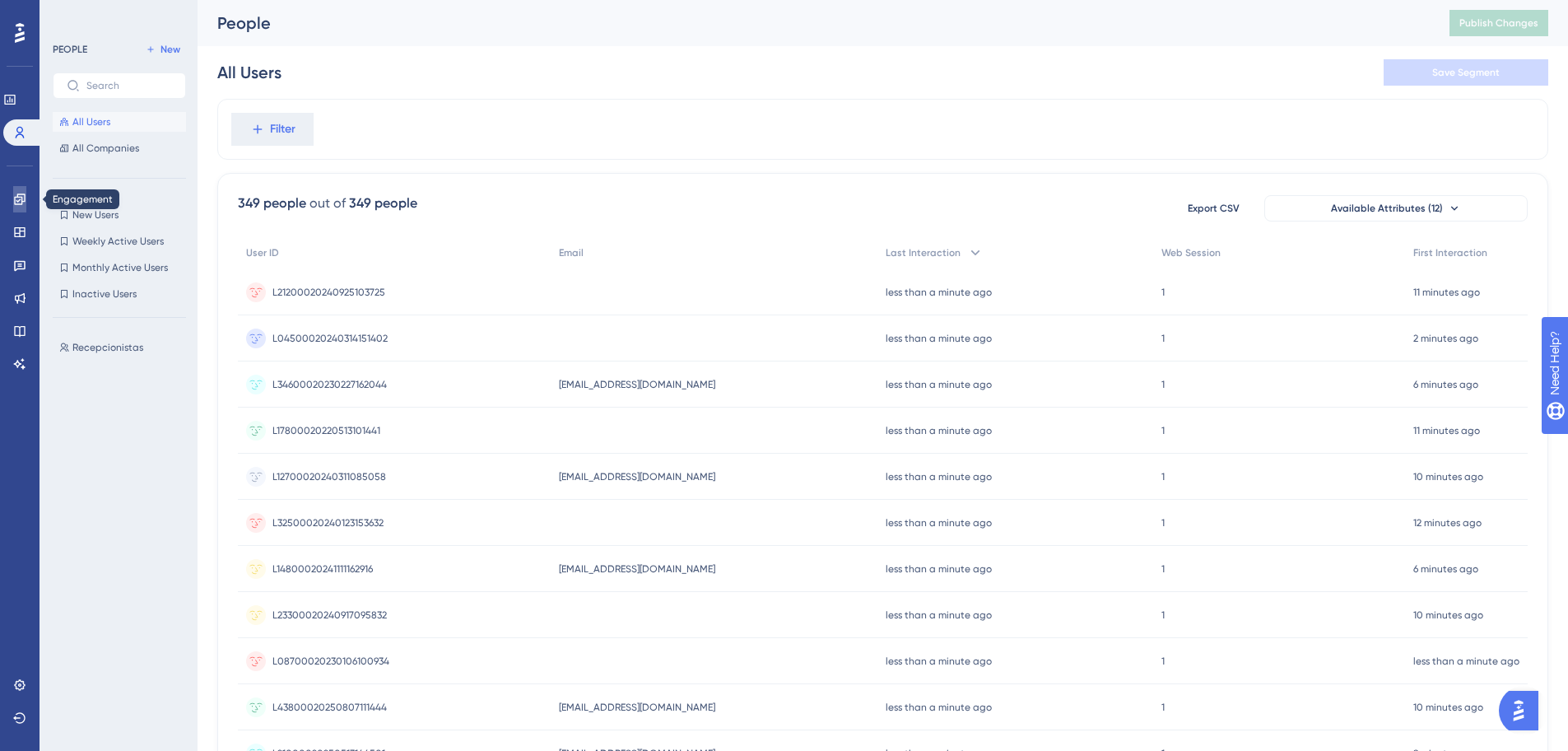
click at [24, 199] on icon at bounding box center [20, 199] width 13 height 13
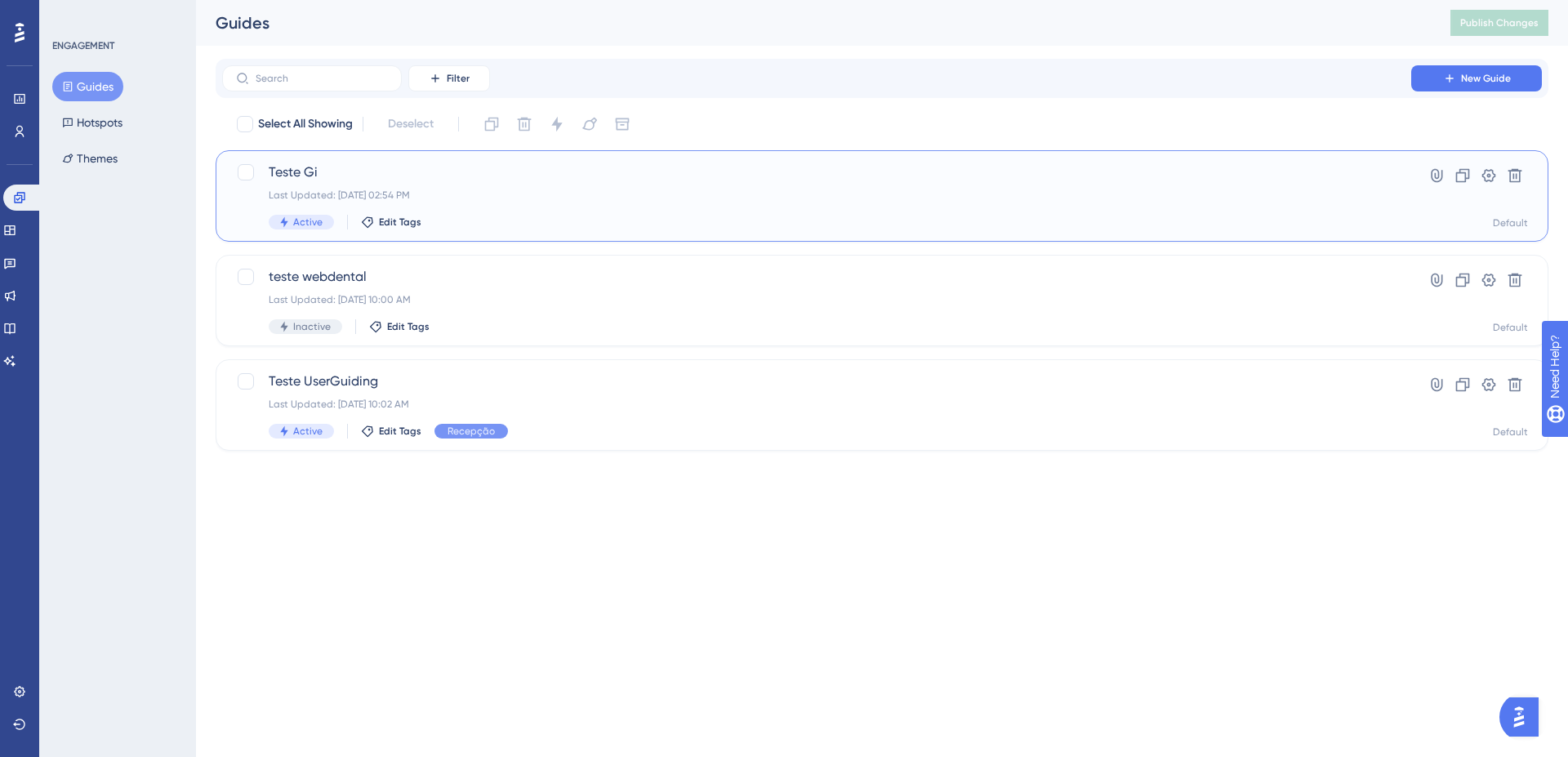
click at [470, 171] on span "Teste Gi" at bounding box center [816, 172] width 1096 height 20
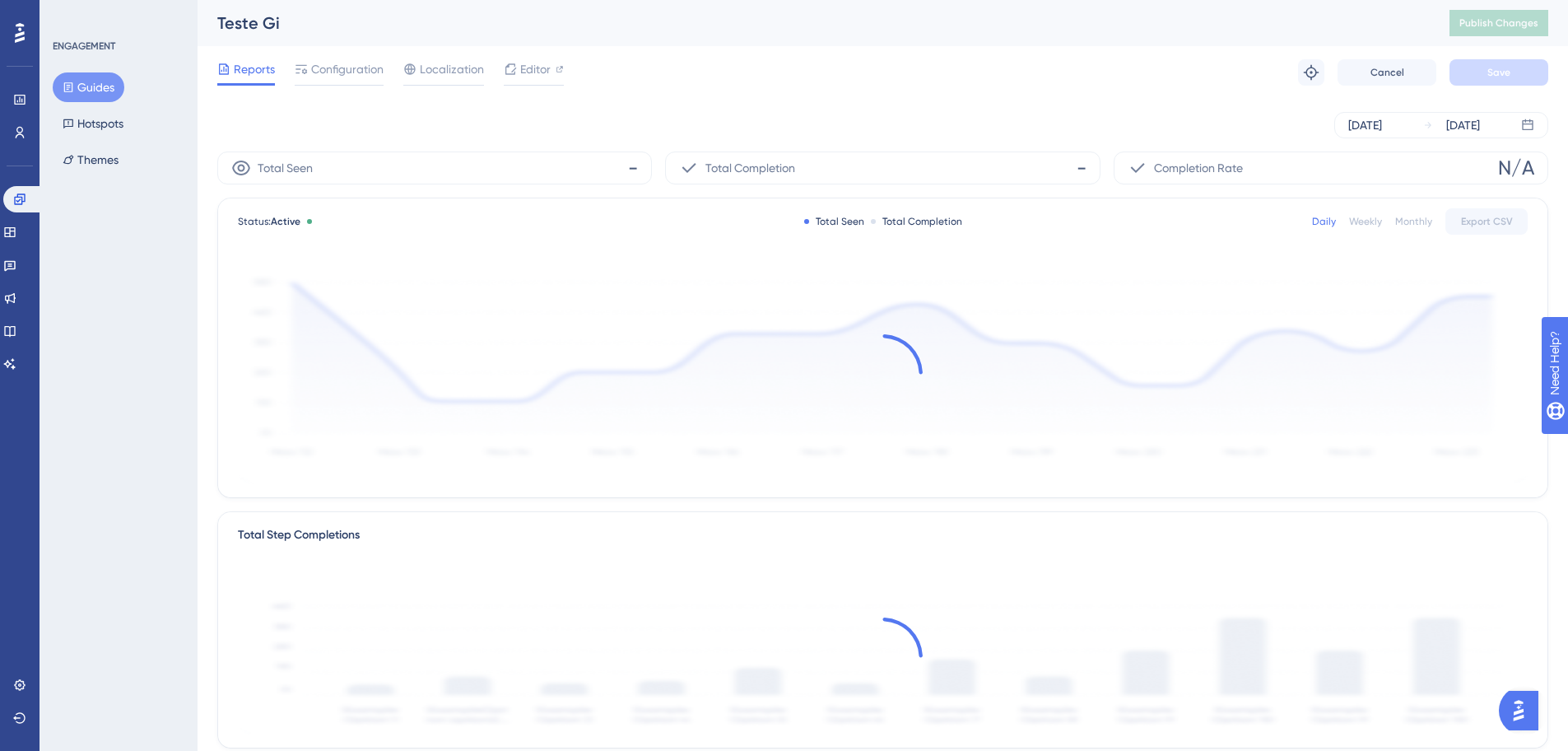
click at [334, 180] on div "Total Seen -" at bounding box center [435, 168] width 435 height 33
click at [360, 75] on span "Configuration" at bounding box center [347, 69] width 73 height 20
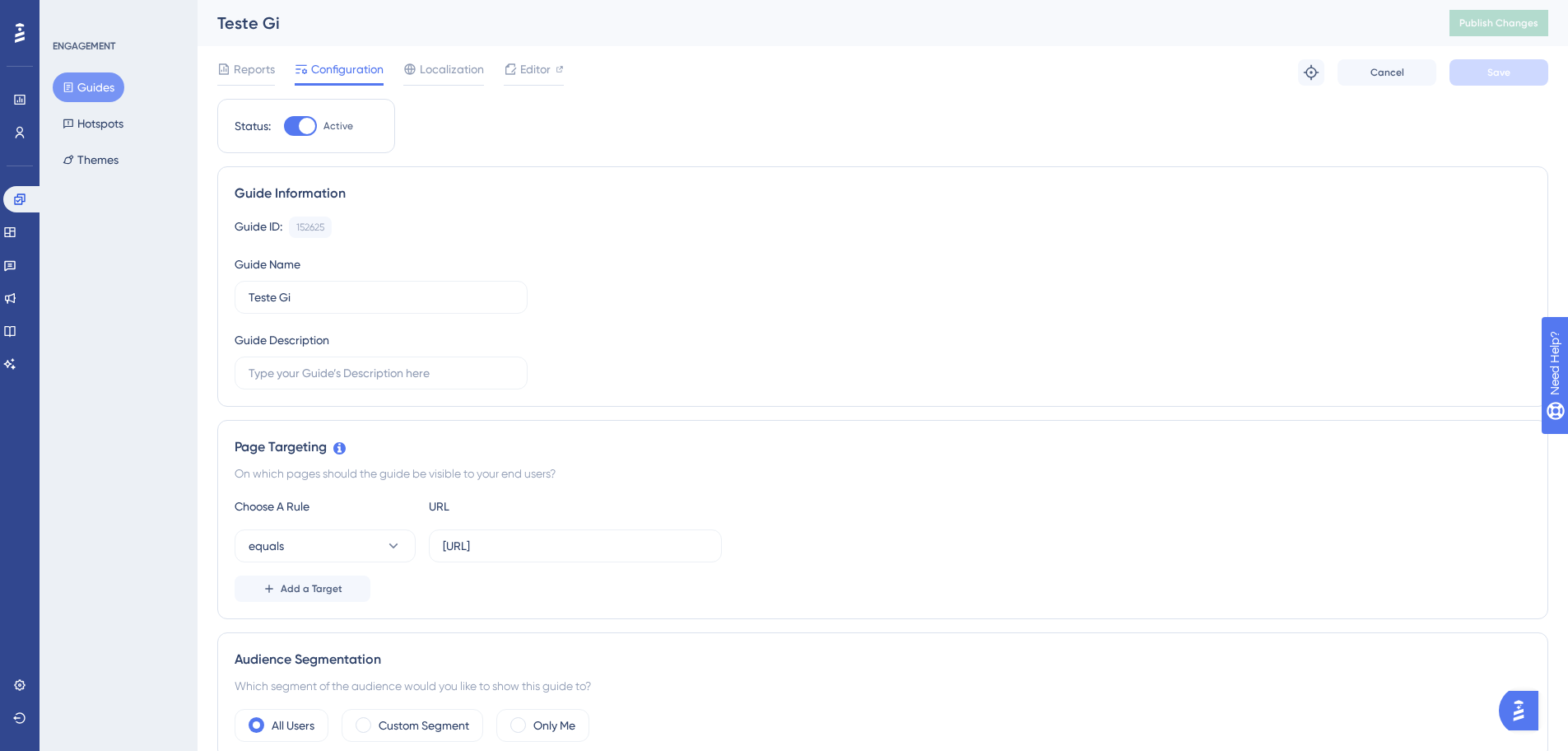
click at [131, 520] on div "ENGAGEMENT Guides Hotspots Themes" at bounding box center [118, 375] width 158 height 751
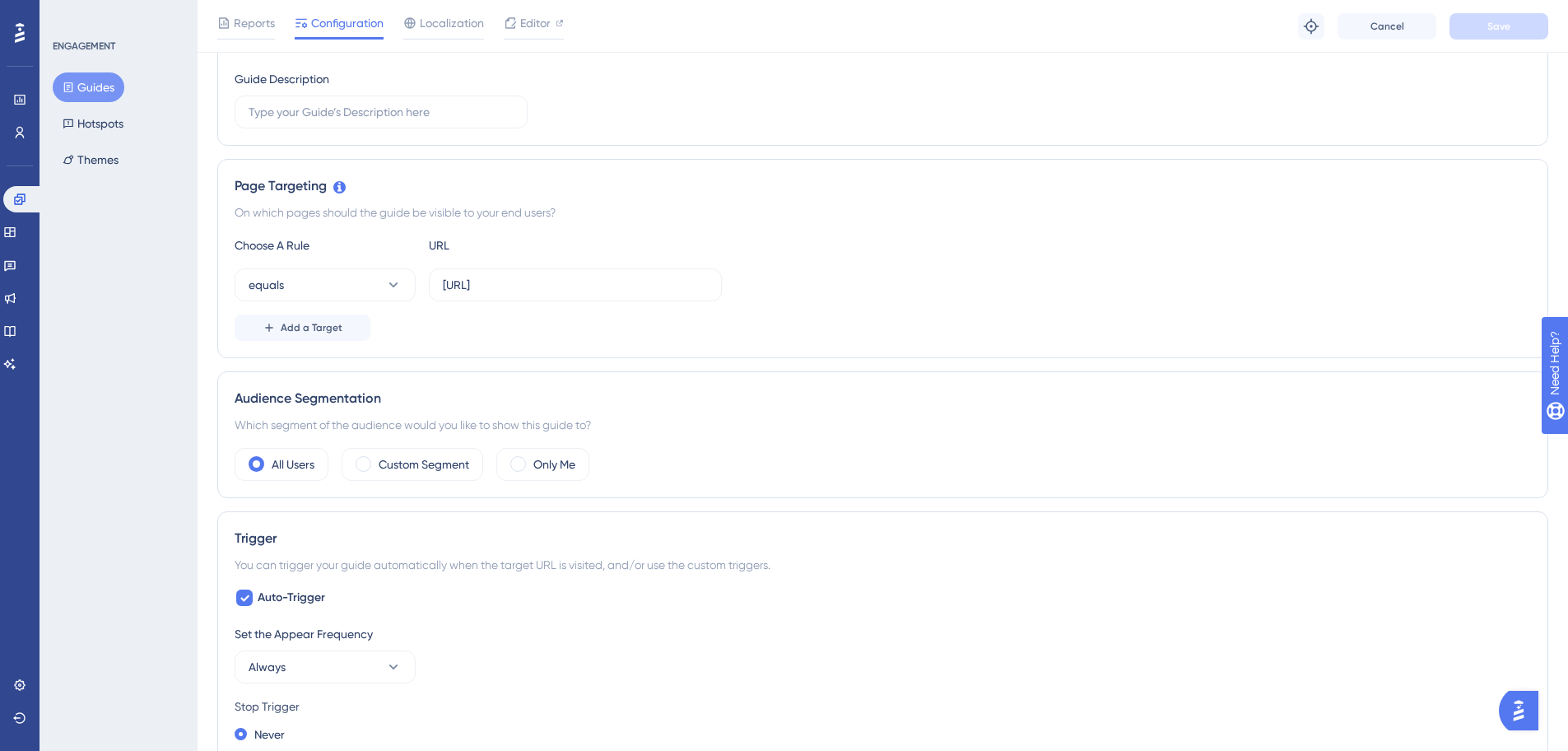
scroll to position [791, 0]
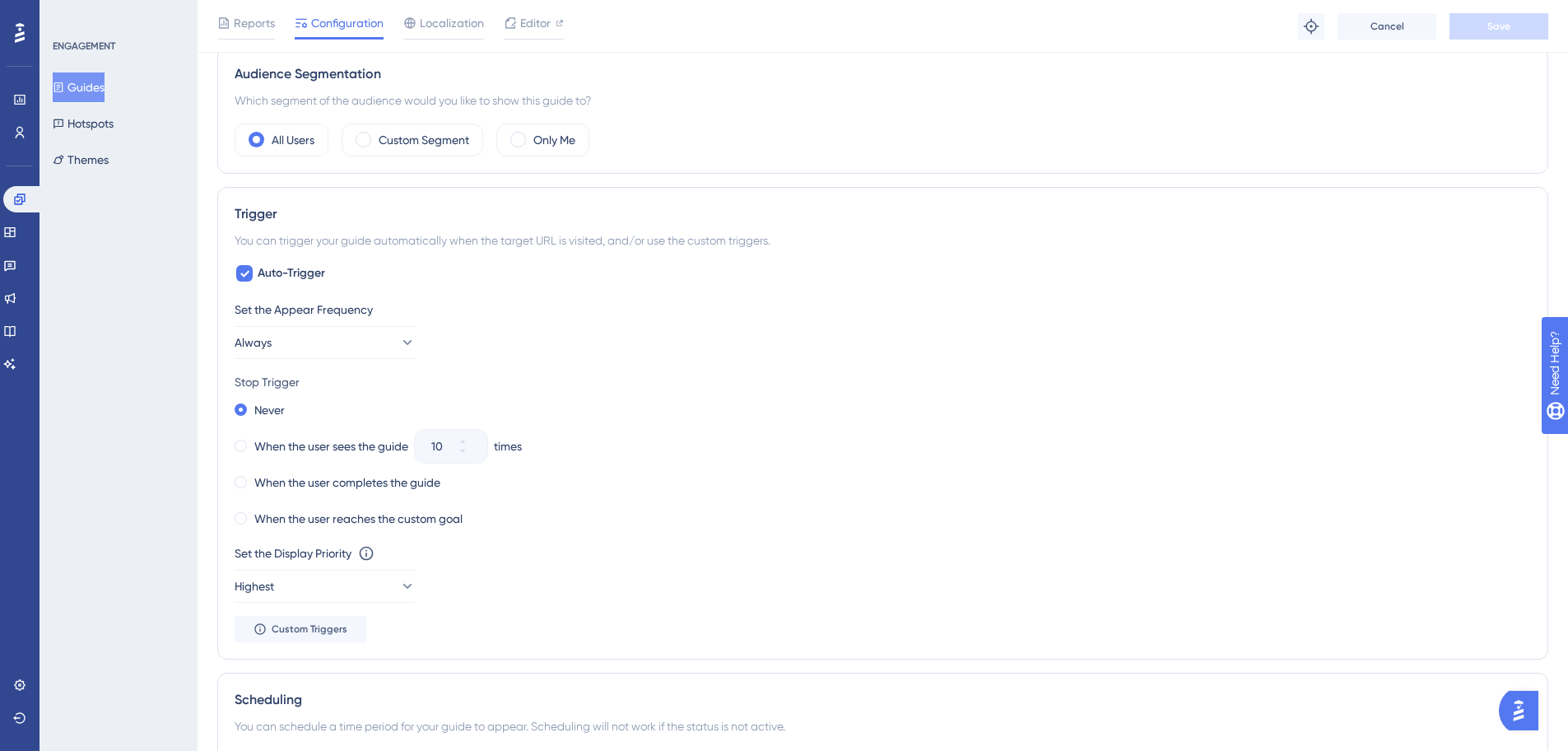
scroll to position [593, 0]
click at [401, 152] on div "Custom Segment" at bounding box center [413, 139] width 142 height 33
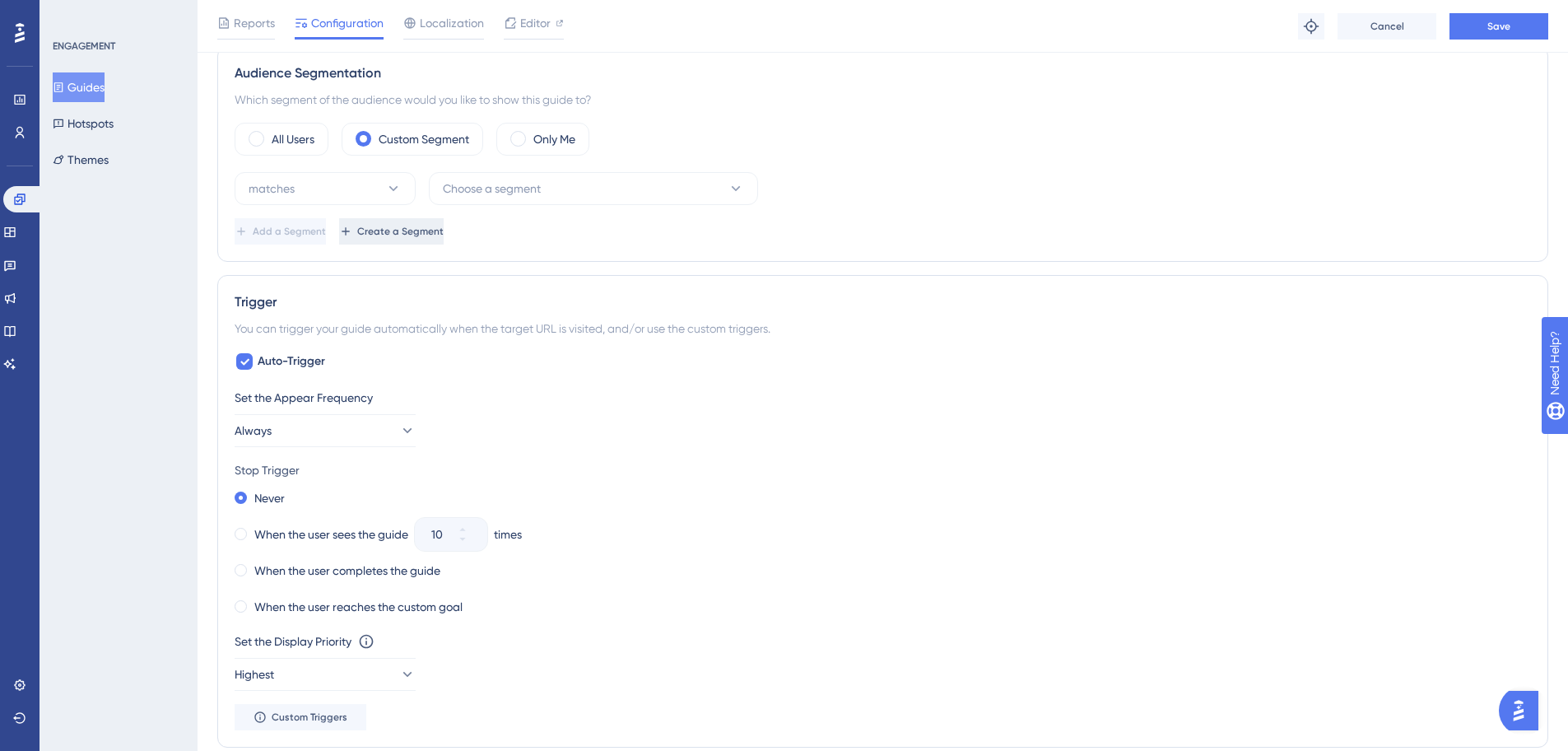
click at [444, 234] on span "Create a Segment" at bounding box center [400, 231] width 86 height 13
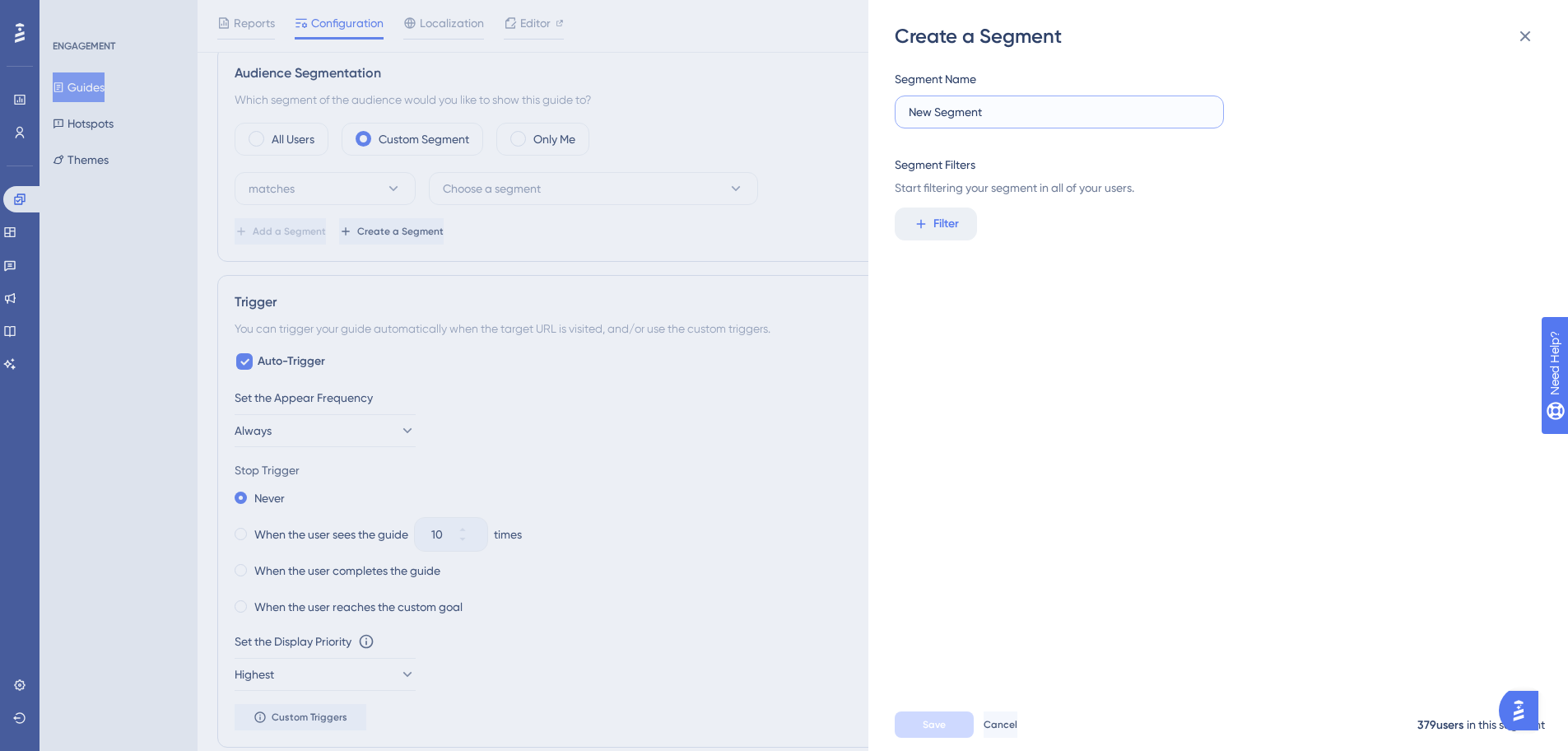
click at [1013, 113] on input "New Segment" at bounding box center [1060, 112] width 301 height 18
drag, startPoint x: 1013, startPoint y: 113, endPoint x: 766, endPoint y: 90, distance: 248.1
click at [766, 90] on div "Create a Segment Segment Name New Segment Segment Filters Start filtering your …" at bounding box center [784, 375] width 1568 height 751
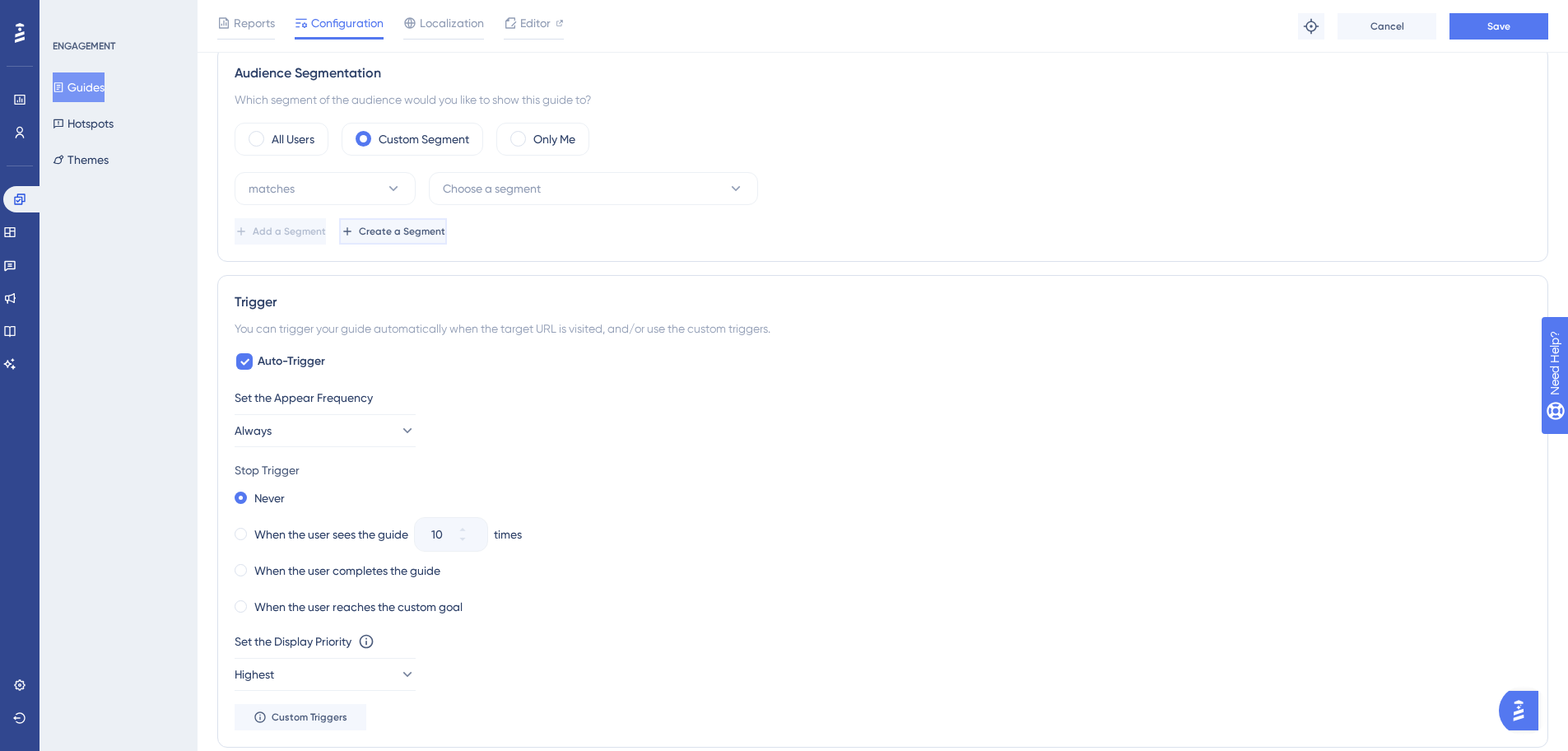
click at [437, 241] on button "Create a Segment" at bounding box center [393, 231] width 108 height 27
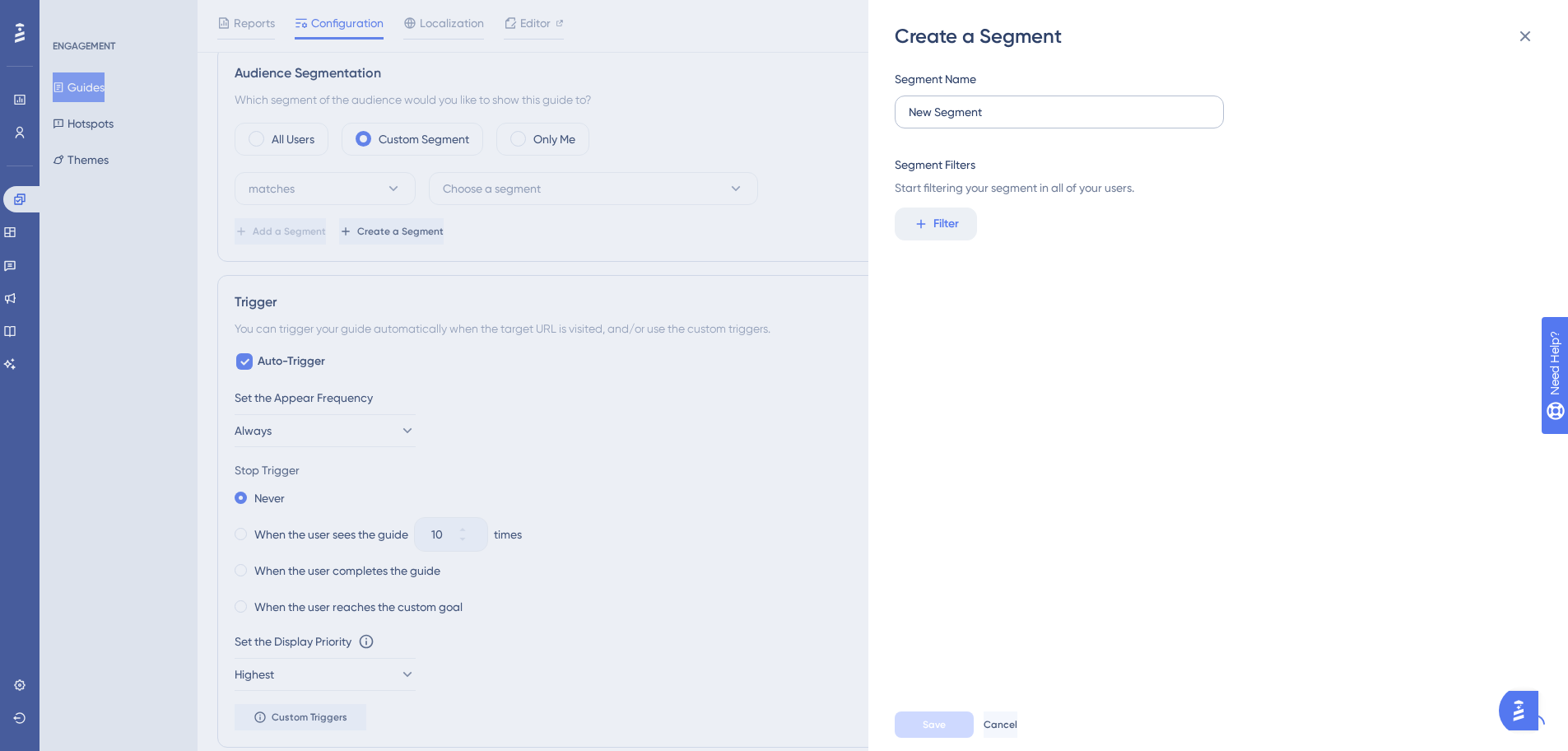
click at [1093, 124] on label "New Segment" at bounding box center [1060, 112] width 330 height 33
click at [1093, 121] on input "New Segment" at bounding box center [1060, 112] width 301 height 18
click at [1088, 123] on label "New Segment" at bounding box center [1060, 112] width 330 height 33
click at [1088, 121] on input "New Segment" at bounding box center [1060, 112] width 301 height 18
drag, startPoint x: 1071, startPoint y: 116, endPoint x: 924, endPoint y: 105, distance: 147.4
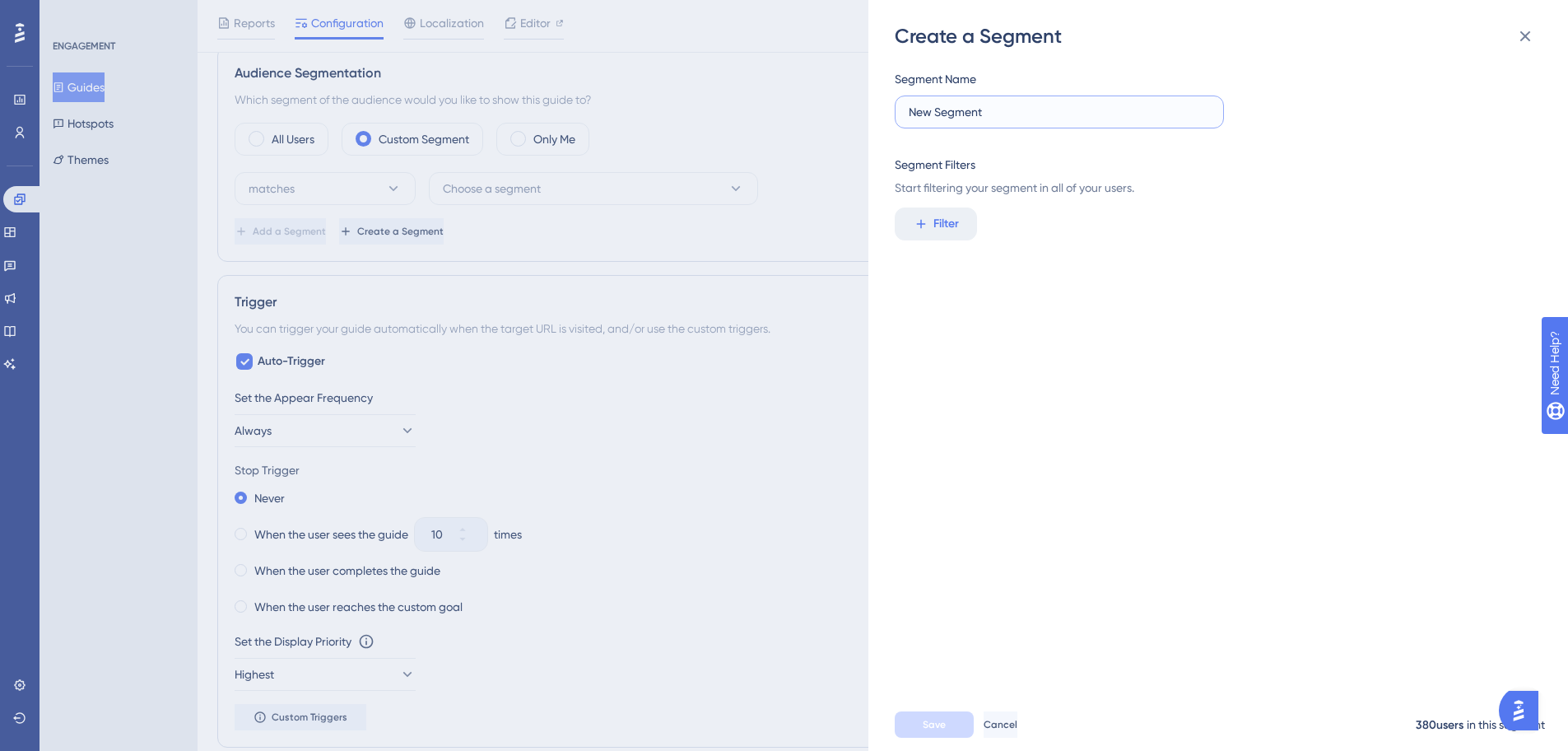
click at [924, 105] on input "New Segment" at bounding box center [1060, 112] width 301 height 18
click at [974, 116] on input "New Segment" at bounding box center [1060, 112] width 301 height 18
type input "N"
type input "Teste"
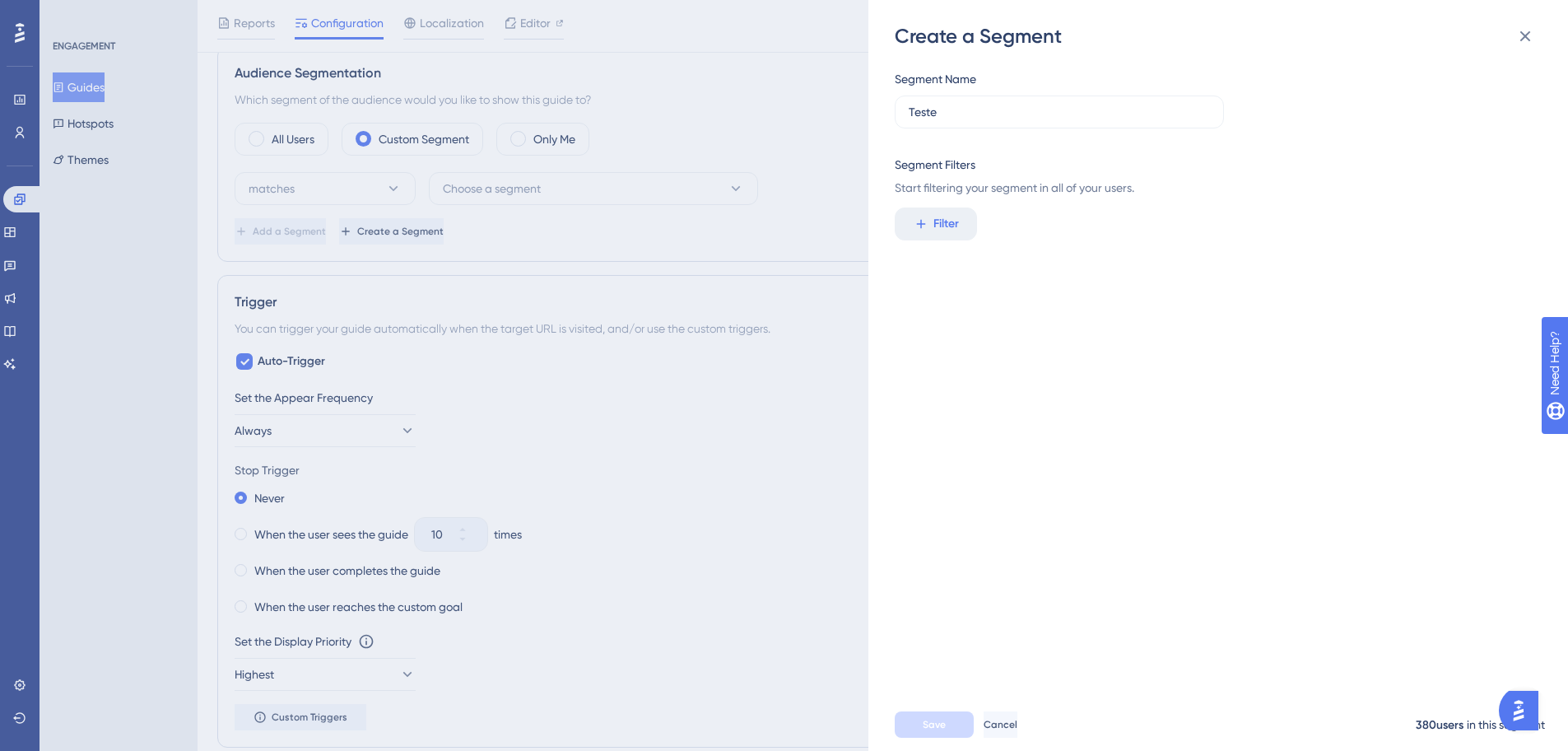
click at [995, 276] on div "Segment Name Teste Segment Filters Start filtering your segment in all of your …" at bounding box center [1226, 373] width 664 height 649
click at [948, 227] on span "Filter" at bounding box center [946, 224] width 26 height 20
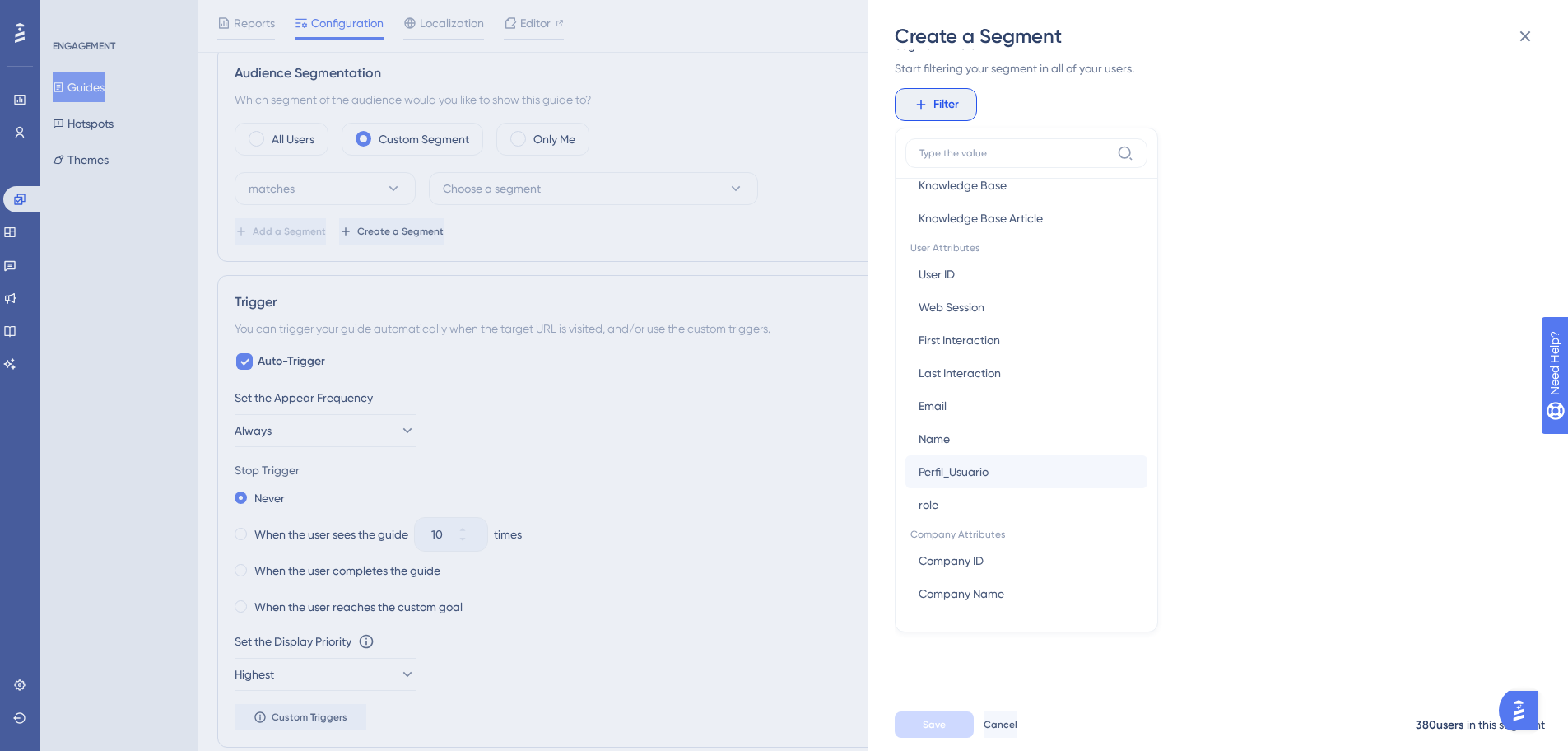
scroll to position [756, 0]
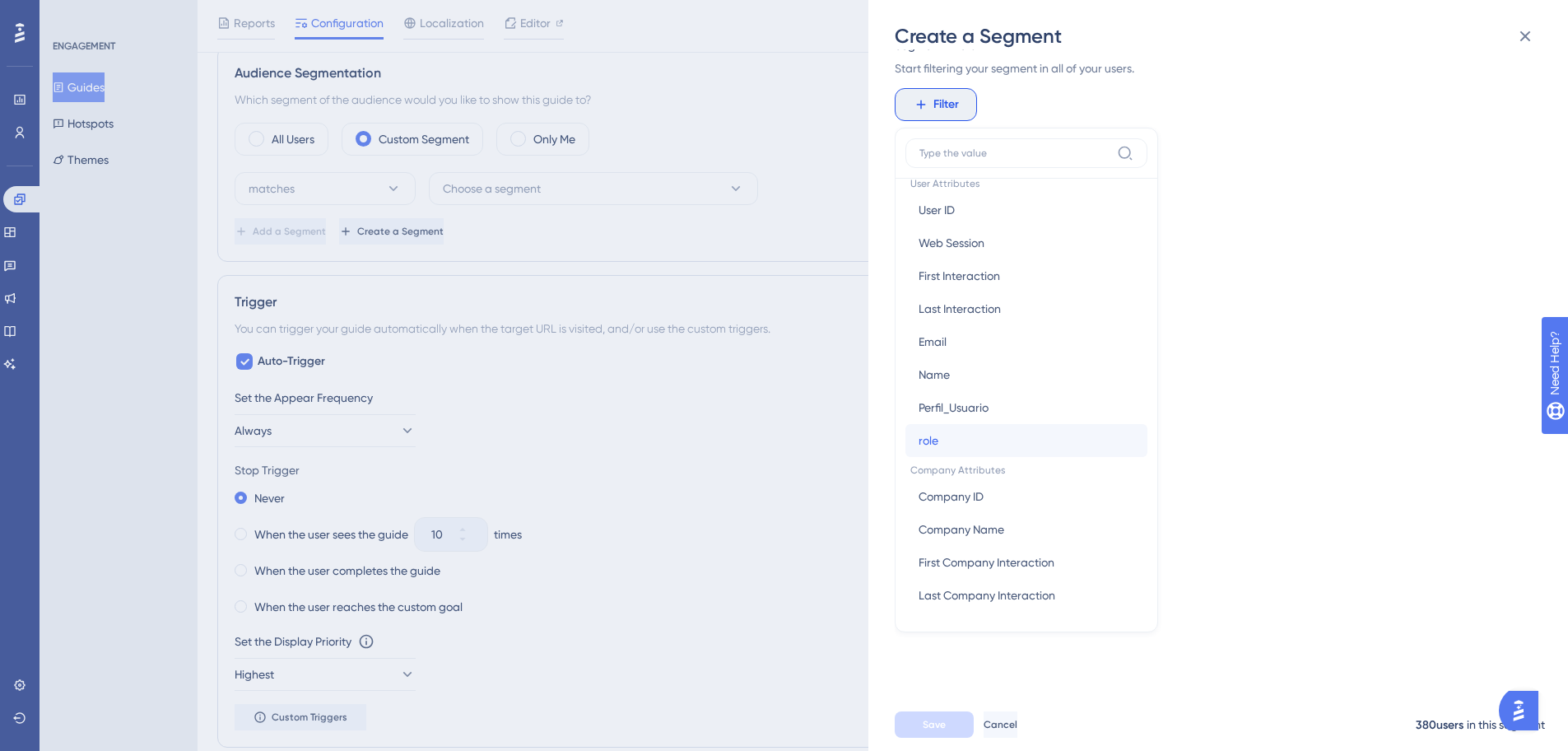
click at [968, 438] on button "role role" at bounding box center [1026, 440] width 242 height 33
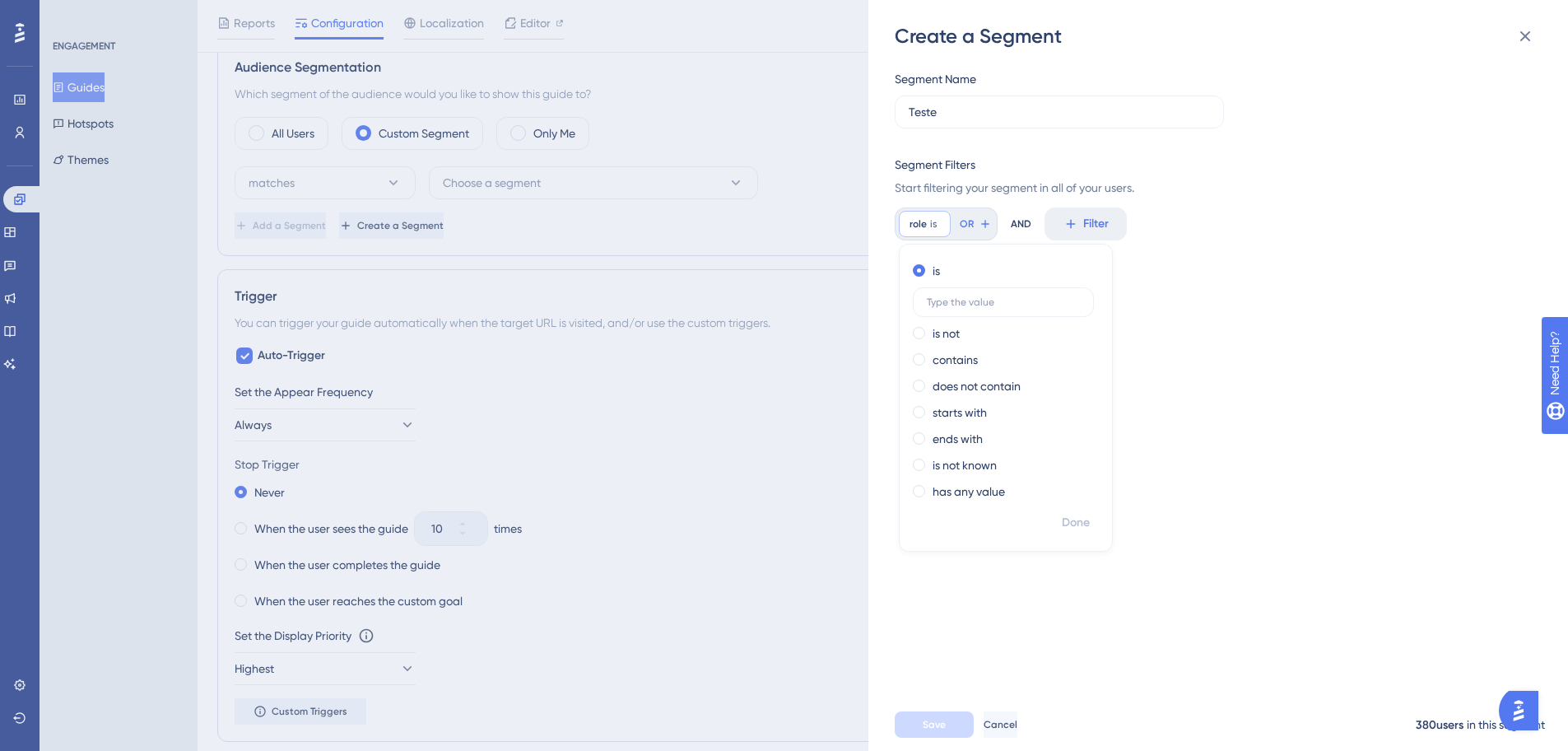
scroll to position [593, 0]
click at [1053, 307] on input "text" at bounding box center [1004, 302] width 153 height 11
click at [1007, 358] on div "contains" at bounding box center [1003, 360] width 180 height 20
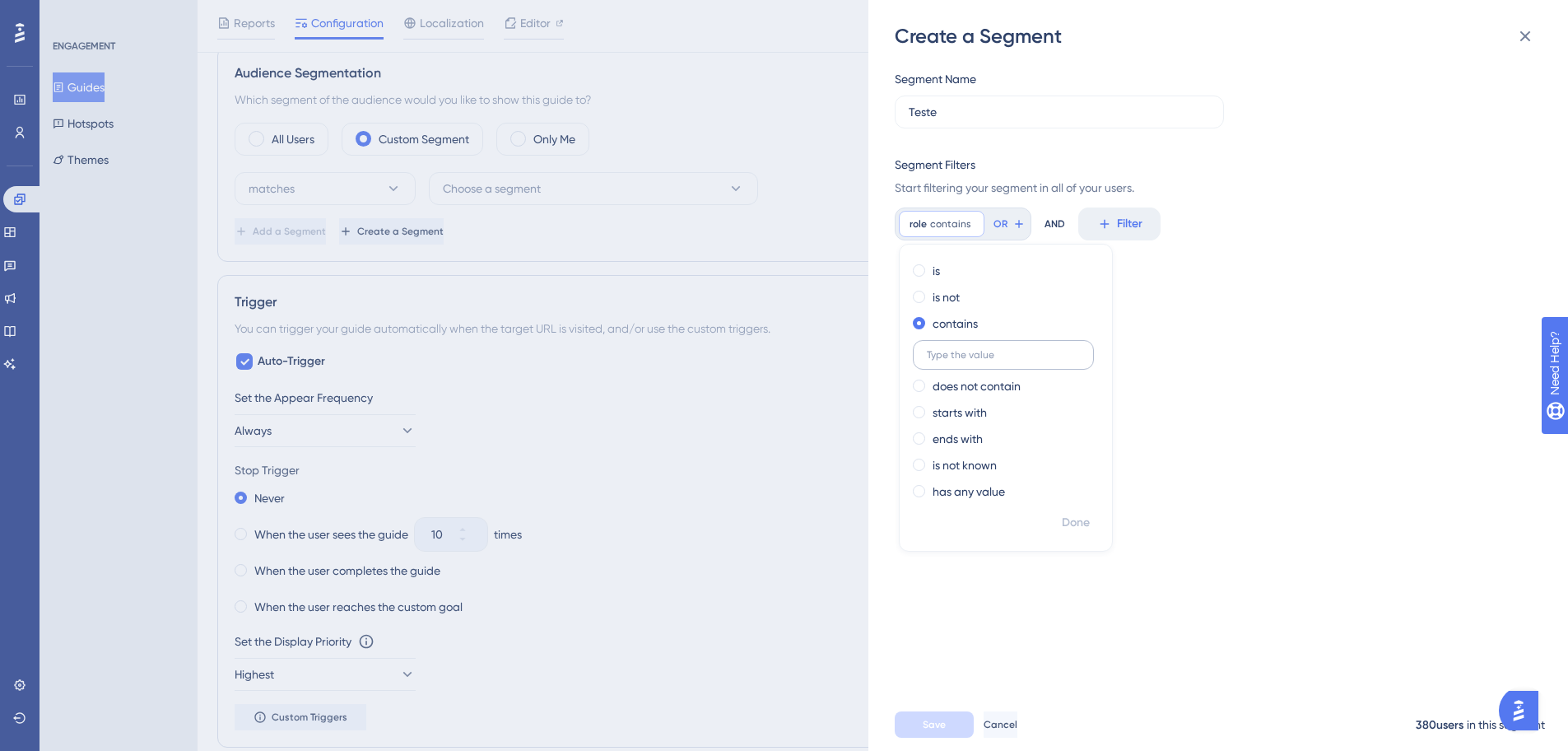
click at [993, 356] on input "text" at bounding box center [1004, 355] width 153 height 11
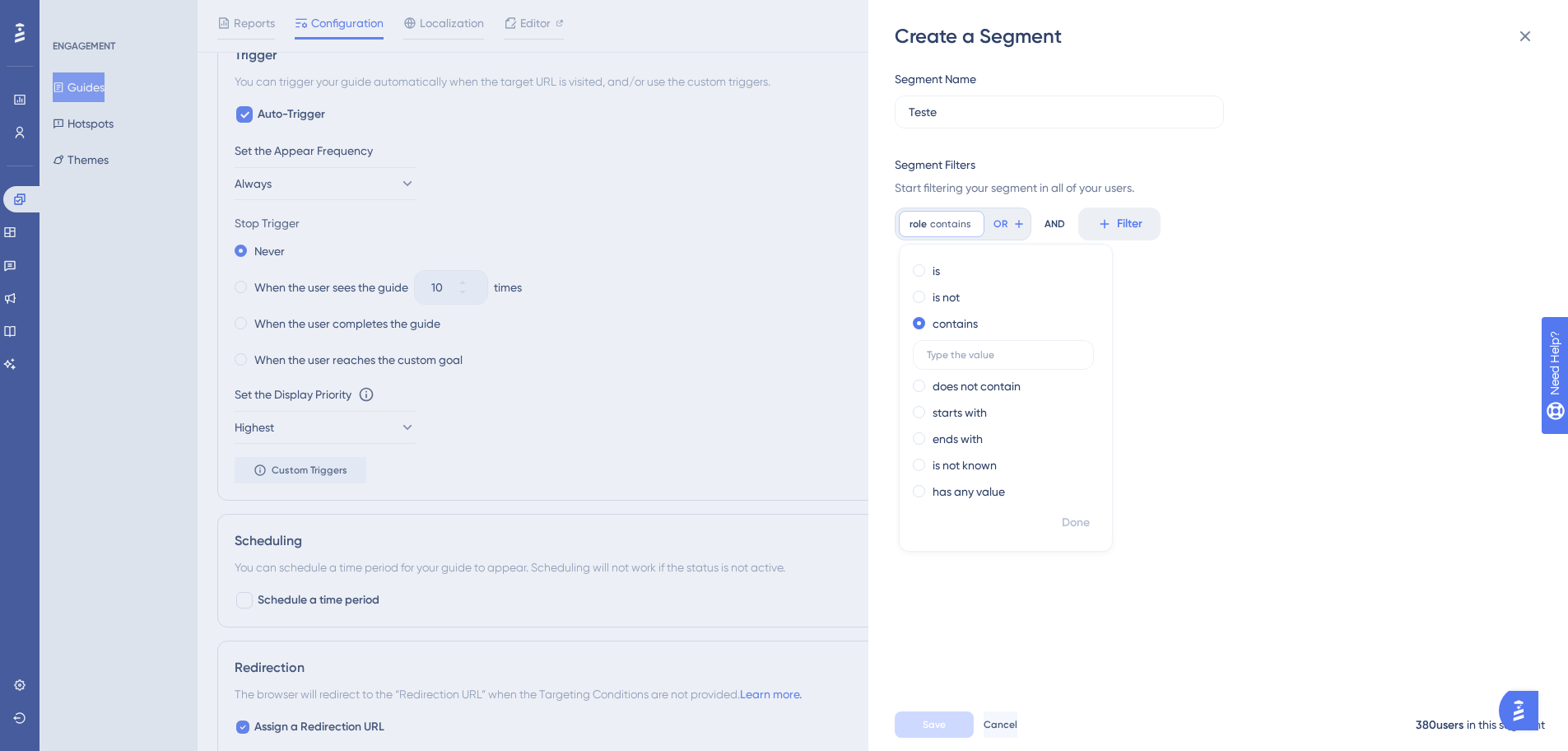
scroll to position [889, 0]
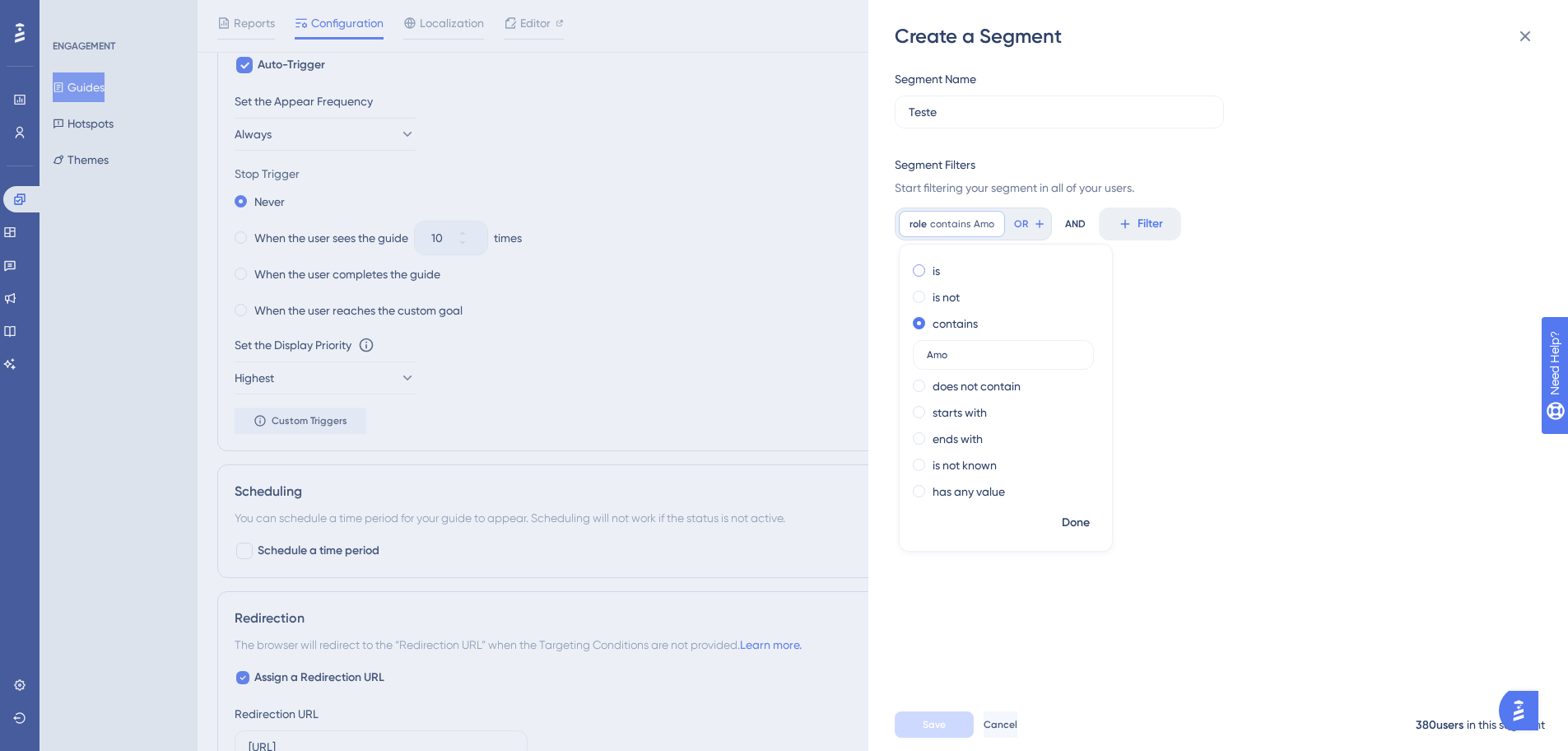
type input "Amo"
click at [920, 262] on div "is" at bounding box center [1003, 271] width 180 height 20
click at [955, 303] on input "Amo" at bounding box center [1004, 302] width 153 height 11
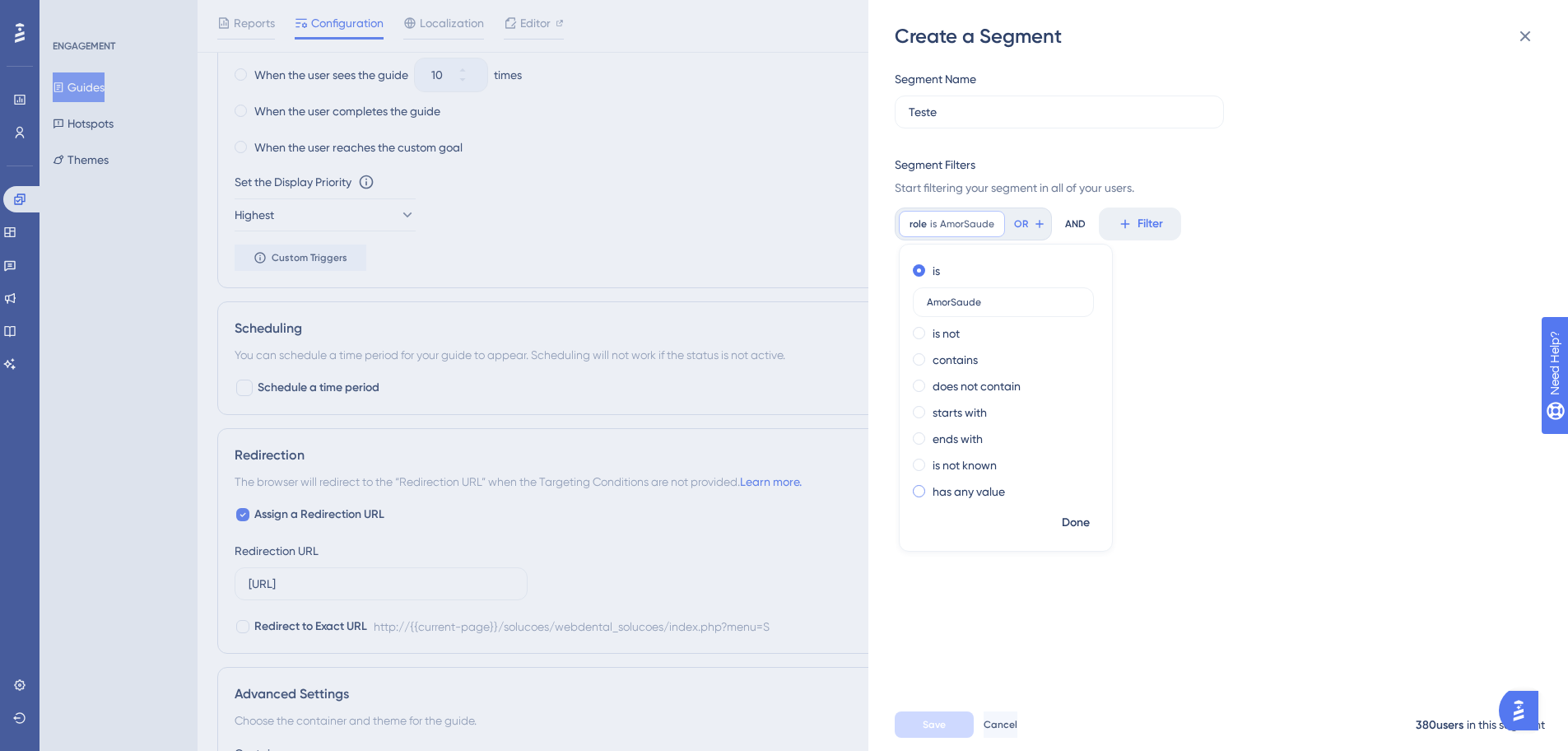
scroll to position [1087, 0]
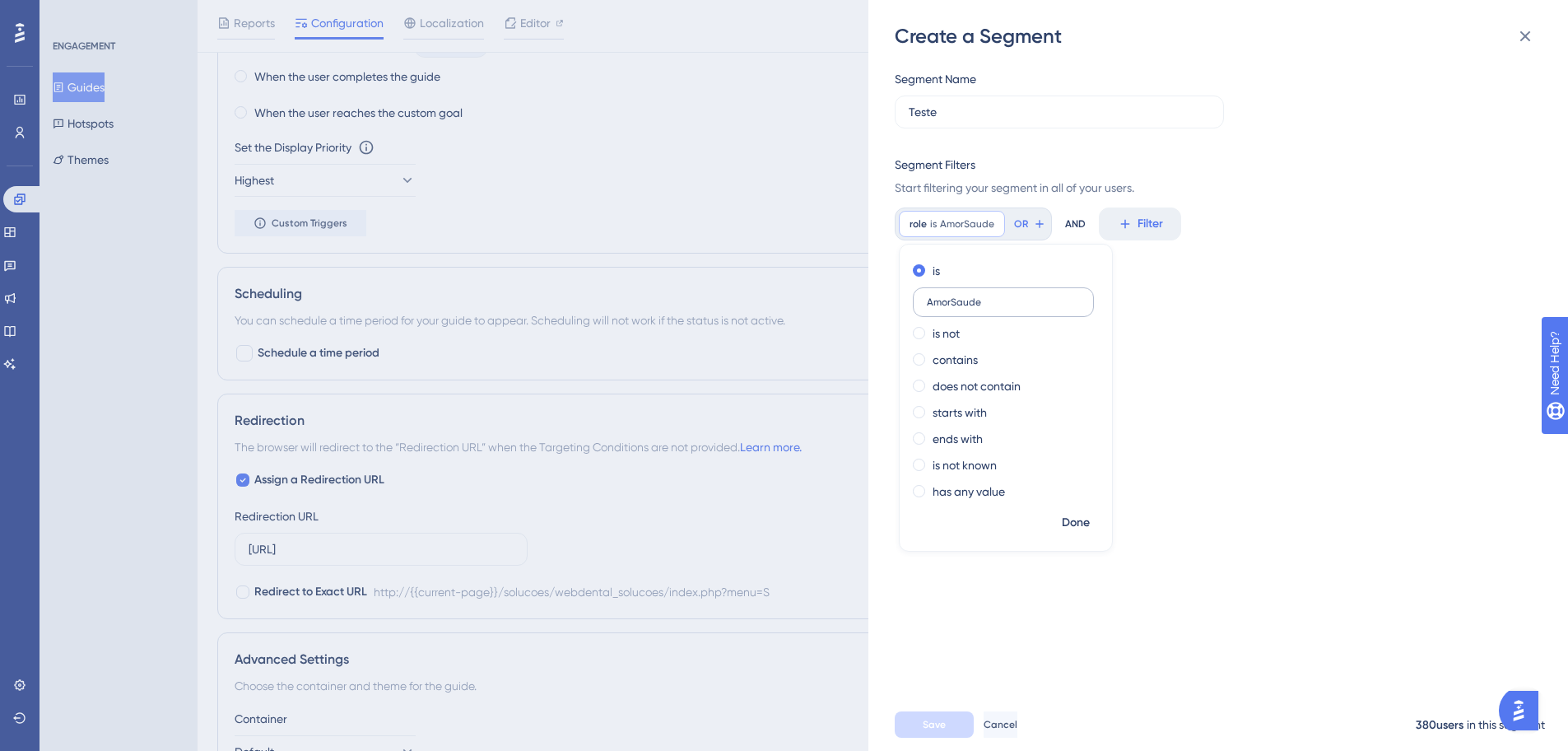
click at [990, 294] on label "AmorSaude" at bounding box center [1003, 301] width 181 height 29
click at [990, 296] on input "AmorSaude" at bounding box center [1004, 302] width 153 height 11
paste input "dministrador"
type input "Administrador"
click at [1071, 534] on button "Done" at bounding box center [1076, 522] width 46 height 29
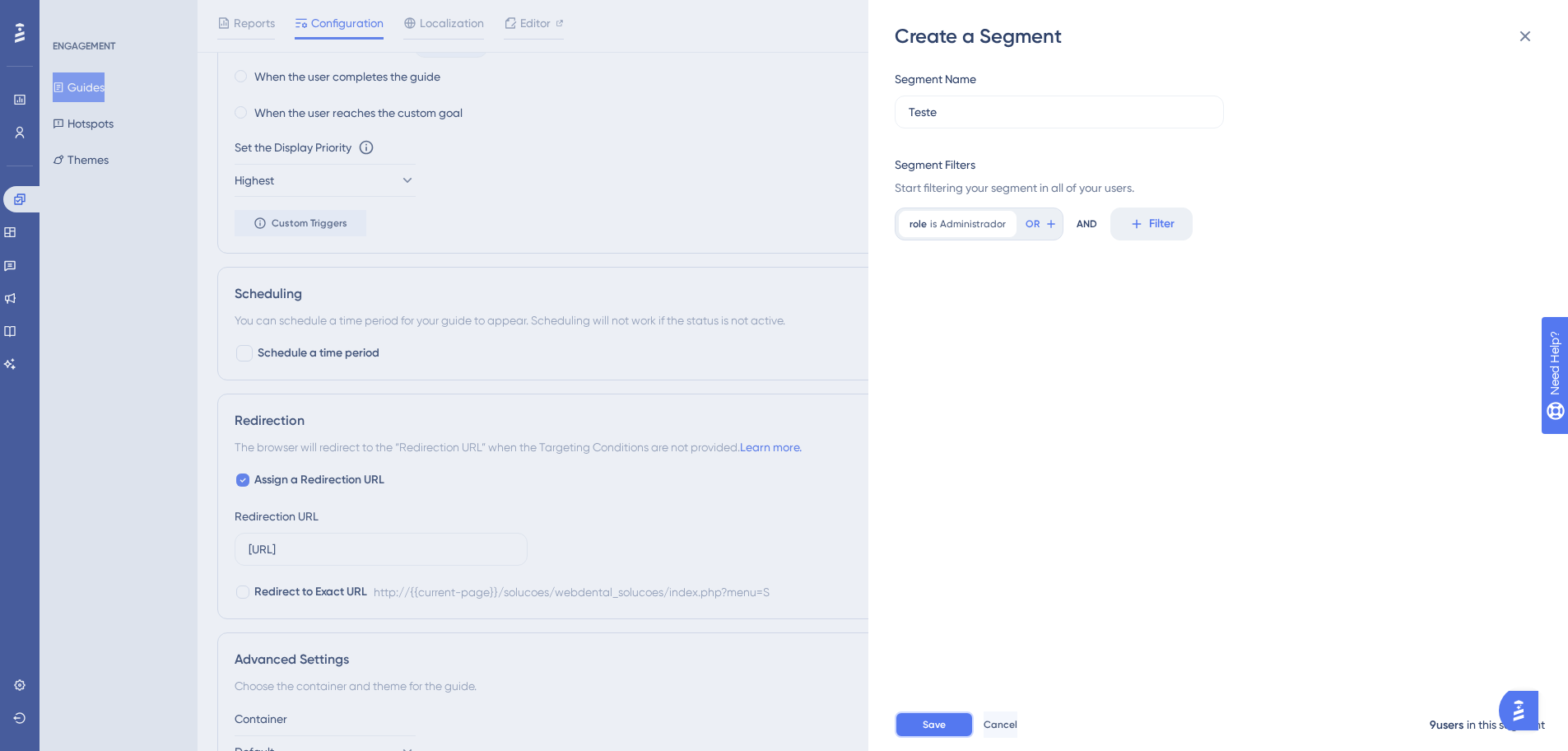
click at [953, 731] on button "Save" at bounding box center [934, 724] width 79 height 27
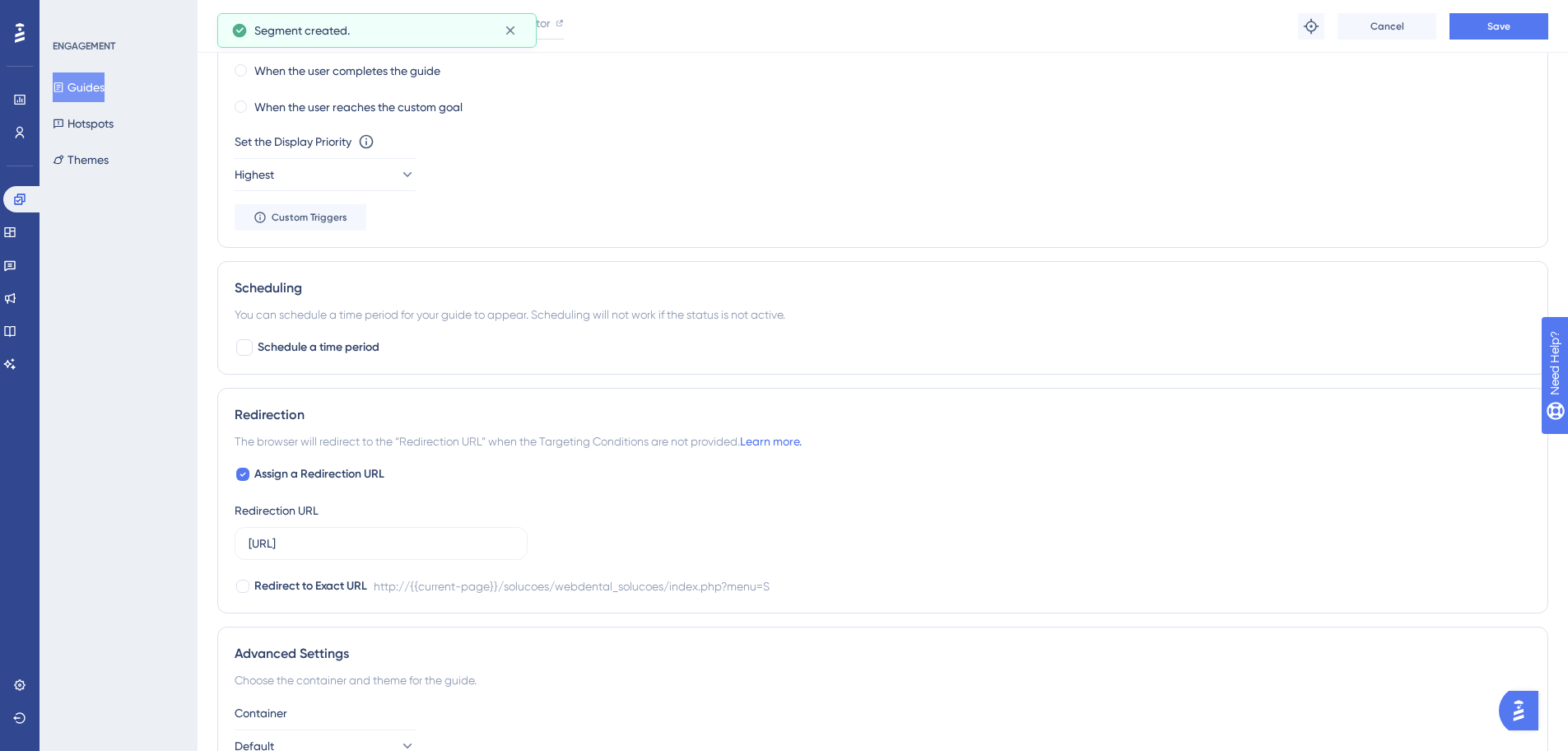
scroll to position [1263, 0]
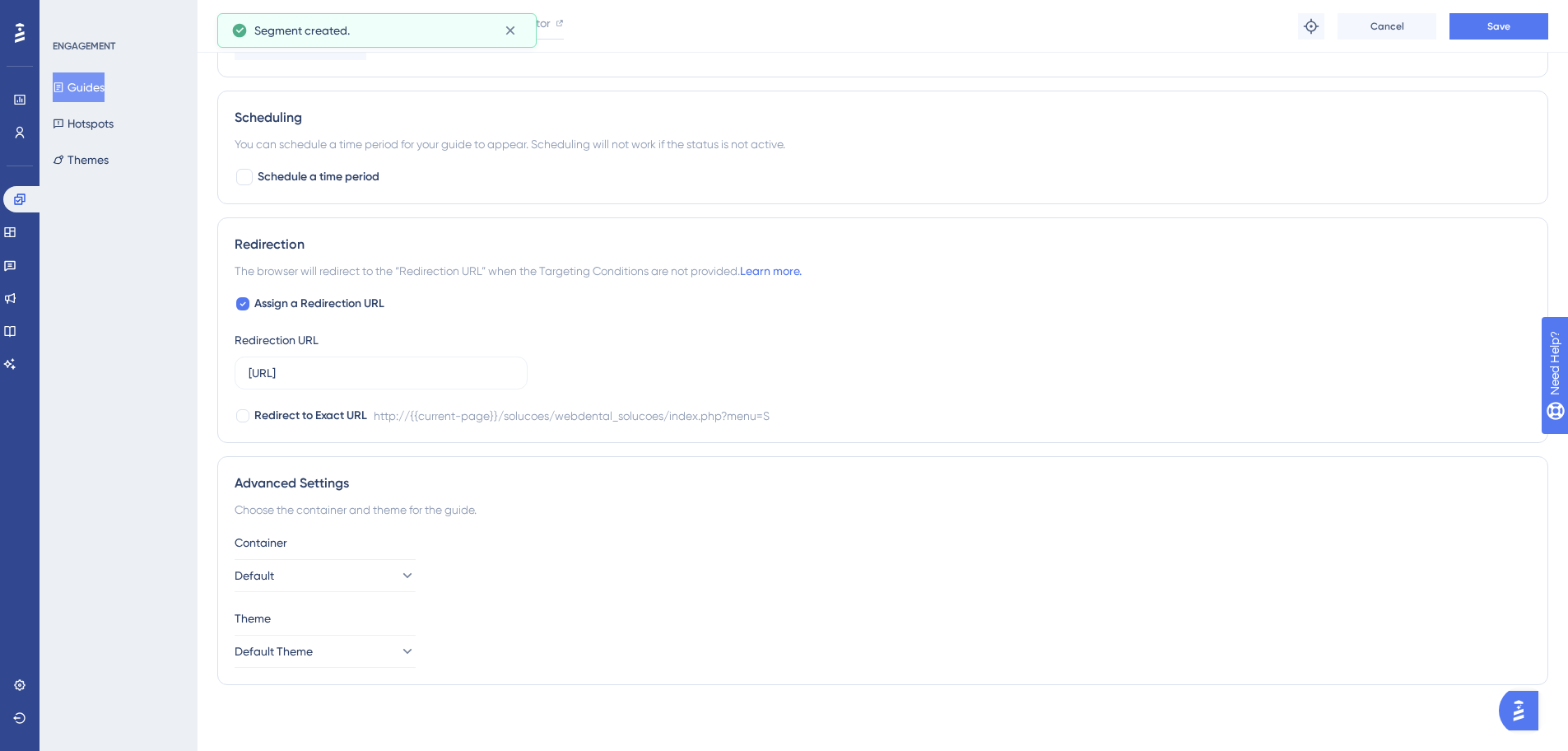
click at [470, 421] on div "http://{{current-page}}/solucoes/webdental_solucoes/index.php?menu=S" at bounding box center [572, 416] width 396 height 20
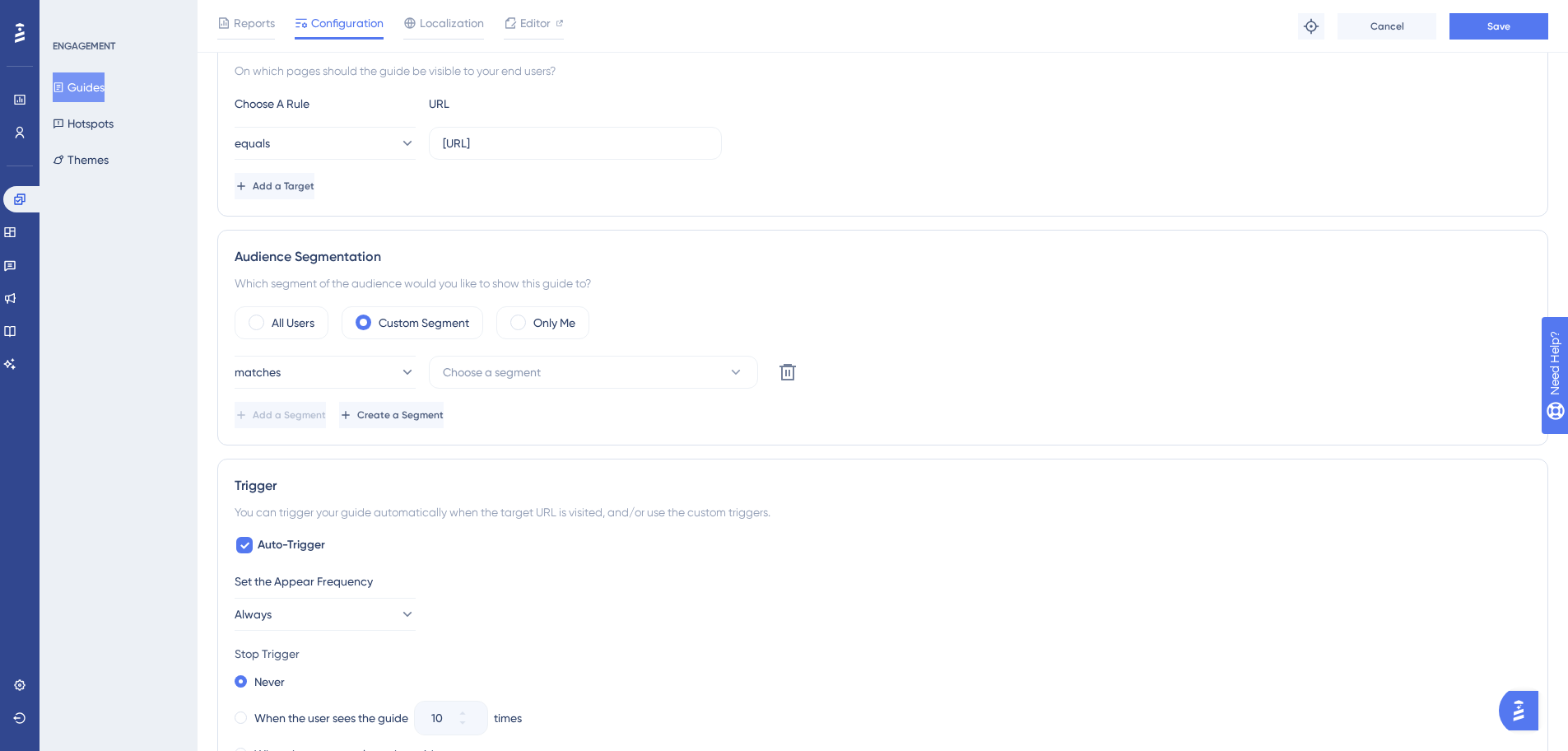
scroll to position [374, 0]
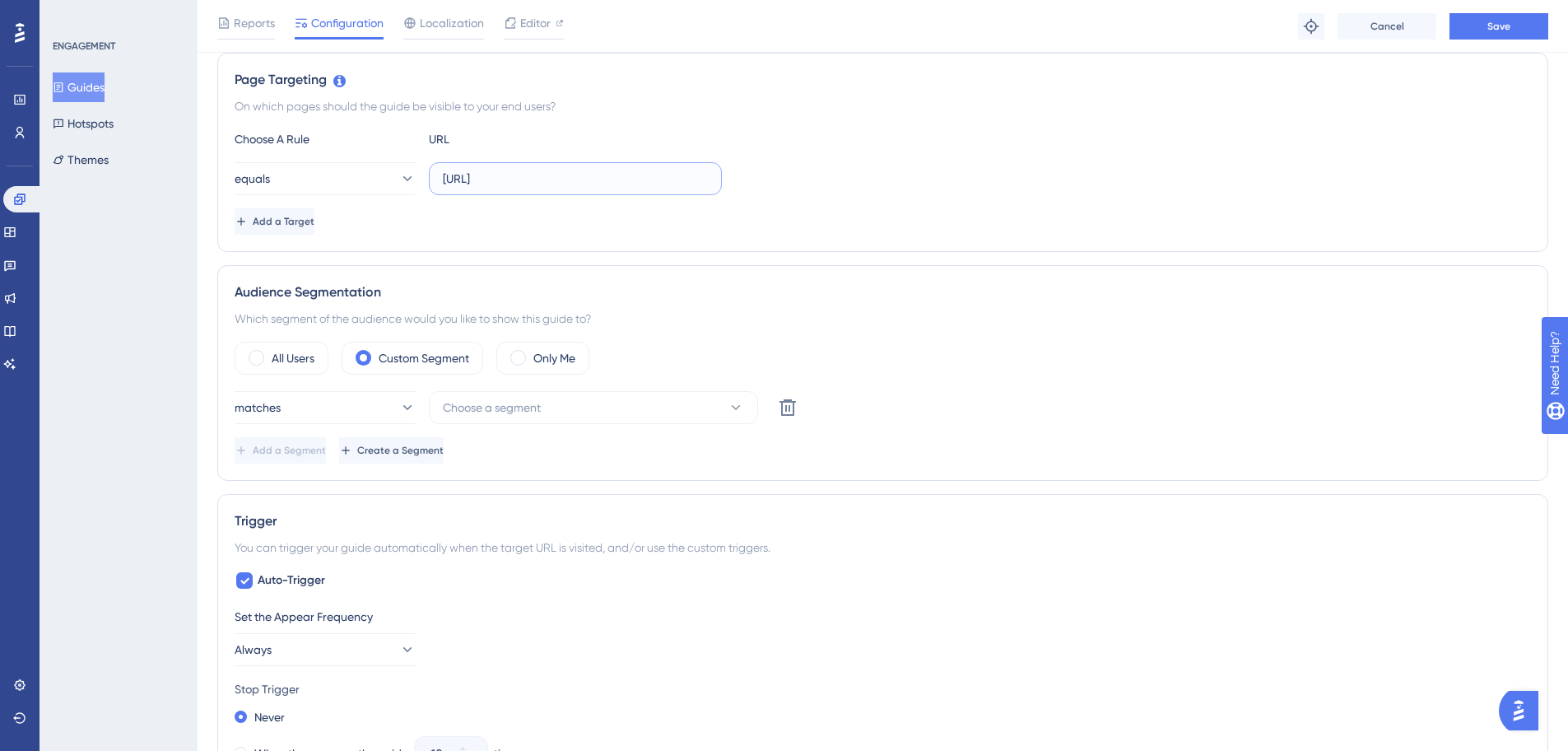
click at [495, 175] on input "[URL]" at bounding box center [576, 178] width 265 height 18
paste input "s://sistema.webdentalsolucoes.io/index.php?"
type input "https://sistema.webdentalsolucoes.io/index.php?"
click at [466, 409] on span "Choose a segment" at bounding box center [491, 407] width 98 height 20
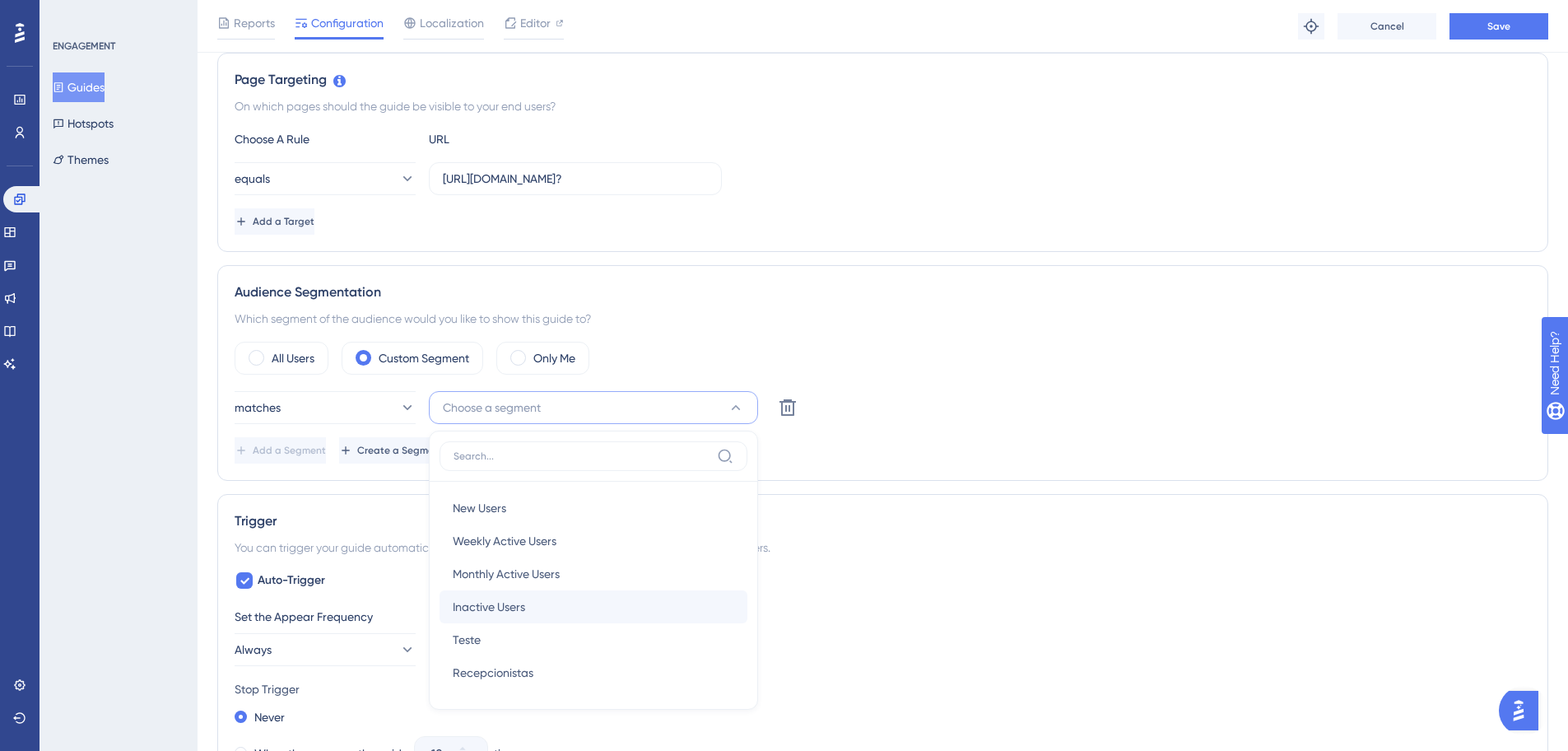
scroll to position [568, 0]
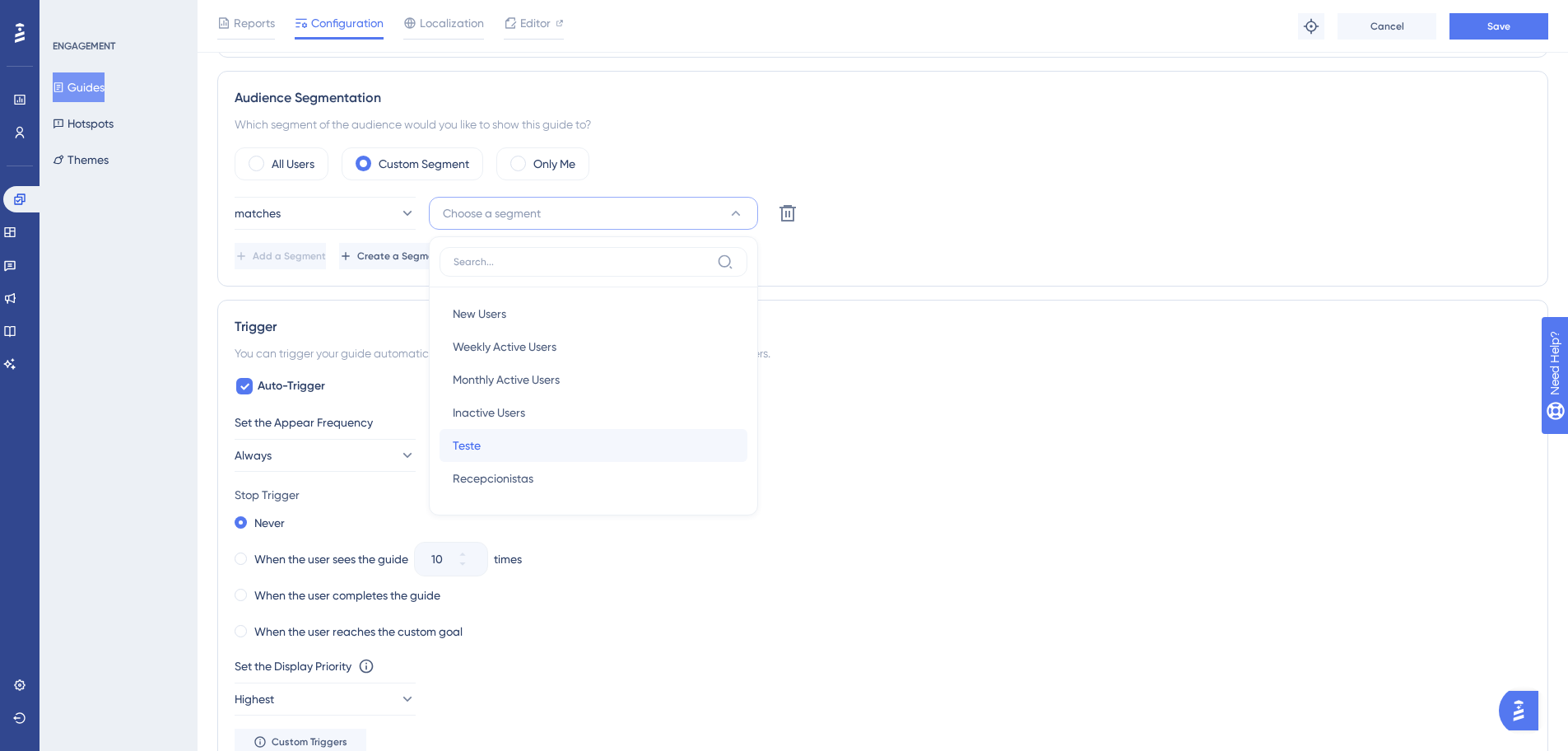
click at [536, 454] on div "Teste Teste" at bounding box center [593, 445] width 281 height 33
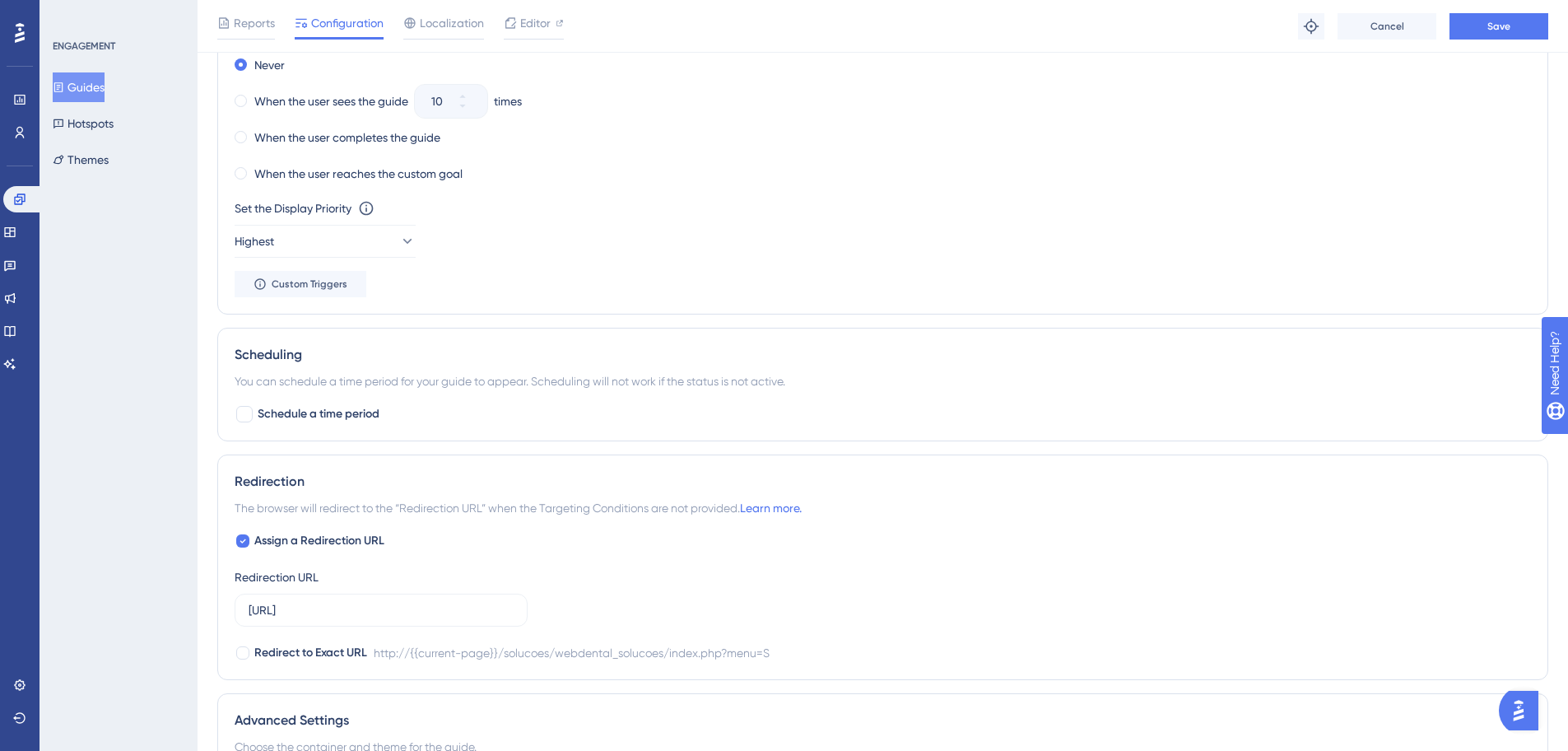
scroll to position [1063, 0]
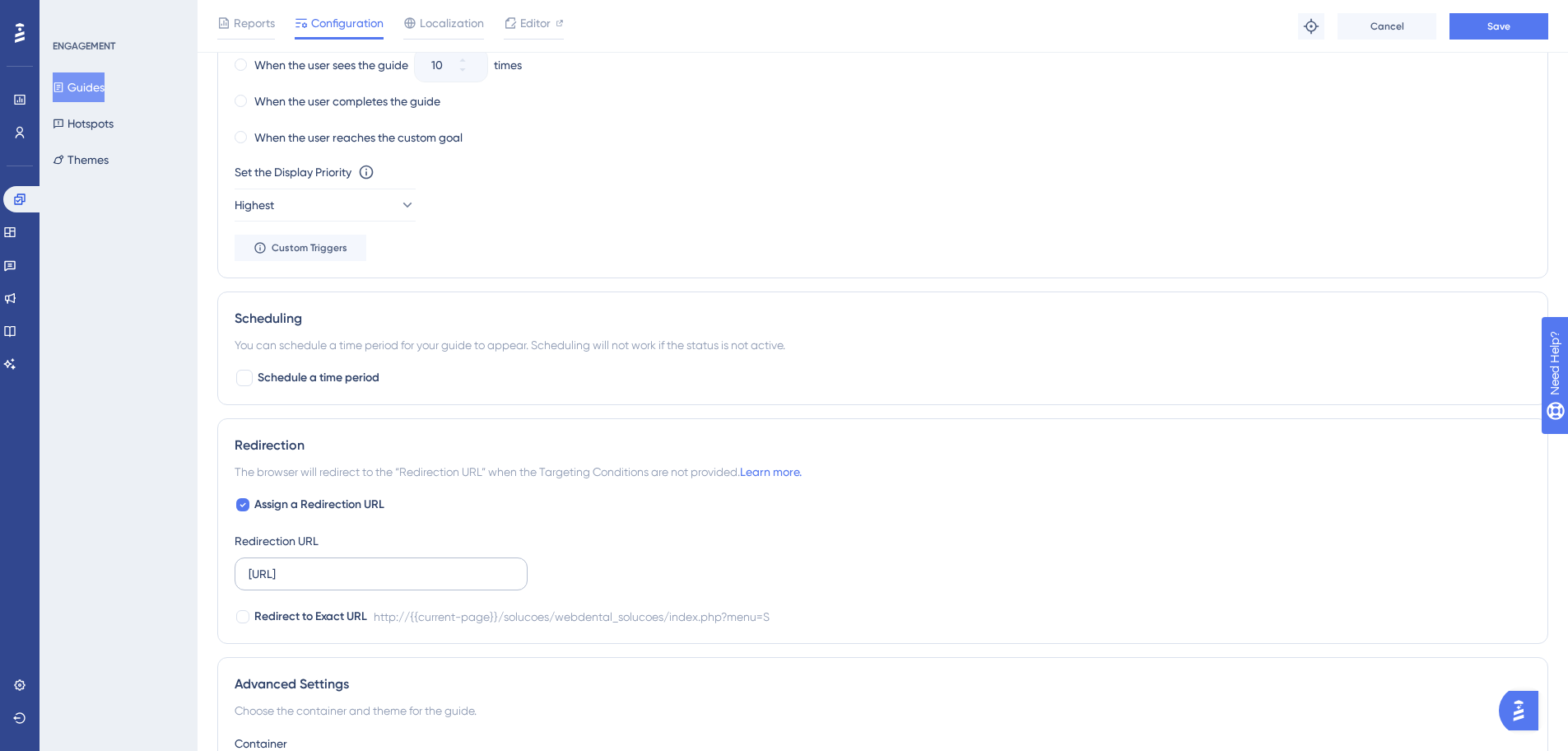
click at [490, 563] on label "[URL]" at bounding box center [382, 574] width 294 height 33
click at [490, 564] on input "[URL]" at bounding box center [382, 573] width 265 height 18
click at [490, 563] on label "[URL]" at bounding box center [382, 574] width 294 height 33
click at [490, 564] on input "[URL]" at bounding box center [382, 573] width 265 height 18
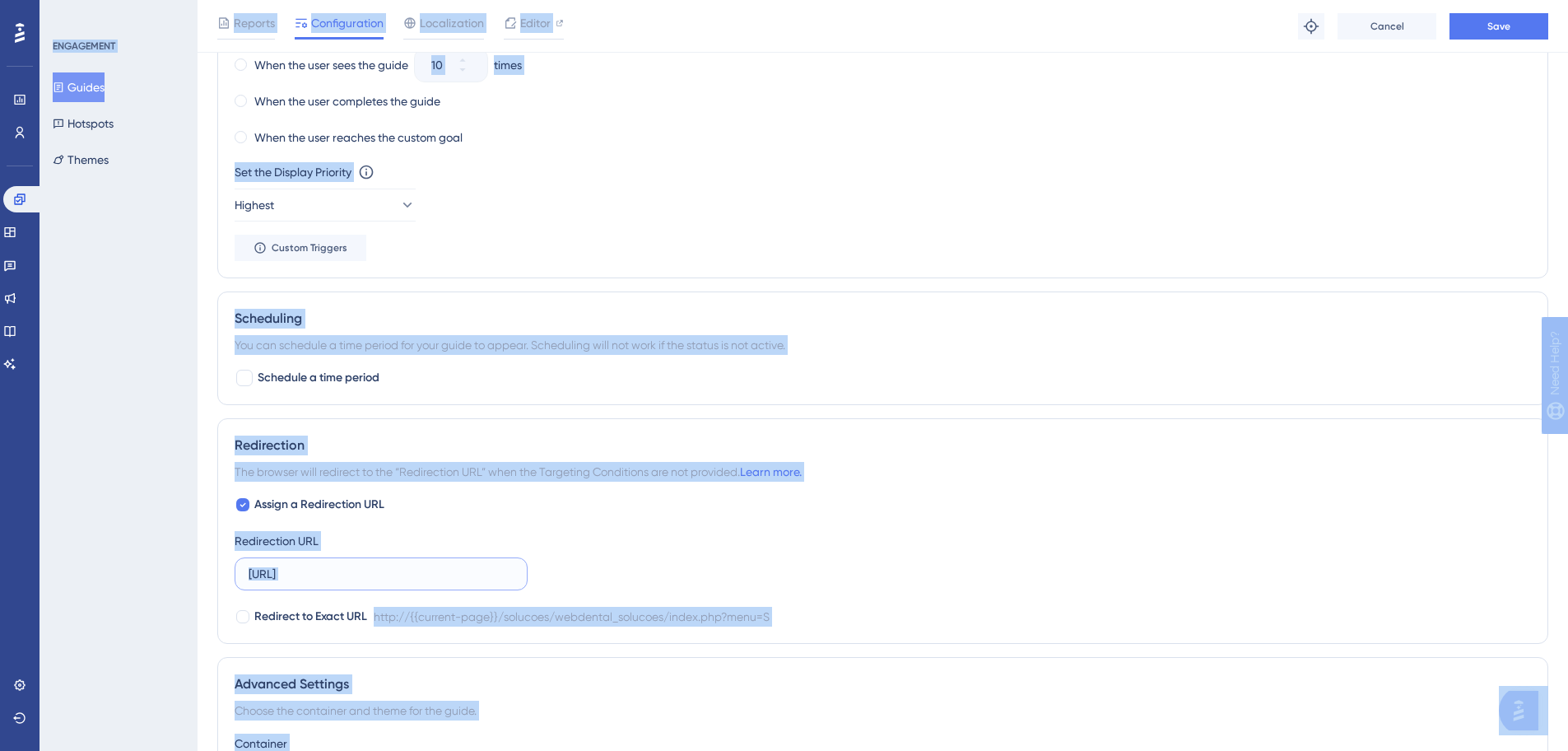
click at [483, 567] on input "[URL]" at bounding box center [382, 573] width 265 height 18
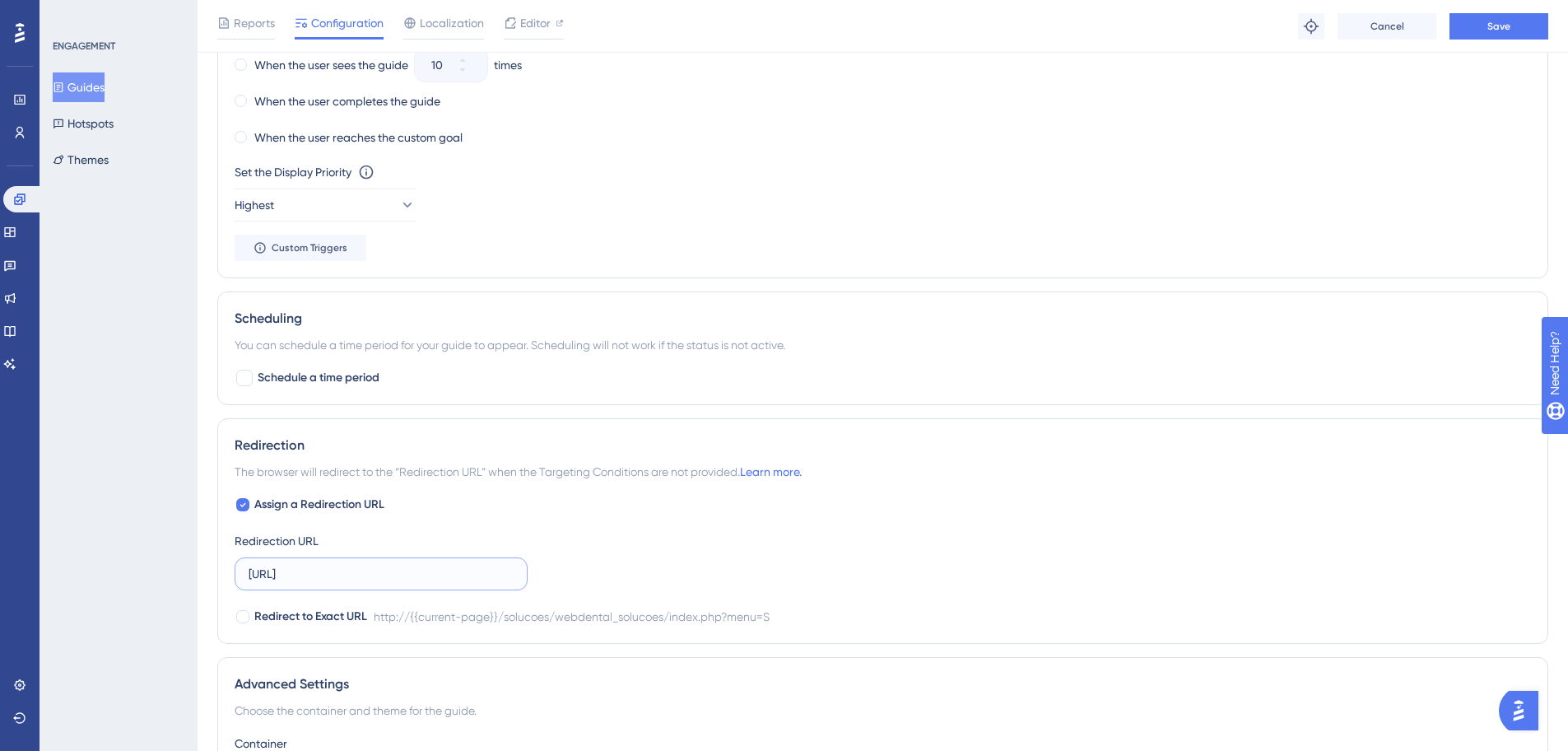
click at [483, 567] on input "[URL]" at bounding box center [382, 573] width 265 height 18
paste input "s://sistema.webdentalsolucoes.io/index.php?"
type input "https://sistema.webdentalsolucoes.io/index.php?"
click at [672, 558] on div "Assign a Redirection URL Redirection URL https://sistema.webdentalsolucoes.io/i…" at bounding box center [882, 561] width 1296 height 132
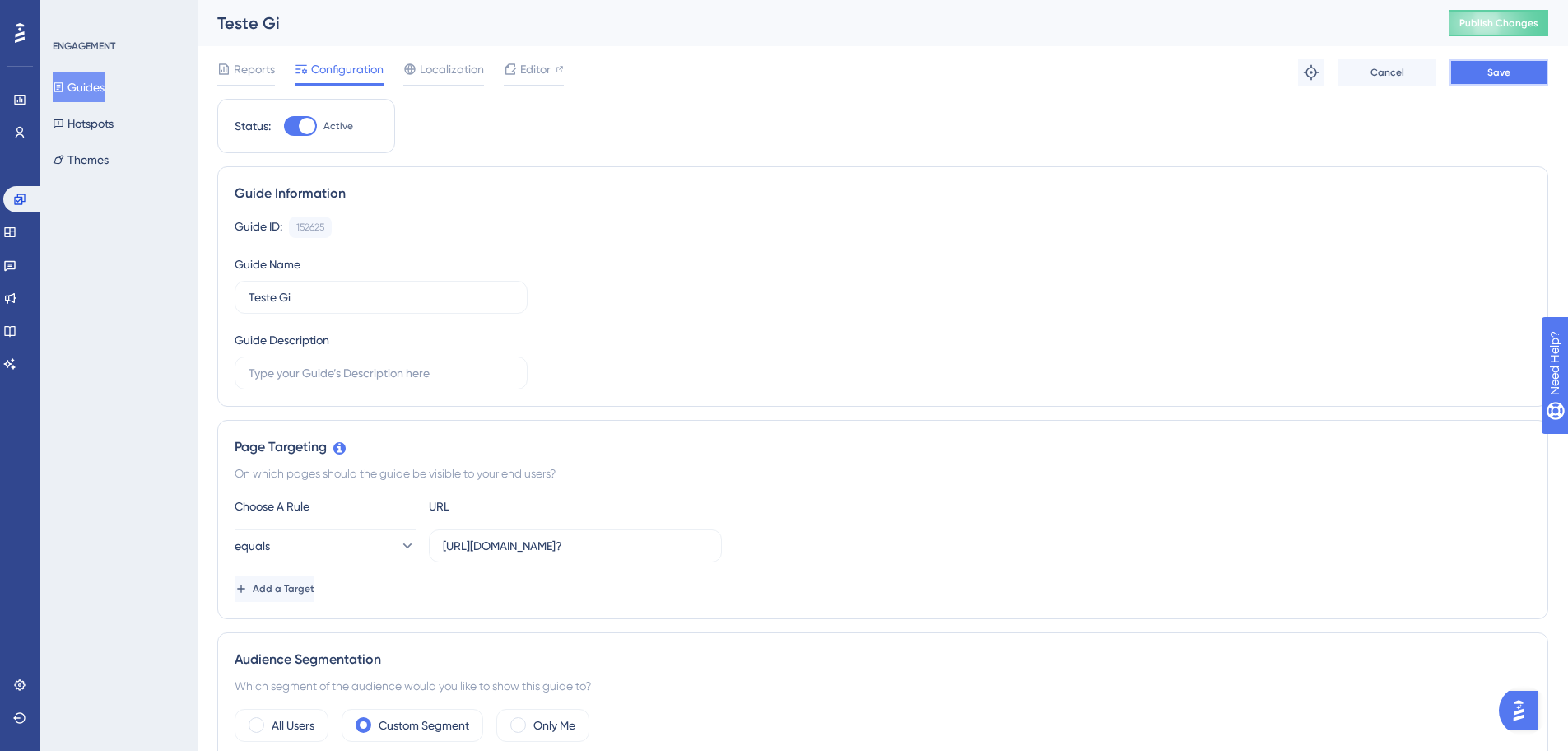
click at [1480, 79] on button "Save" at bounding box center [1499, 73] width 98 height 27
click at [1479, 24] on span "Publish Changes" at bounding box center [1499, 23] width 79 height 13
click at [79, 87] on button "Guides" at bounding box center [79, 87] width 52 height 29
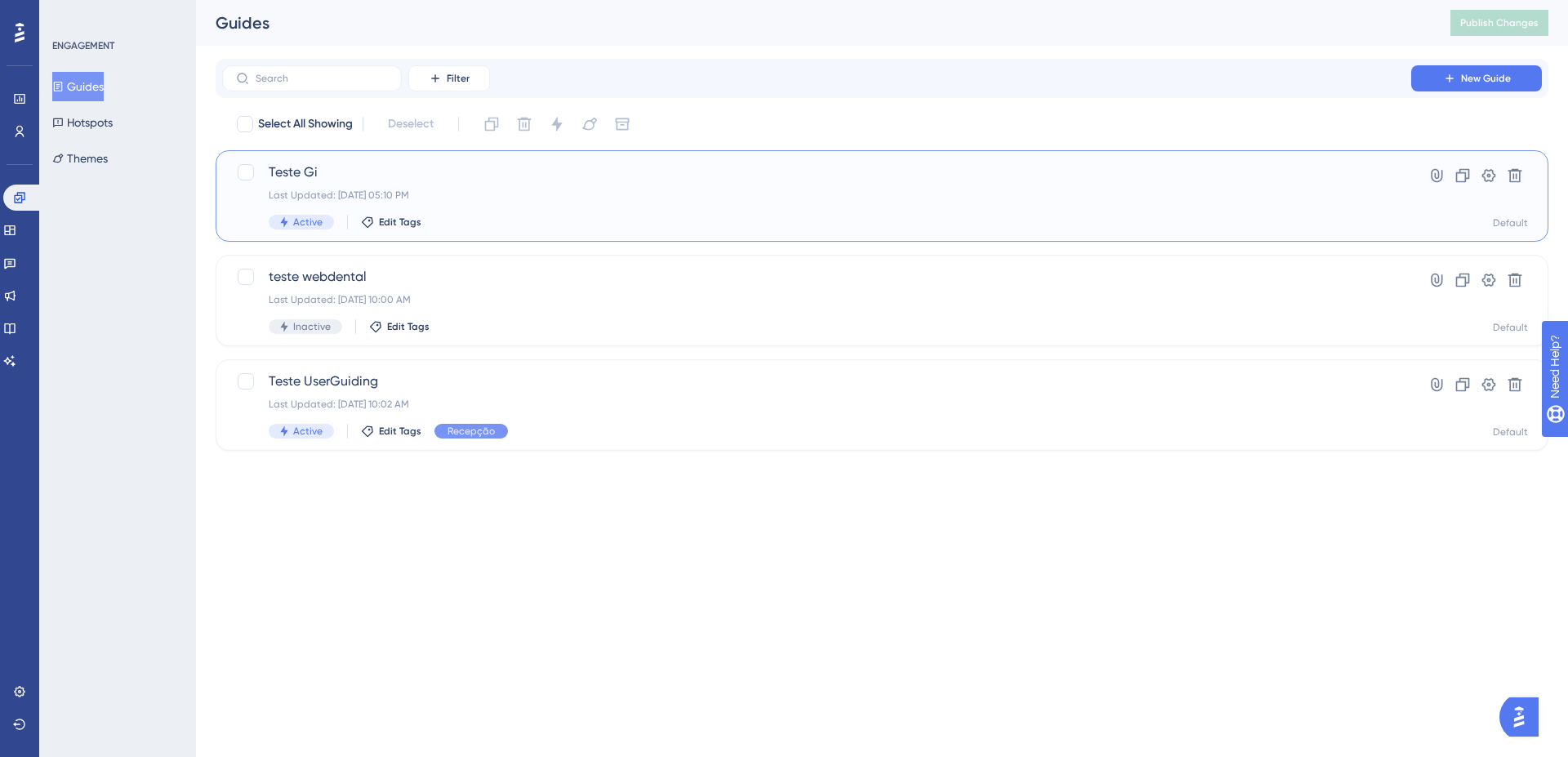
click at [496, 209] on div "Teste Gi Last Updated: Sep 24 2025, 05:10 PM Active Edit Tags" at bounding box center [816, 195] width 1096 height 67
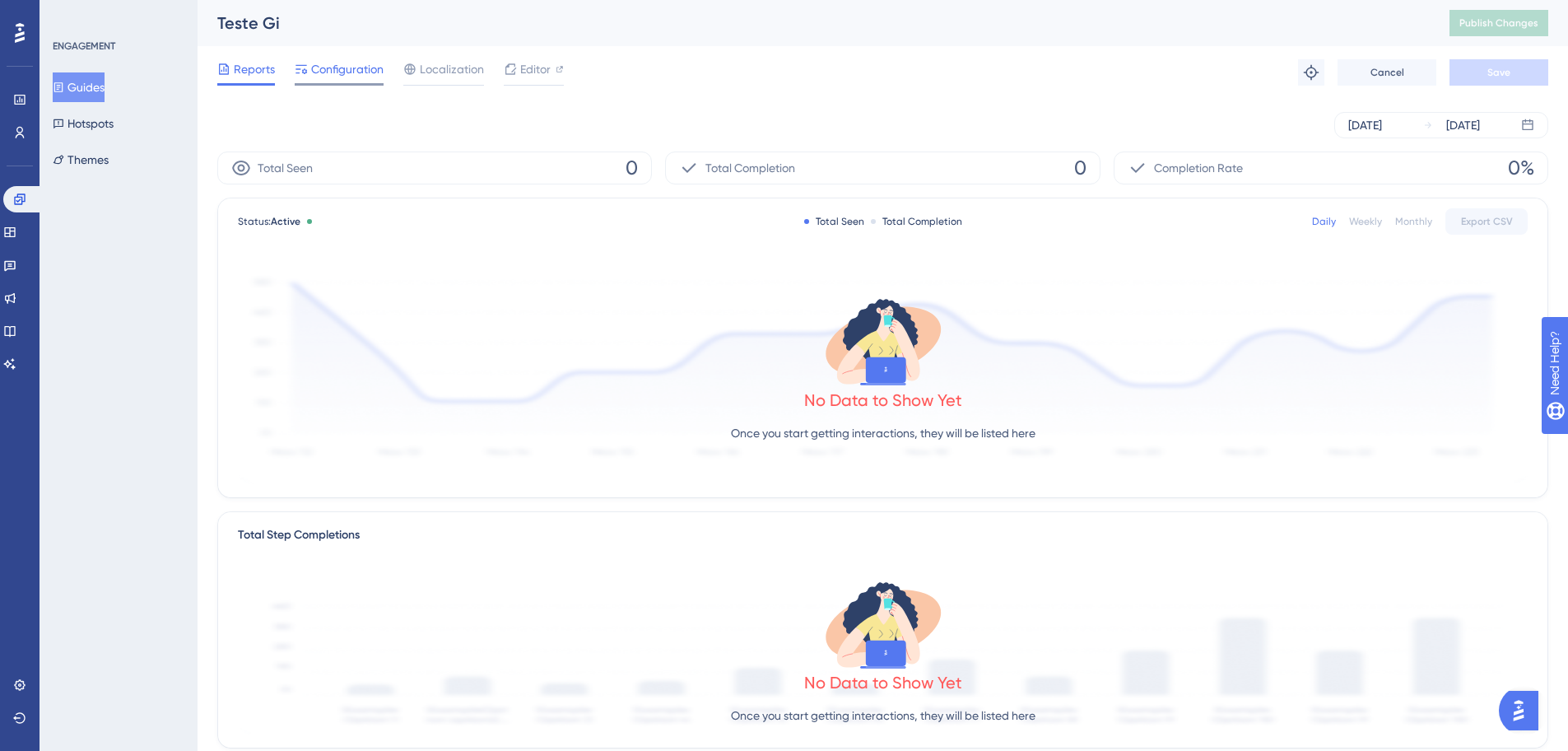
click at [342, 79] on div "Configuration" at bounding box center [339, 73] width 89 height 27
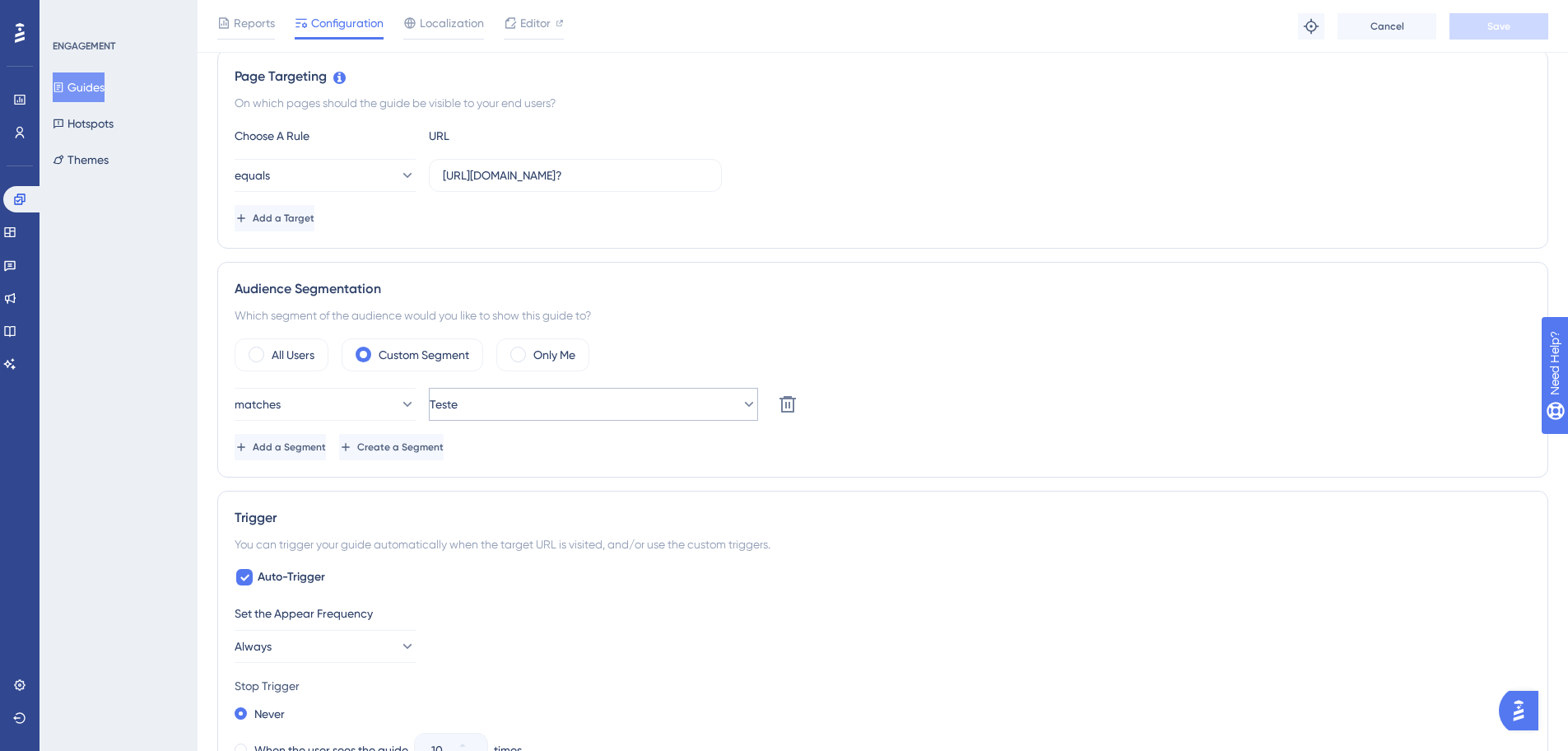
scroll to position [374, 0]
click at [686, 189] on label "https://sistema.webdentalsolucoes.io/index.php?" at bounding box center [576, 178] width 294 height 33
click at [686, 188] on input "https://sistema.webdentalsolucoes.io/index.php?" at bounding box center [576, 178] width 265 height 18
click at [686, 189] on label "https://sistema.webdentalsolucoes.io/index.php?" at bounding box center [576, 178] width 294 height 33
click at [686, 188] on input "https://sistema.webdentalsolucoes.io/index.php?" at bounding box center [576, 178] width 265 height 18
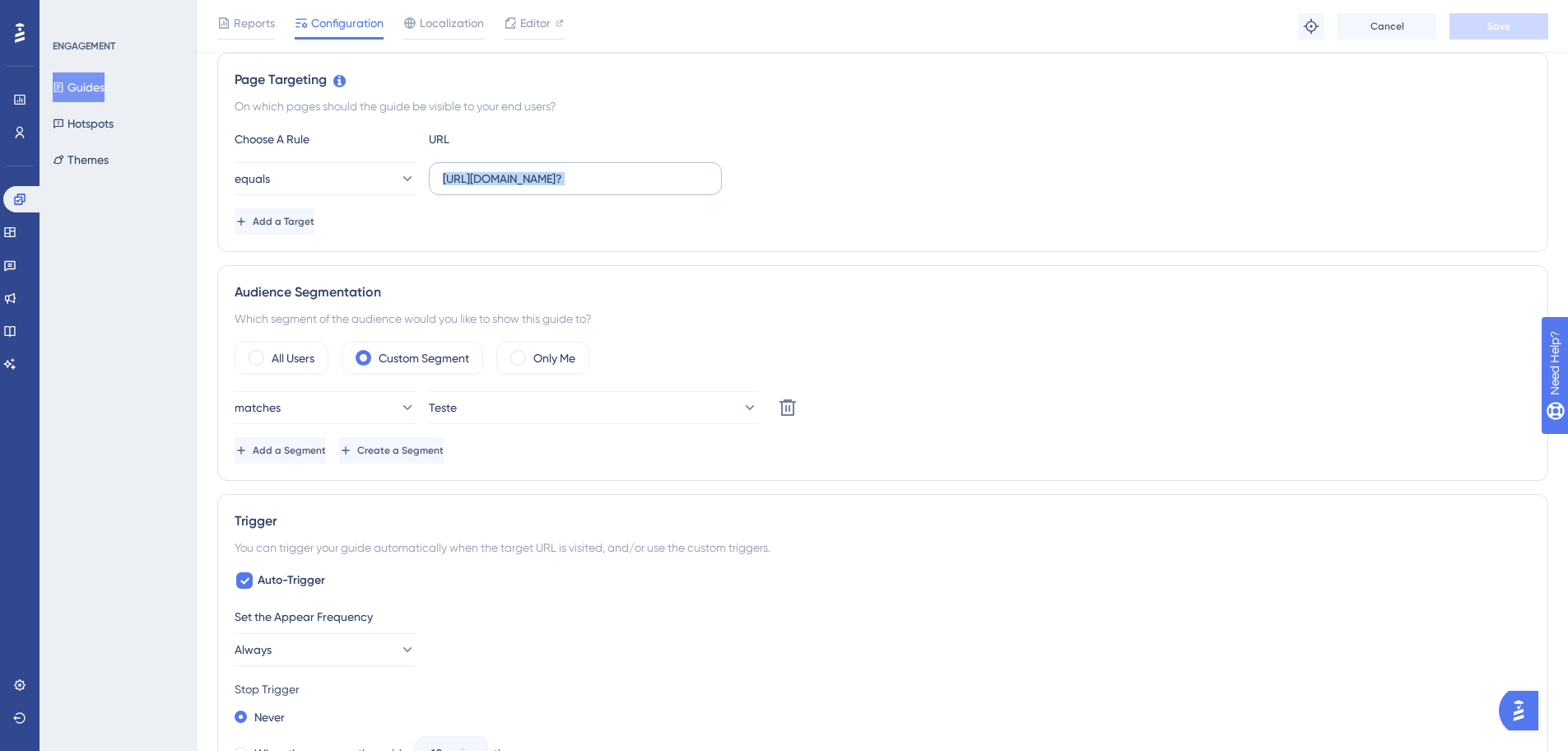
click at [686, 189] on label "https://sistema.webdentalsolucoes.io/index.php?" at bounding box center [576, 178] width 294 height 33
click at [686, 188] on input "https://sistema.webdentalsolucoes.io/index.php?" at bounding box center [576, 178] width 265 height 18
click at [682, 183] on input "https://sistema.webdentalsolucoes.io/index.php?" at bounding box center [576, 178] width 265 height 18
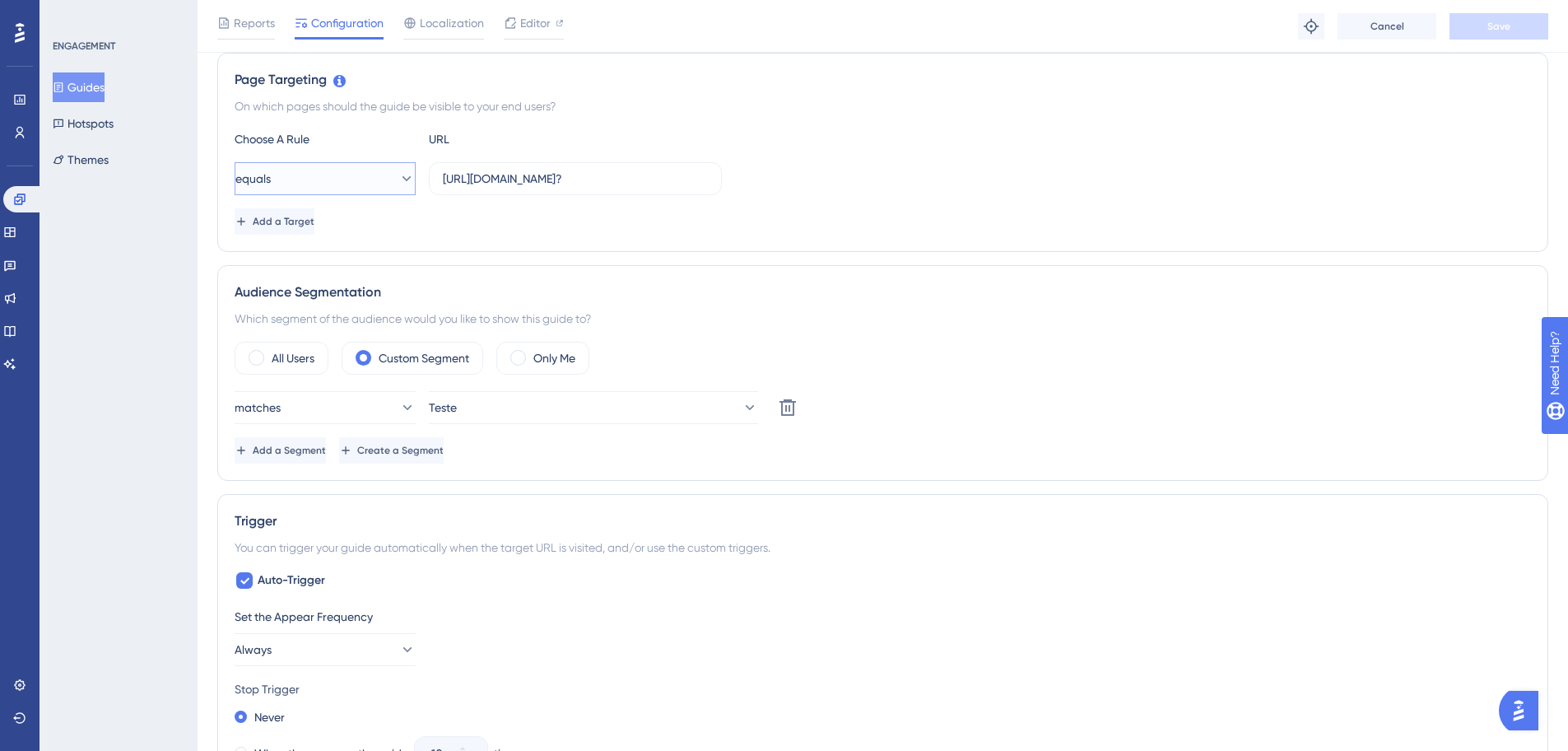
click at [363, 182] on button "equals" at bounding box center [325, 178] width 181 height 33
click at [316, 297] on div "contains contains" at bounding box center [325, 295] width 134 height 33
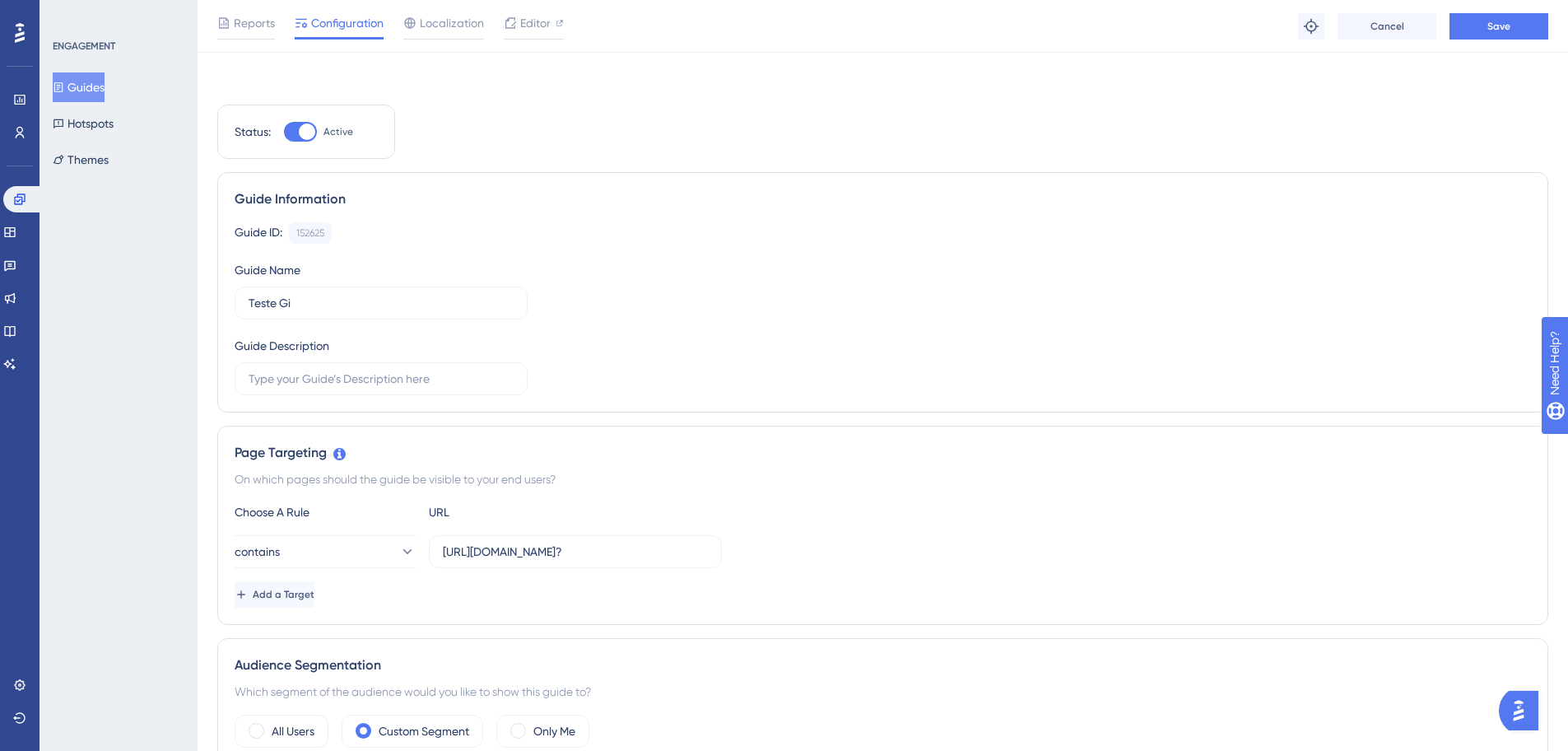
scroll to position [0, 0]
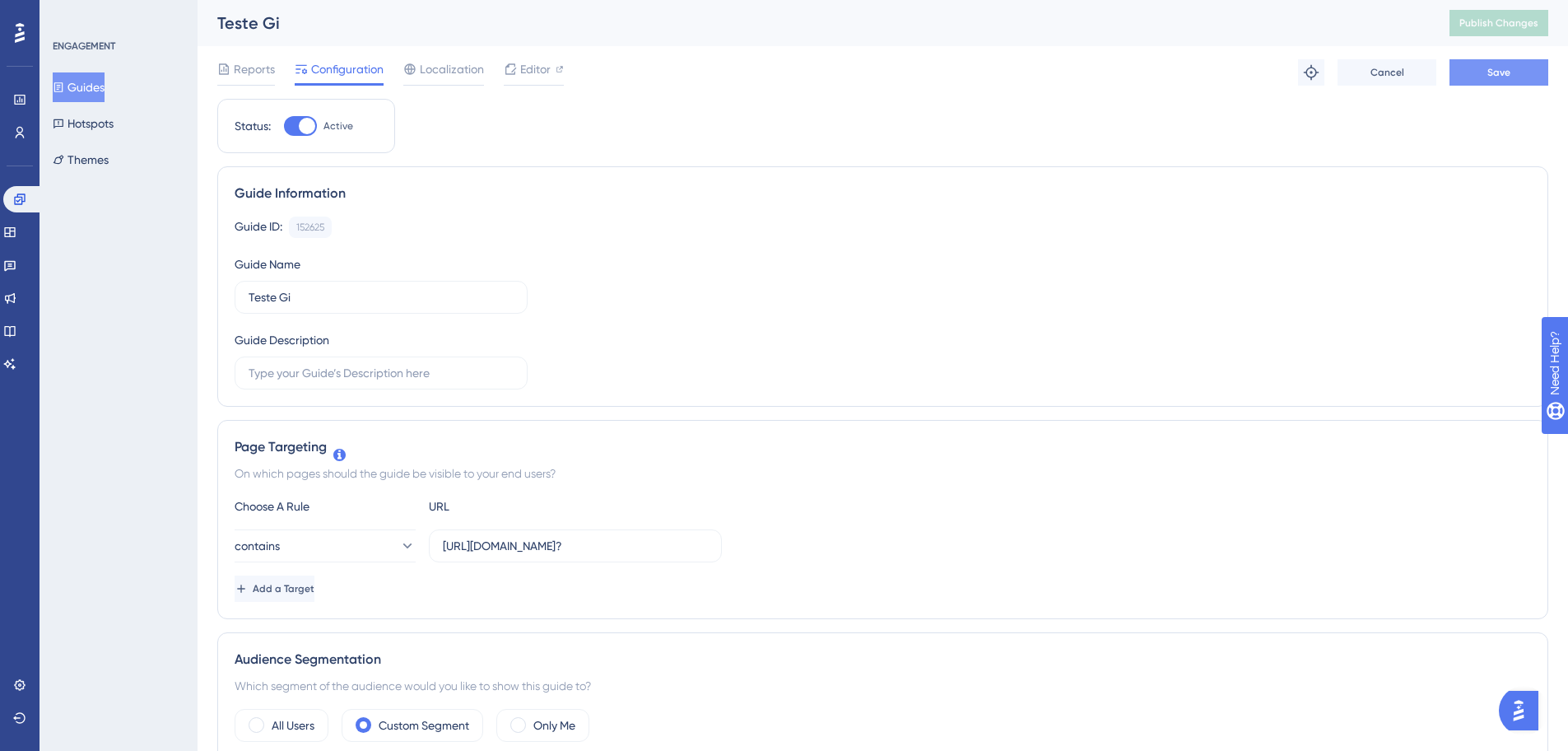
click at [1533, 72] on button "Save" at bounding box center [1499, 73] width 98 height 27
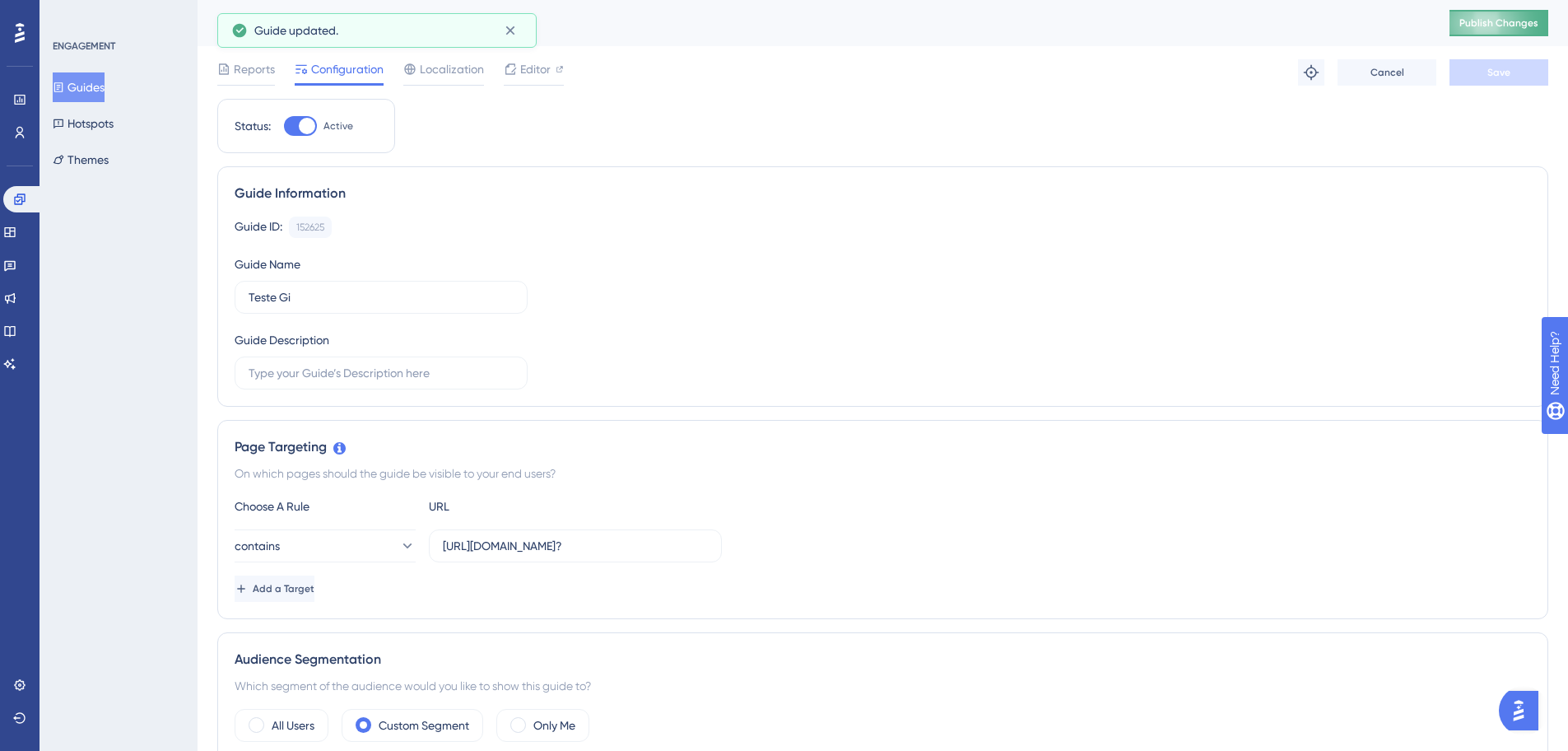
click at [1479, 28] on span "Publish Changes" at bounding box center [1499, 23] width 79 height 13
click at [957, 224] on div "Guide ID: 152625 Copy" at bounding box center [882, 227] width 1296 height 22
